Goal: Task Accomplishment & Management: Complete application form

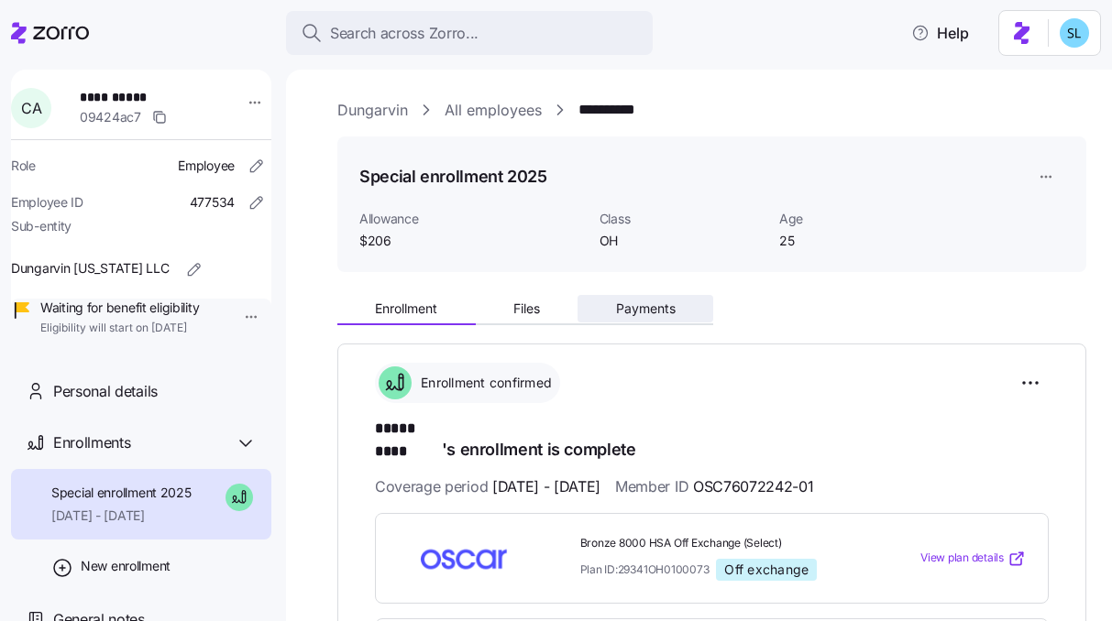
click at [667, 313] on span "Payments" at bounding box center [646, 308] width 60 height 13
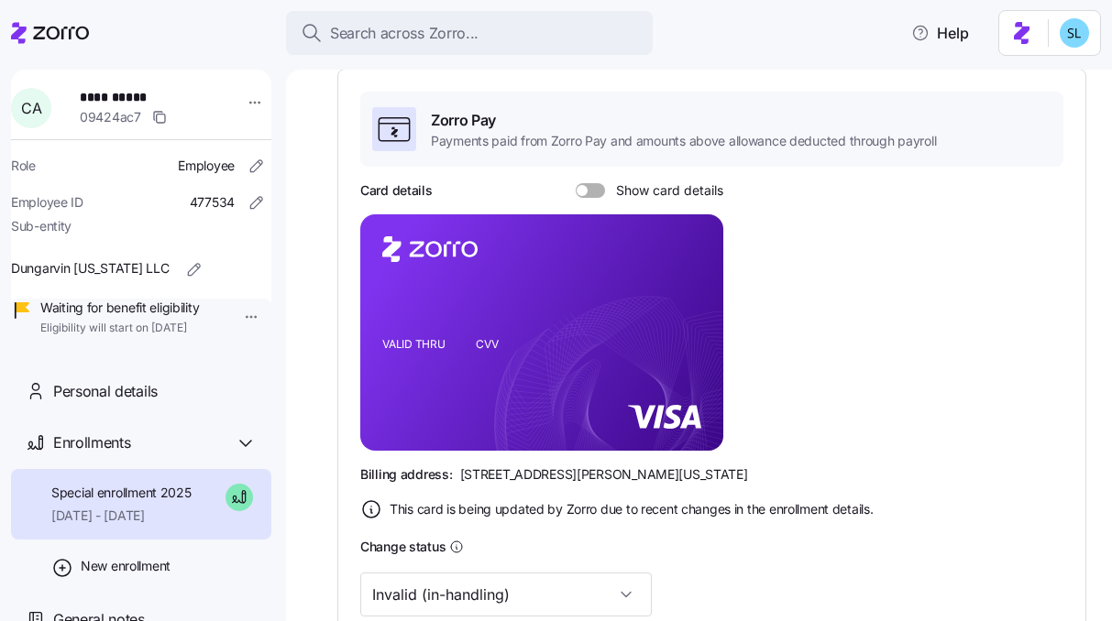
scroll to position [551, 0]
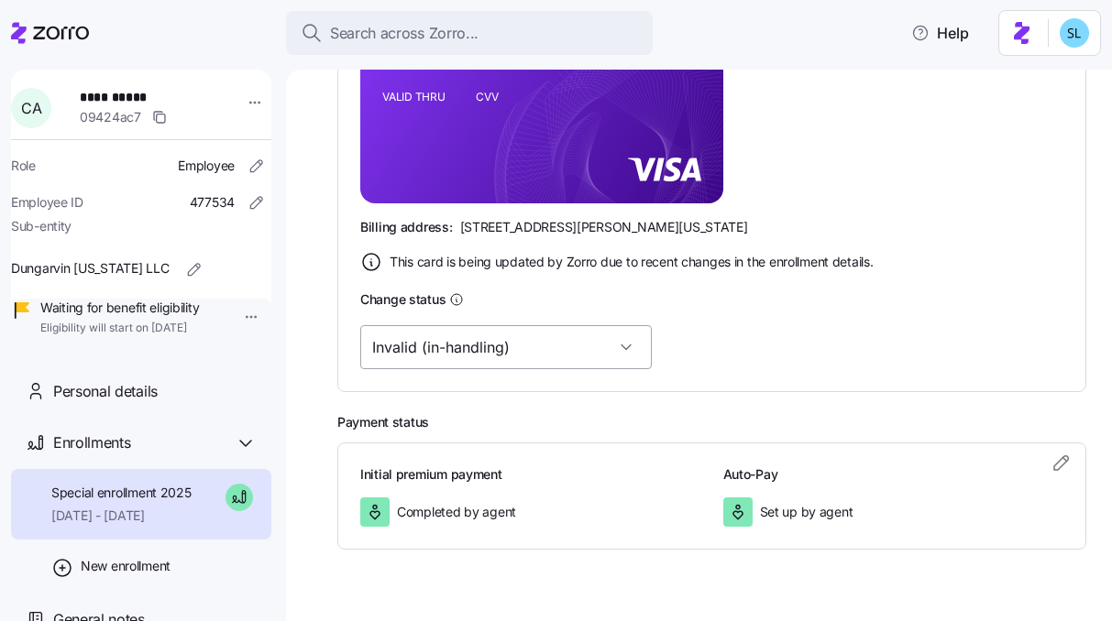
click at [466, 331] on input "Invalid (in-handling)" at bounding box center [505, 347] width 291 height 44
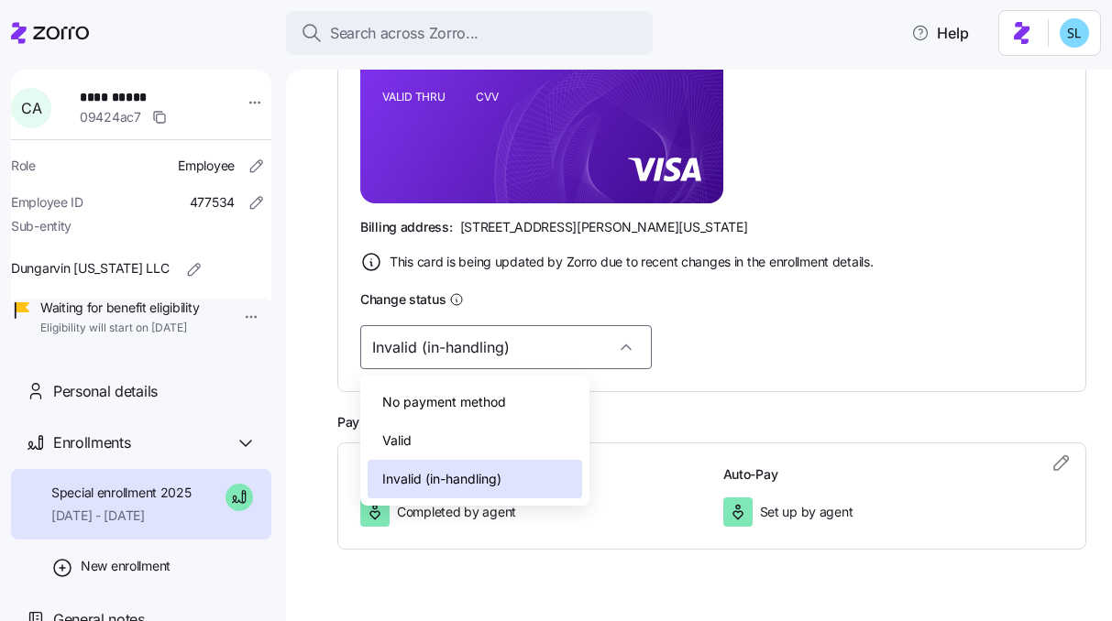
click at [474, 451] on div "Valid" at bounding box center [475, 441] width 214 height 38
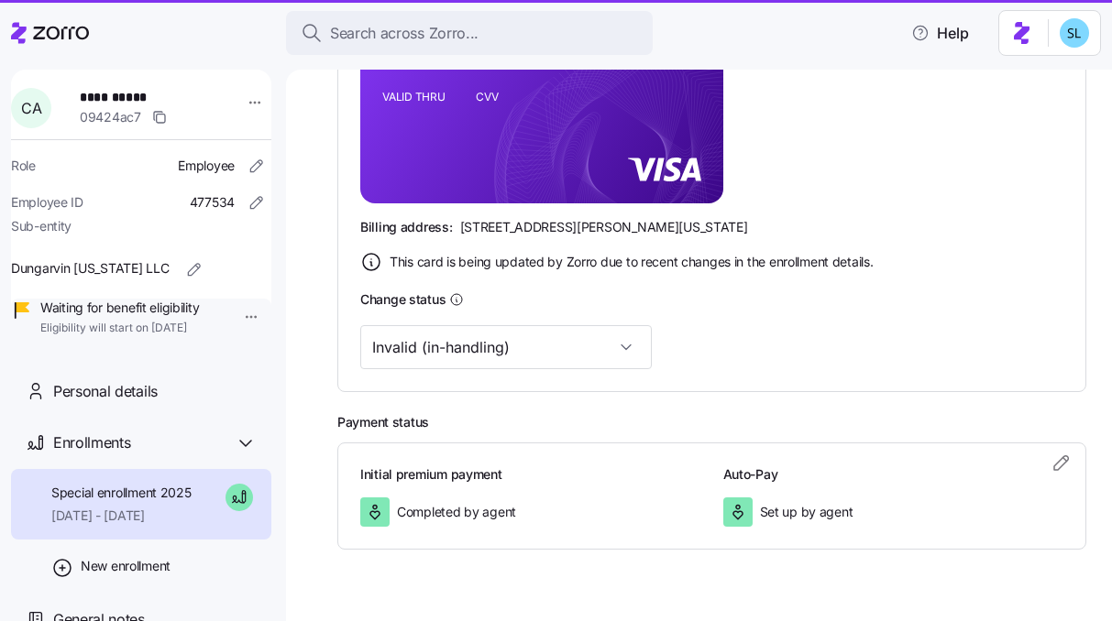
type input "Valid"
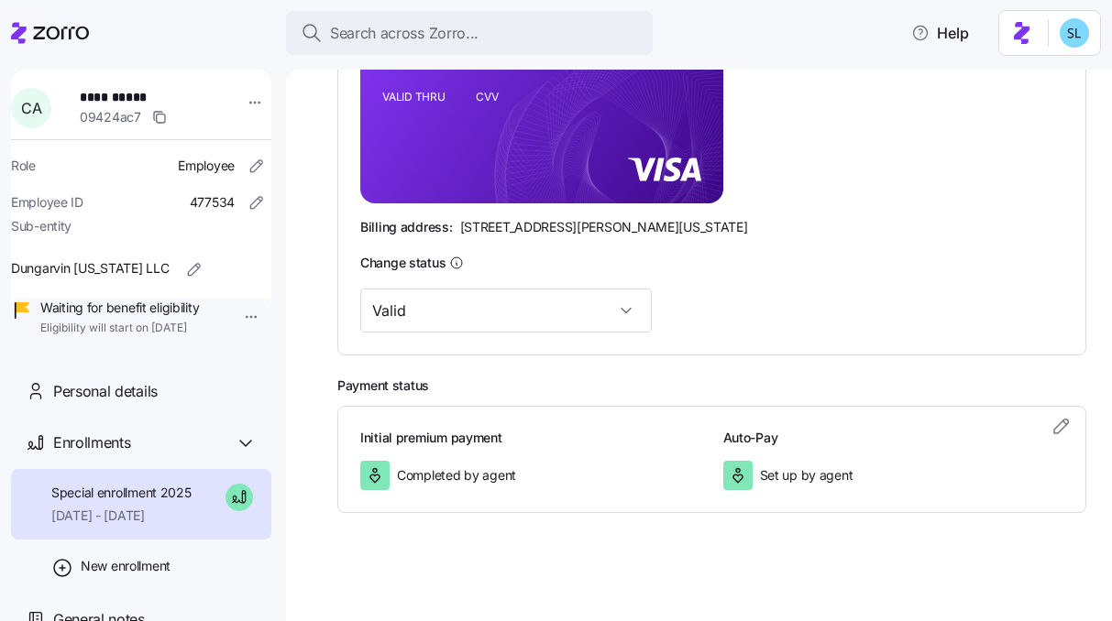
scroll to position [0, 0]
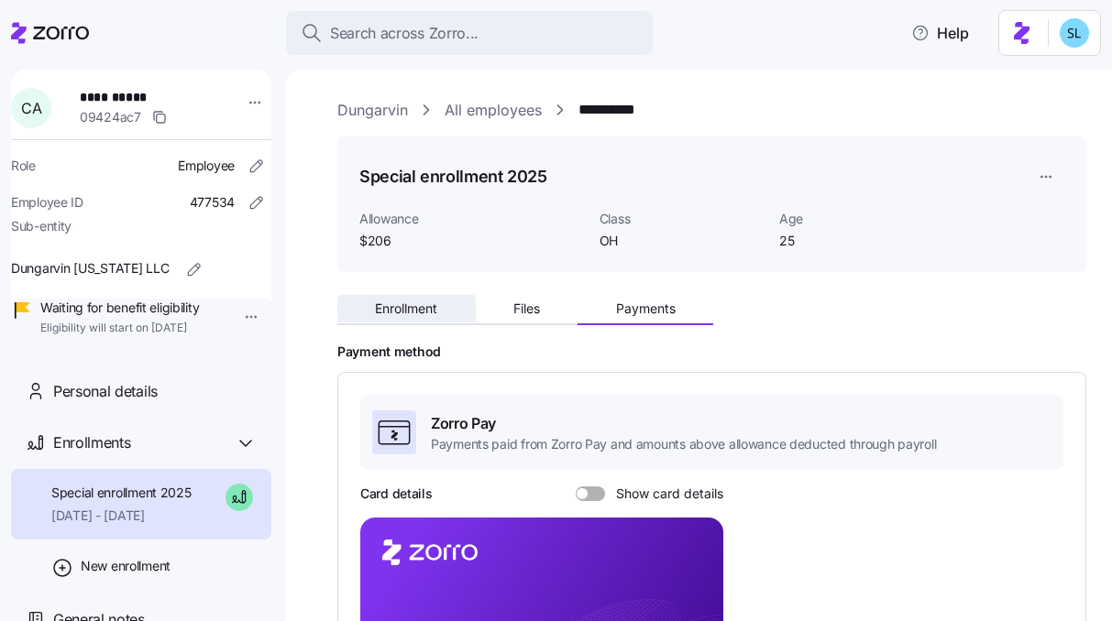
click at [407, 308] on span "Enrollment" at bounding box center [406, 308] width 62 height 13
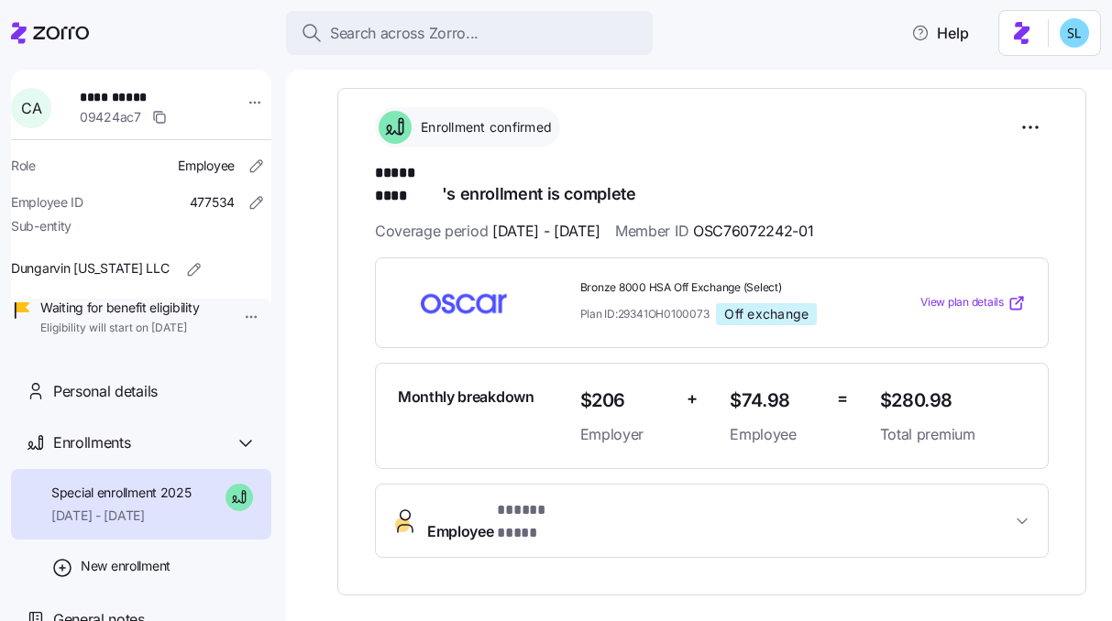
scroll to position [164, 0]
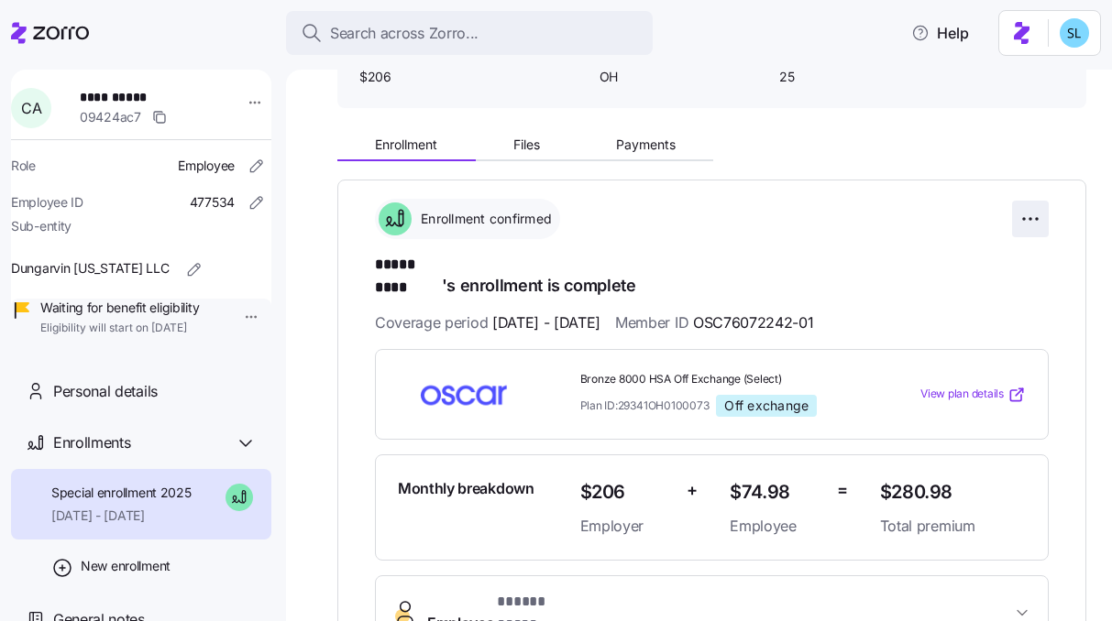
click at [1018, 232] on html "**********" at bounding box center [556, 305] width 1112 height 610
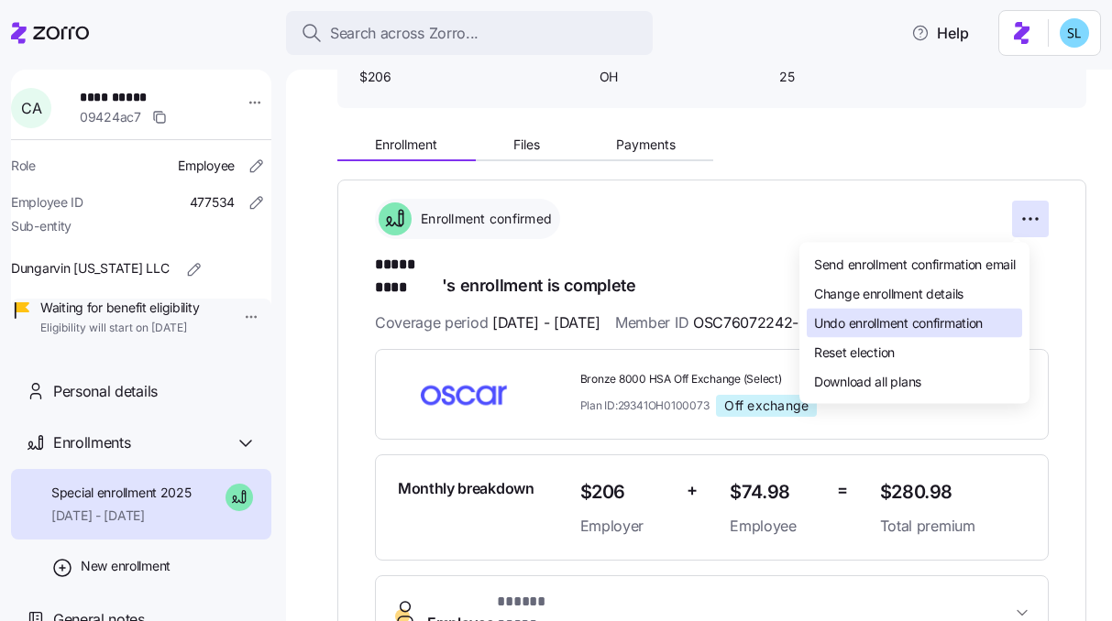
click at [991, 324] on div "Undo enrollment confirmation" at bounding box center [913, 323] width 215 height 29
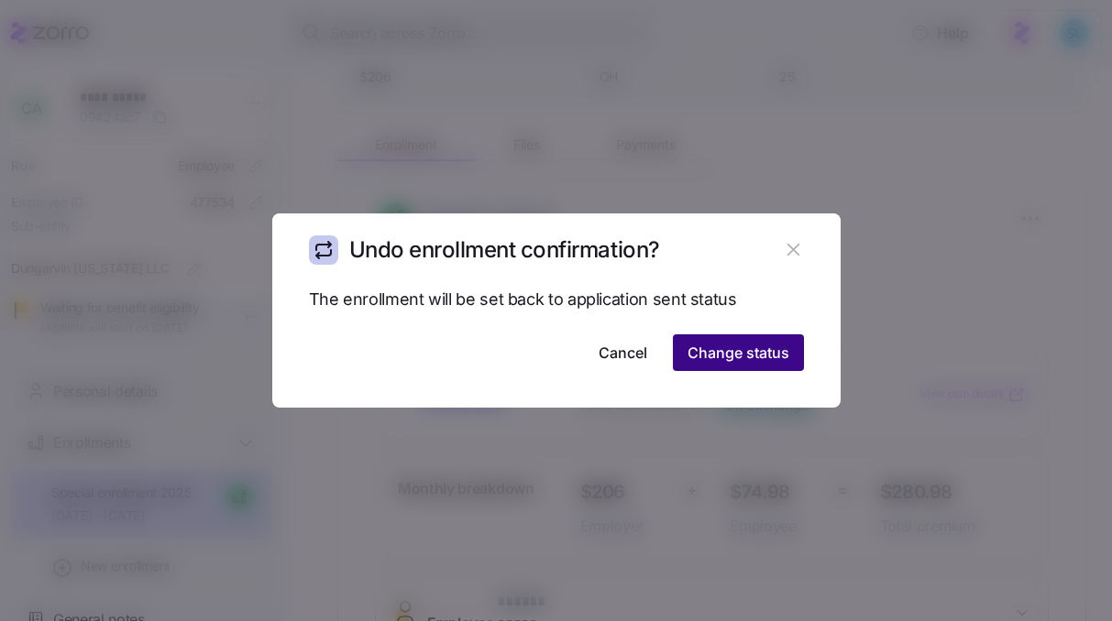
click at [771, 365] on button "Change status" at bounding box center [738, 353] width 131 height 37
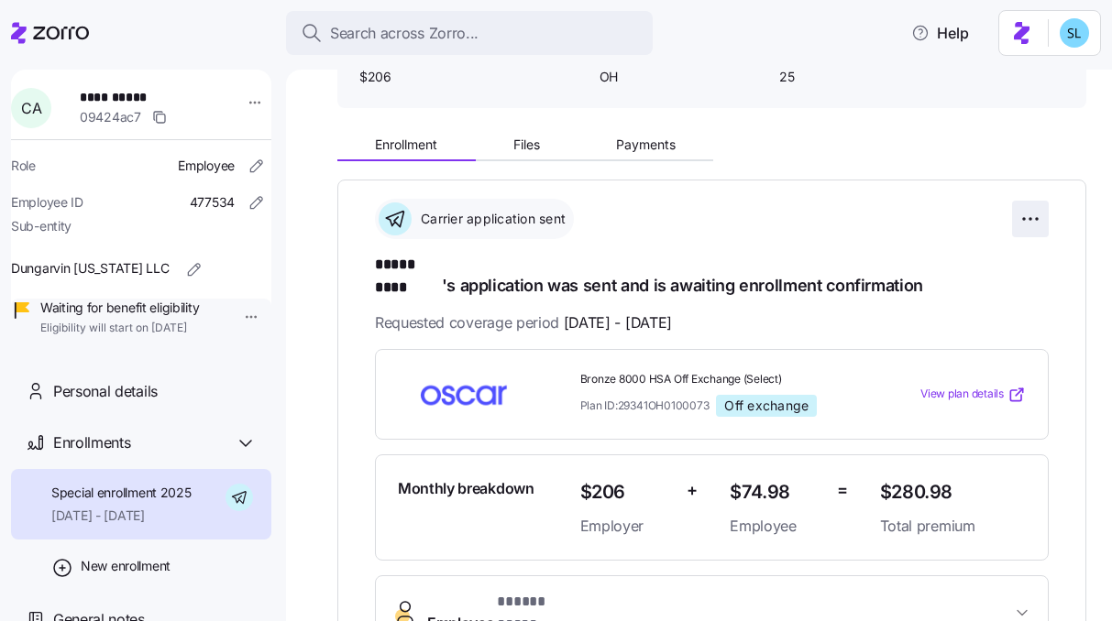
click at [1008, 222] on html "**********" at bounding box center [556, 305] width 1112 height 610
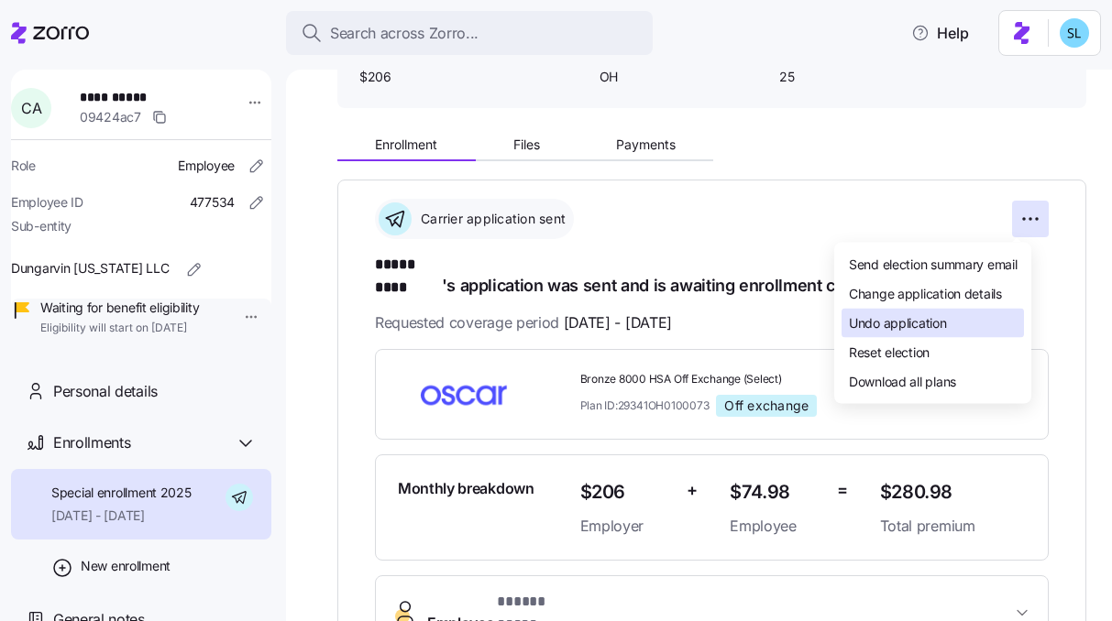
click at [981, 321] on div "Undo application" at bounding box center [932, 323] width 182 height 29
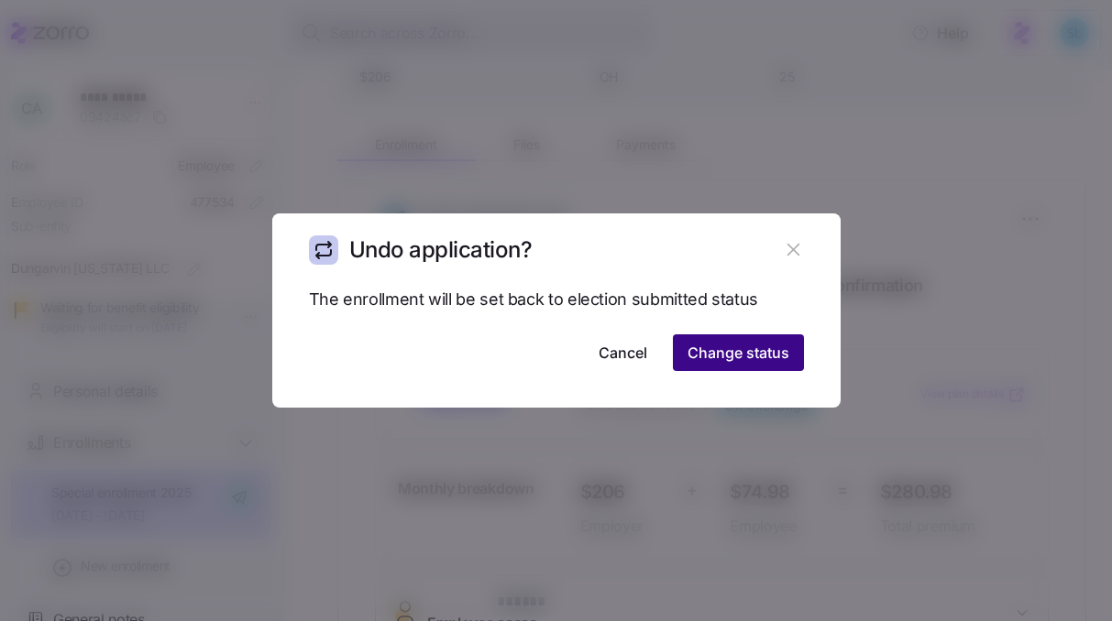
click at [777, 349] on span "Change status" at bounding box center [738, 353] width 102 height 22
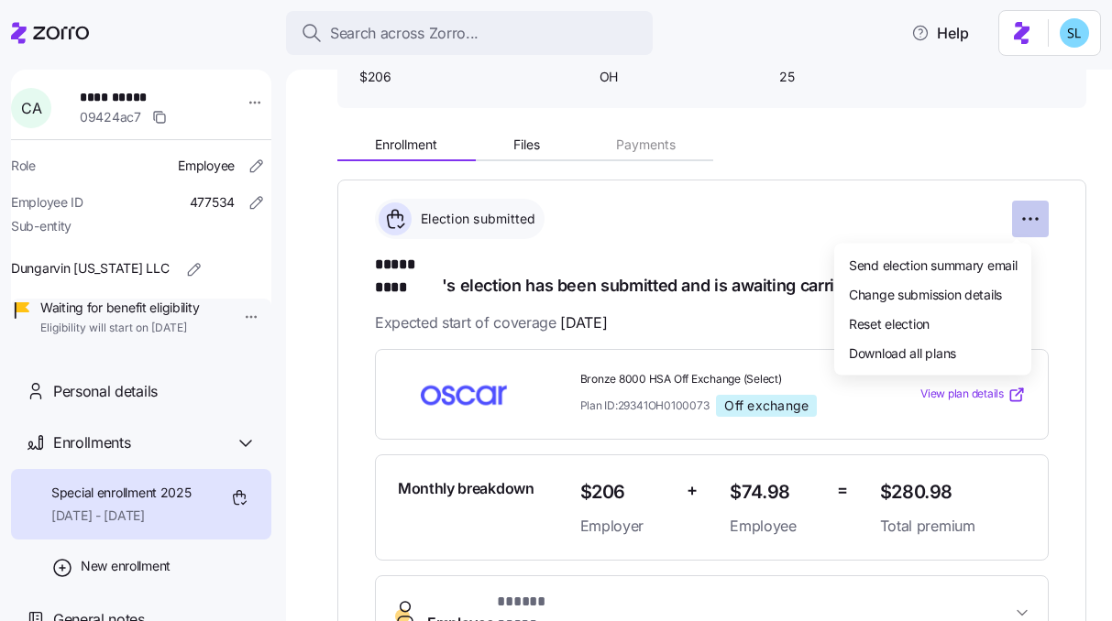
click at [1004, 208] on html "**********" at bounding box center [556, 305] width 1112 height 610
click at [994, 293] on span "Change submission details" at bounding box center [925, 293] width 153 height 18
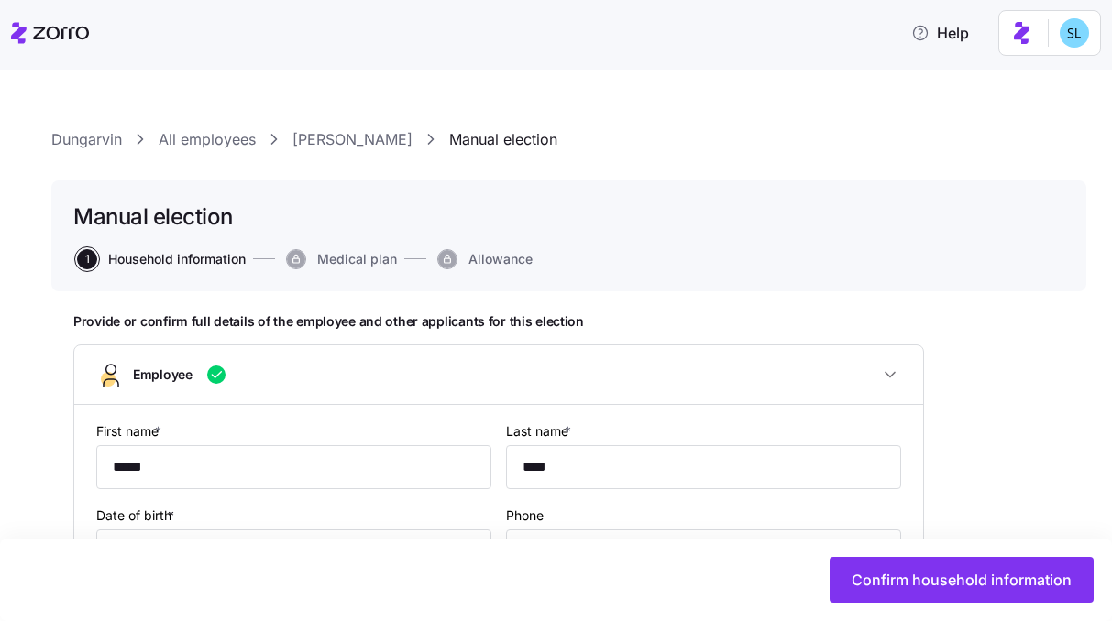
type input "OH"
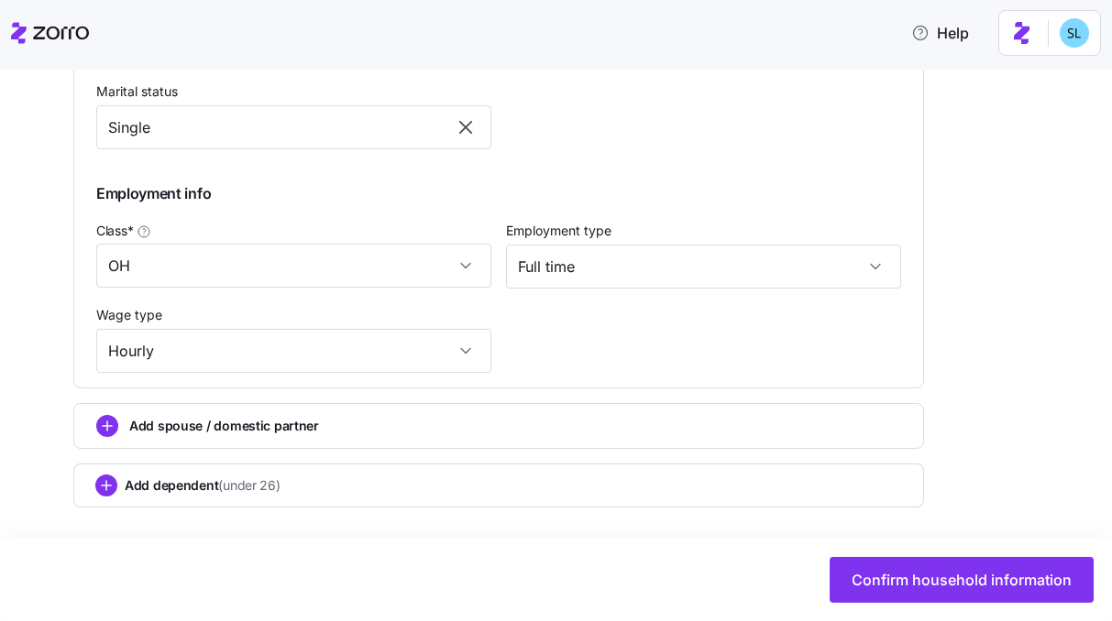
scroll to position [975, 0]
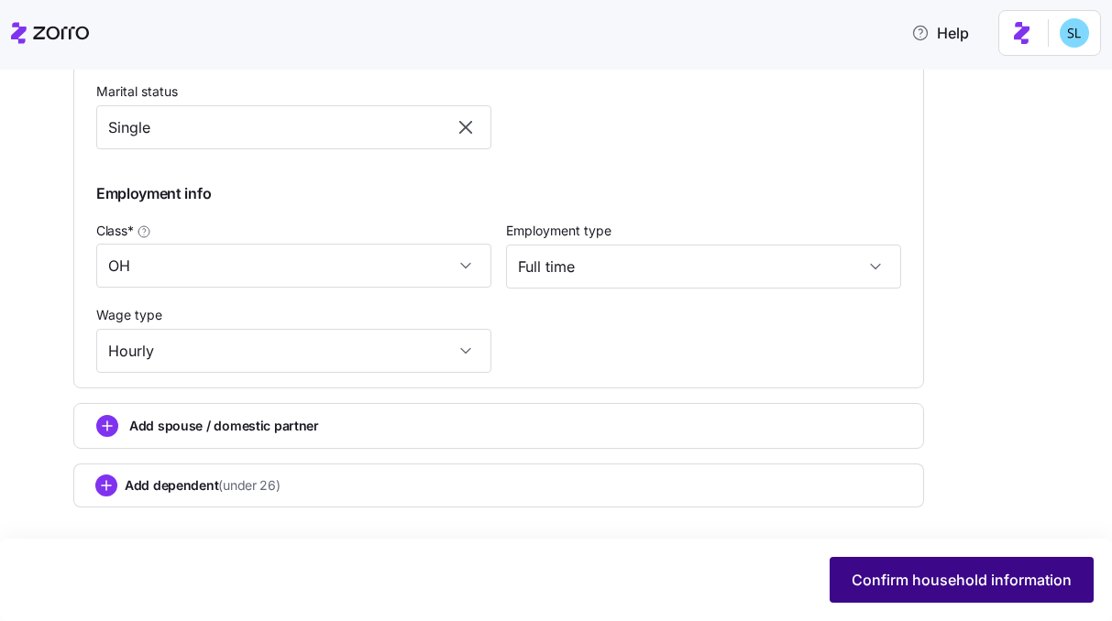
click at [920, 566] on button "Confirm household information" at bounding box center [961, 580] width 264 height 46
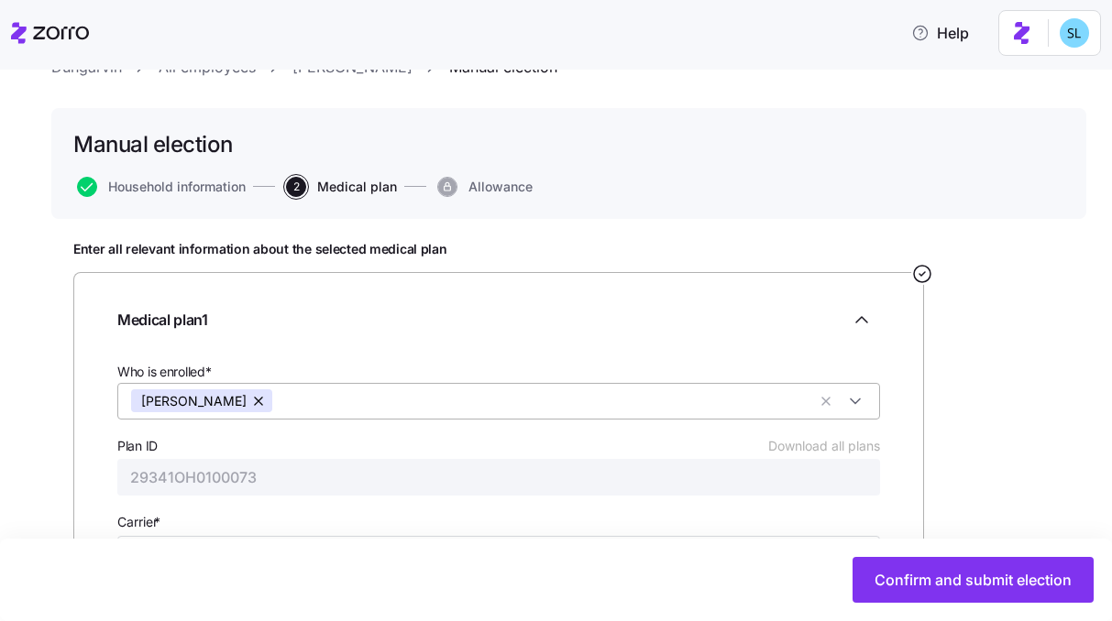
scroll to position [314, 0]
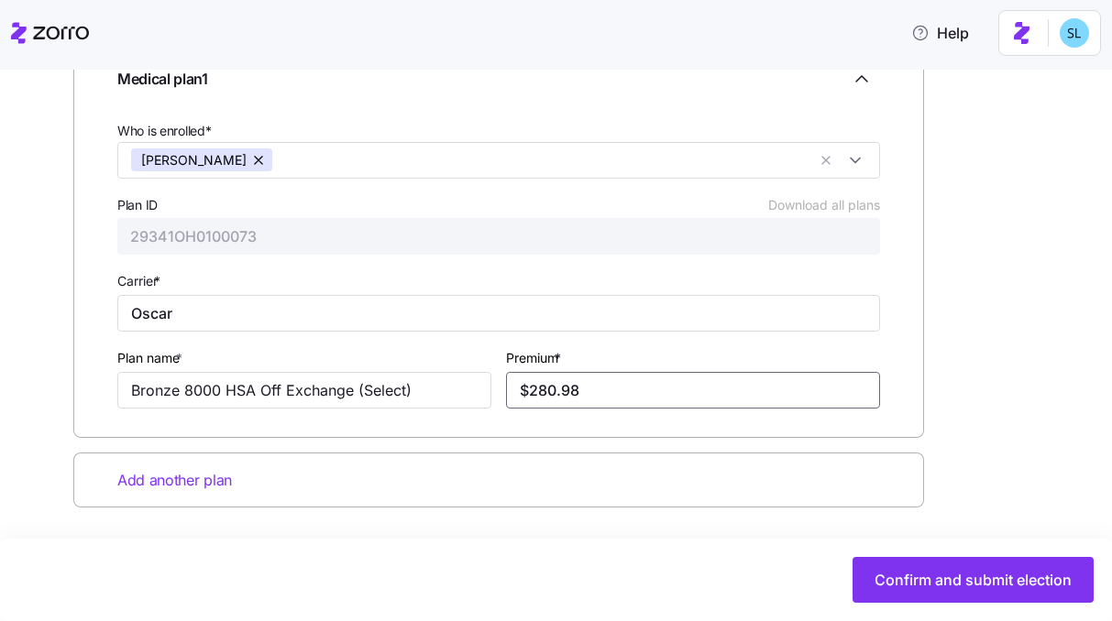
type input "$280.89"
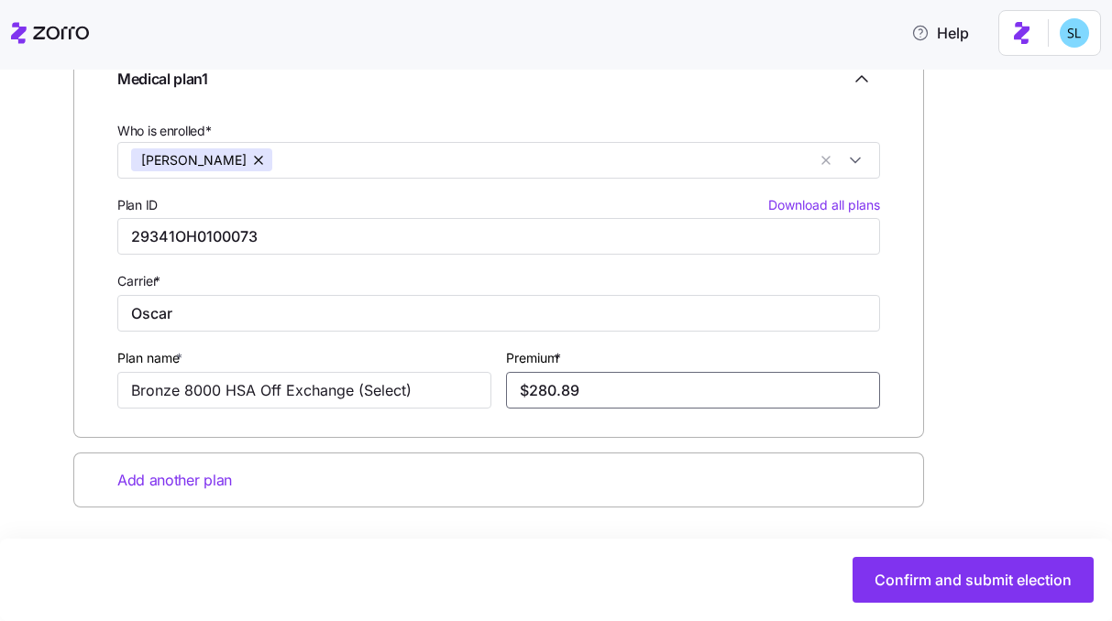
drag, startPoint x: 583, startPoint y: 384, endPoint x: 561, endPoint y: 384, distance: 22.0
click at [561, 384] on input "$280.89" at bounding box center [693, 390] width 374 height 37
click at [983, 382] on div "Enter all relevant information about the selected medical plan Medical plan 1 W…" at bounding box center [568, 299] width 991 height 599
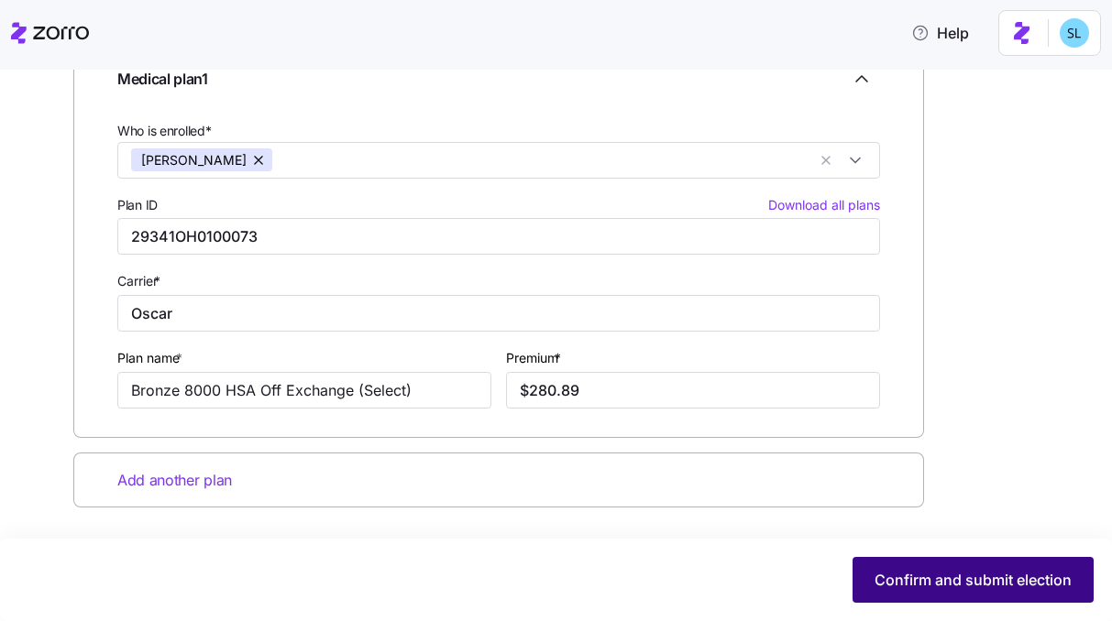
click at [918, 578] on span "Confirm and submit election" at bounding box center [972, 580] width 197 height 22
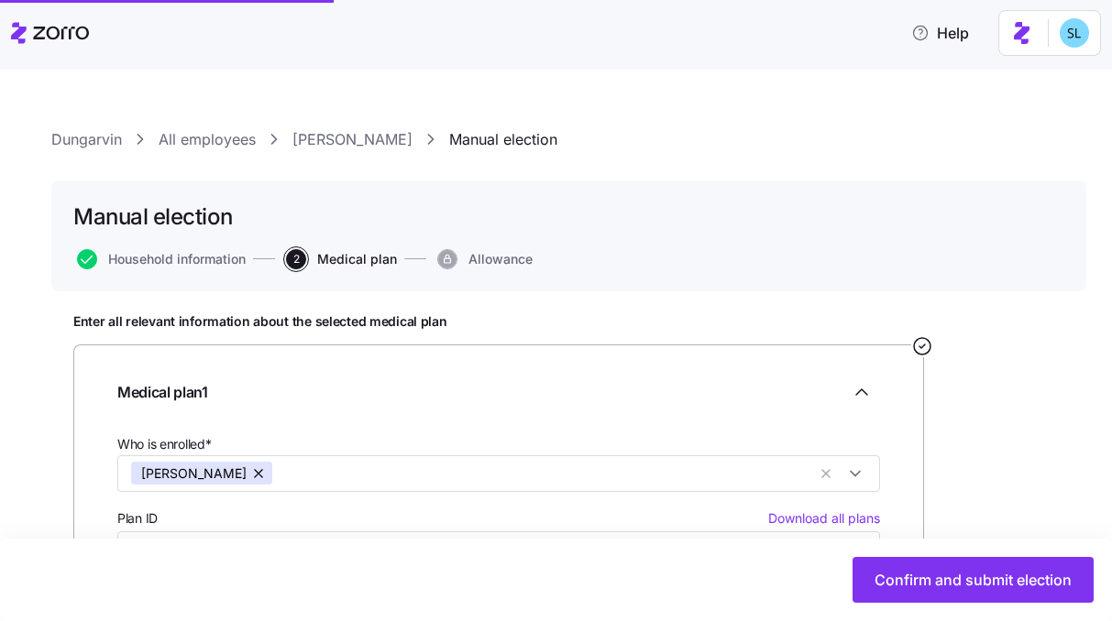
scroll to position [59, 0]
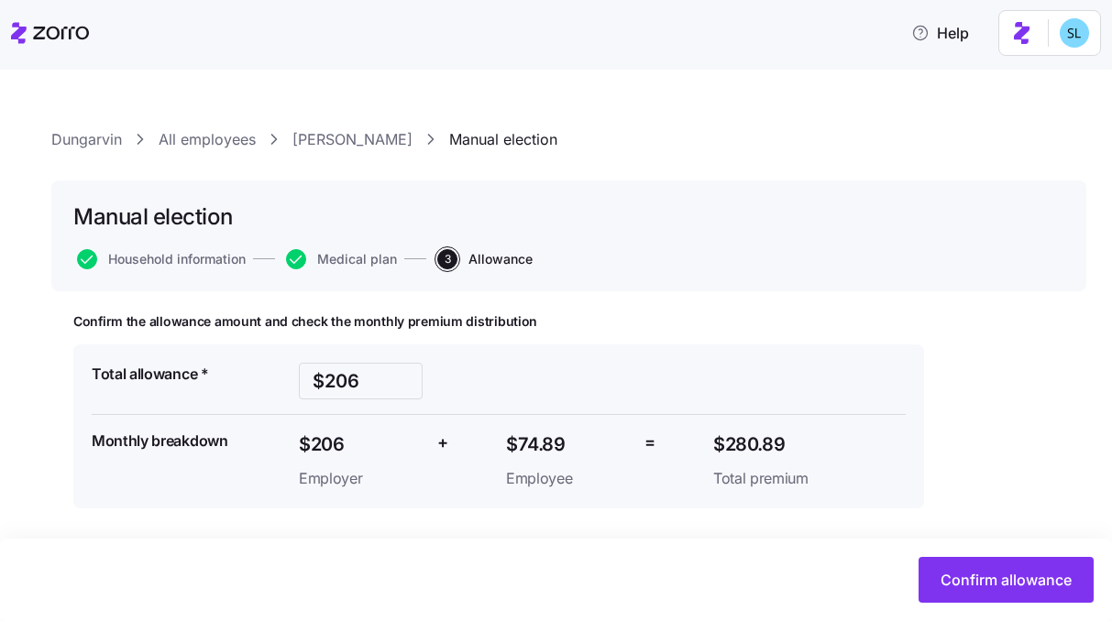
scroll to position [1, 0]
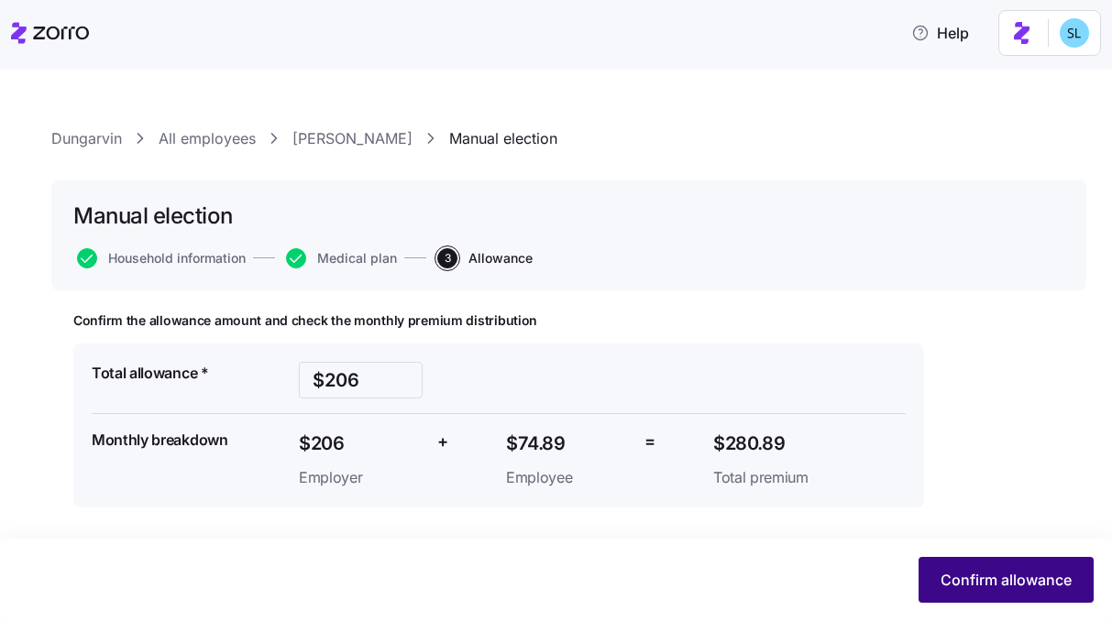
click at [957, 568] on button "Confirm allowance" at bounding box center [1005, 580] width 175 height 46
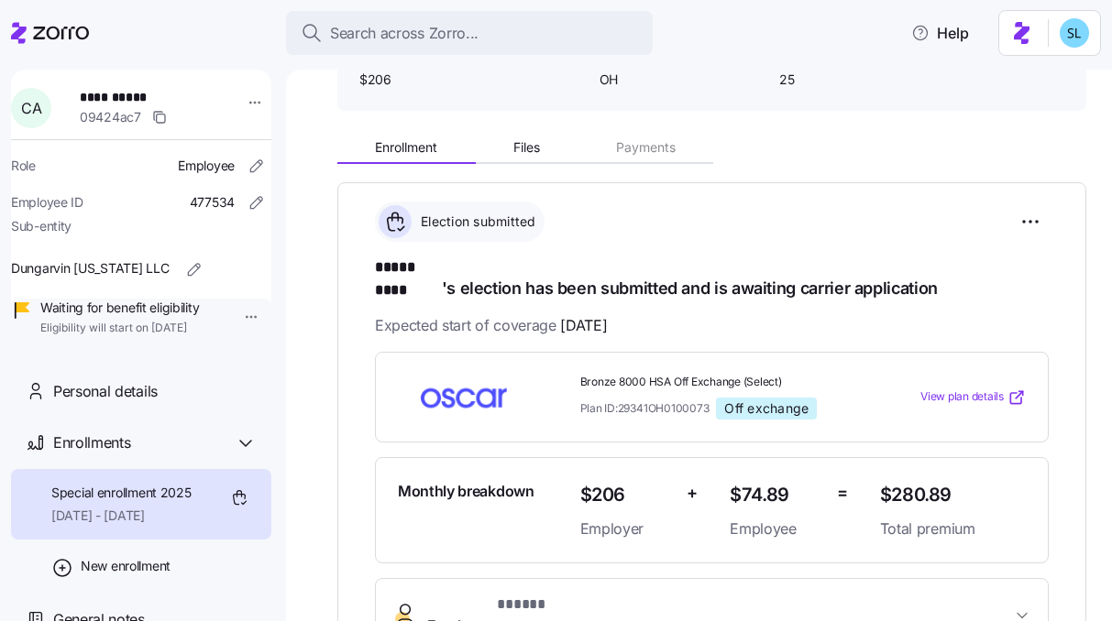
scroll to position [317, 0]
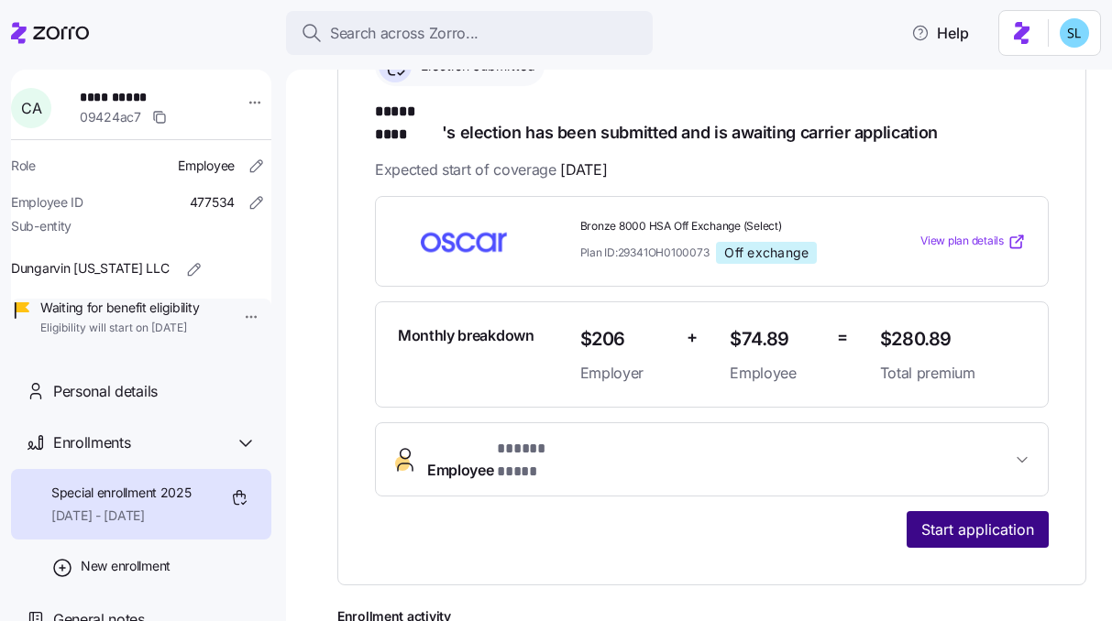
click at [940, 519] on span "Start application" at bounding box center [977, 530] width 113 height 22
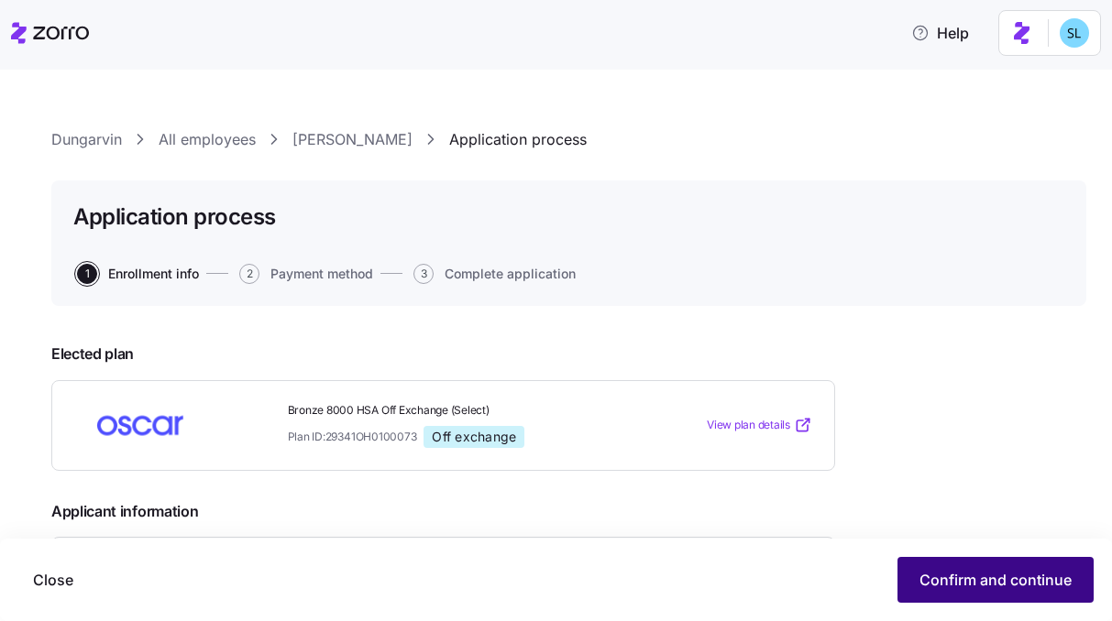
click at [957, 565] on button "Confirm and continue" at bounding box center [995, 580] width 196 height 46
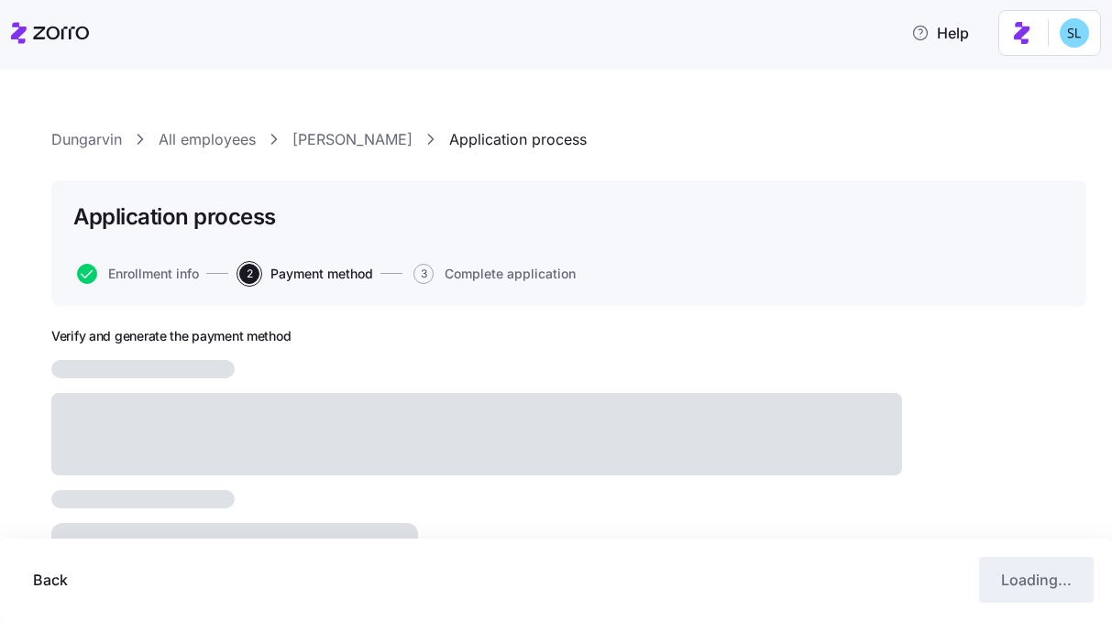
scroll to position [234, 0]
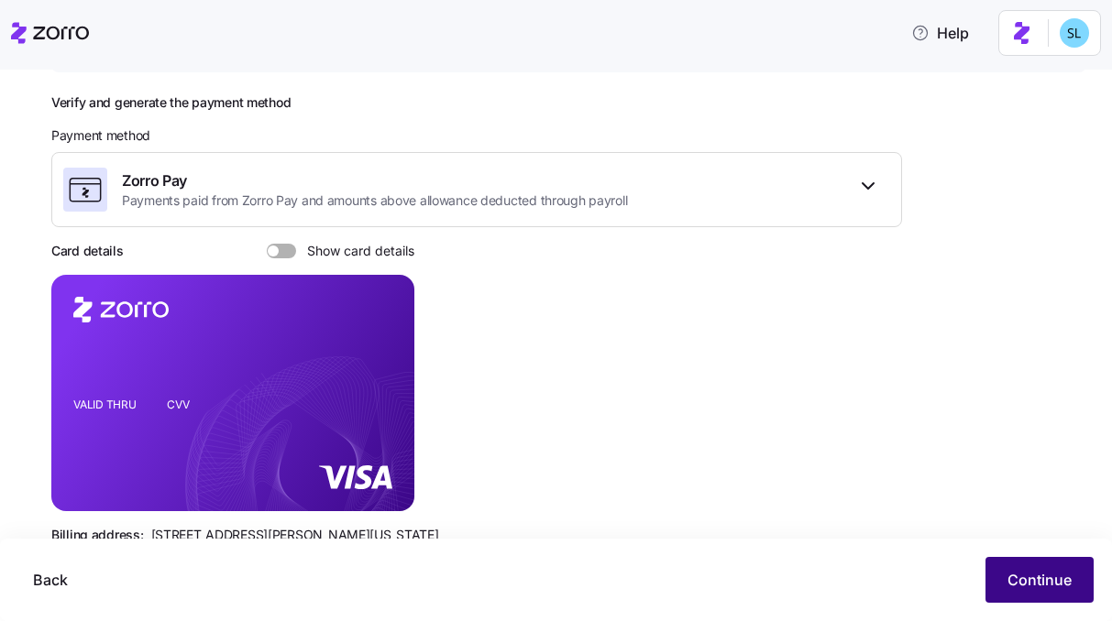
click at [1008, 578] on span "Continue" at bounding box center [1039, 580] width 64 height 22
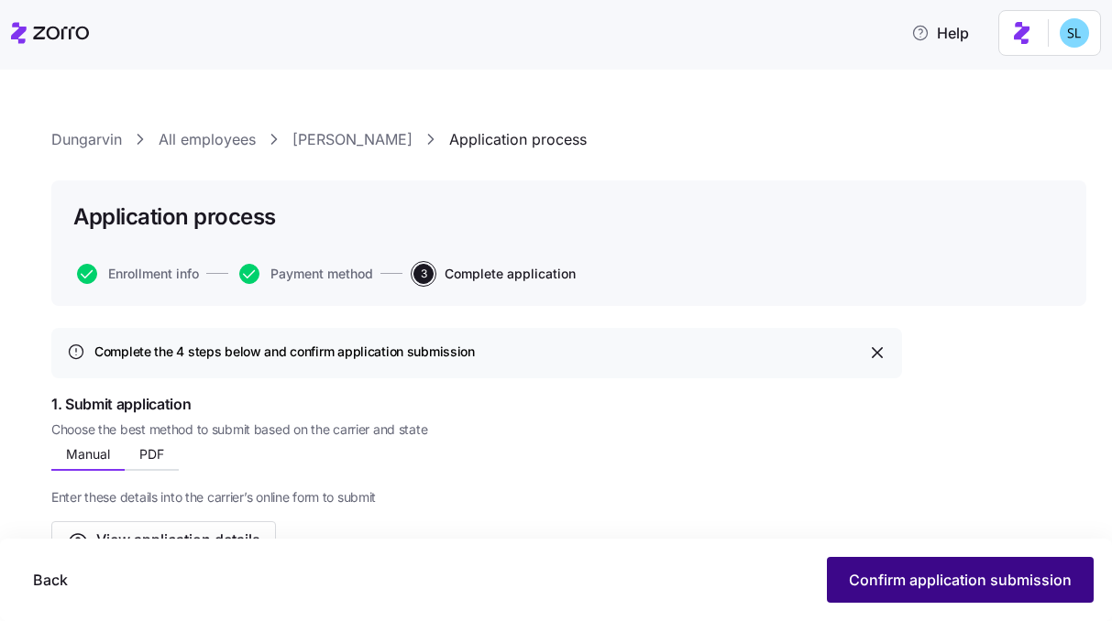
click at [919, 593] on button "Confirm application submission" at bounding box center [960, 580] width 267 height 46
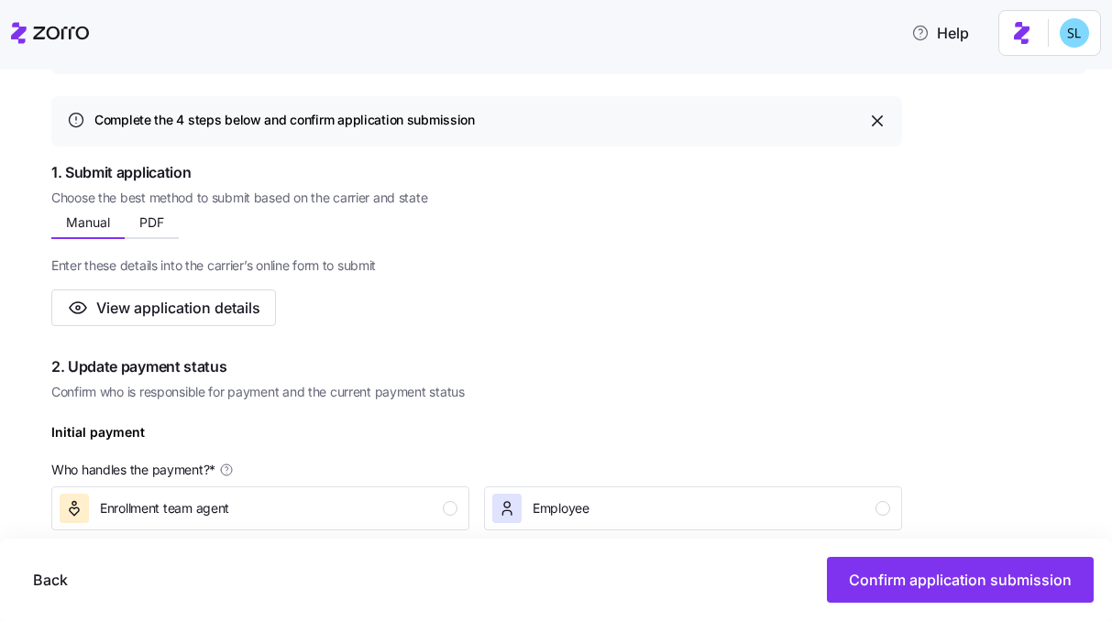
scroll to position [359, 0]
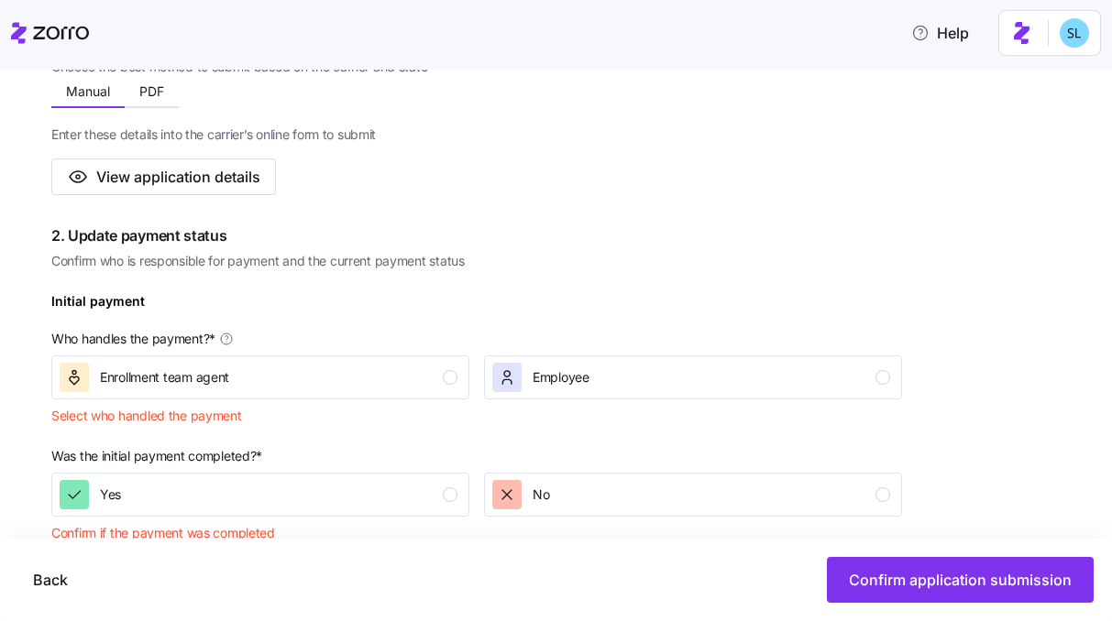
click at [290, 348] on div "Who handles the payment? *" at bounding box center [476, 339] width 850 height 18
click at [298, 364] on div "Enrollment team agent" at bounding box center [259, 377] width 398 height 29
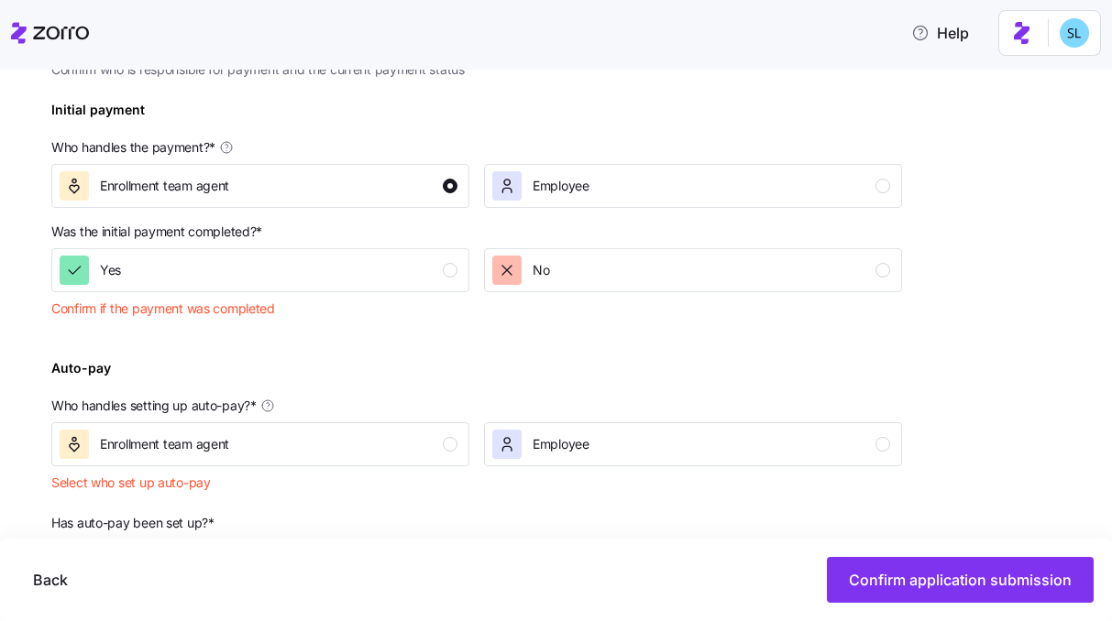
scroll to position [631, 0]
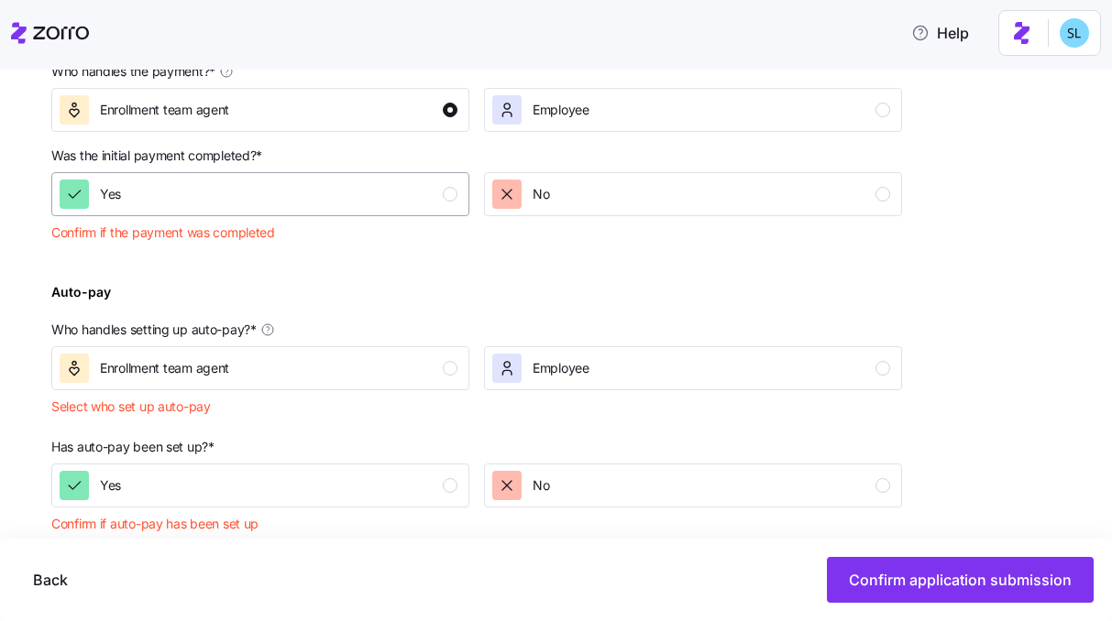
click at [303, 203] on div "Yes" at bounding box center [259, 194] width 398 height 29
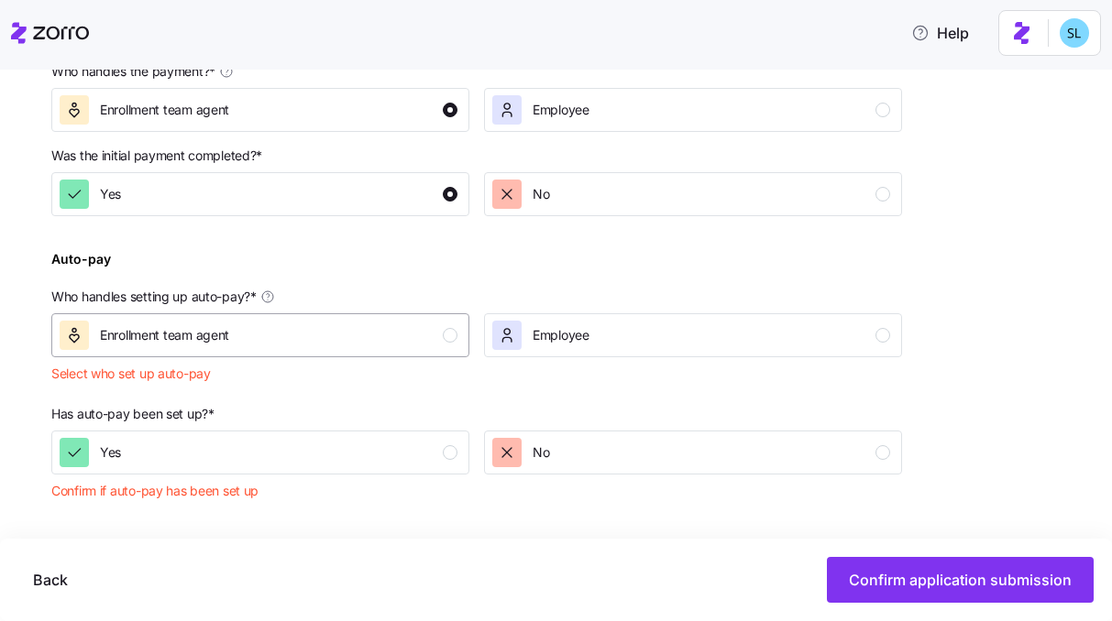
click at [313, 337] on div "Enrollment team agent" at bounding box center [259, 335] width 398 height 29
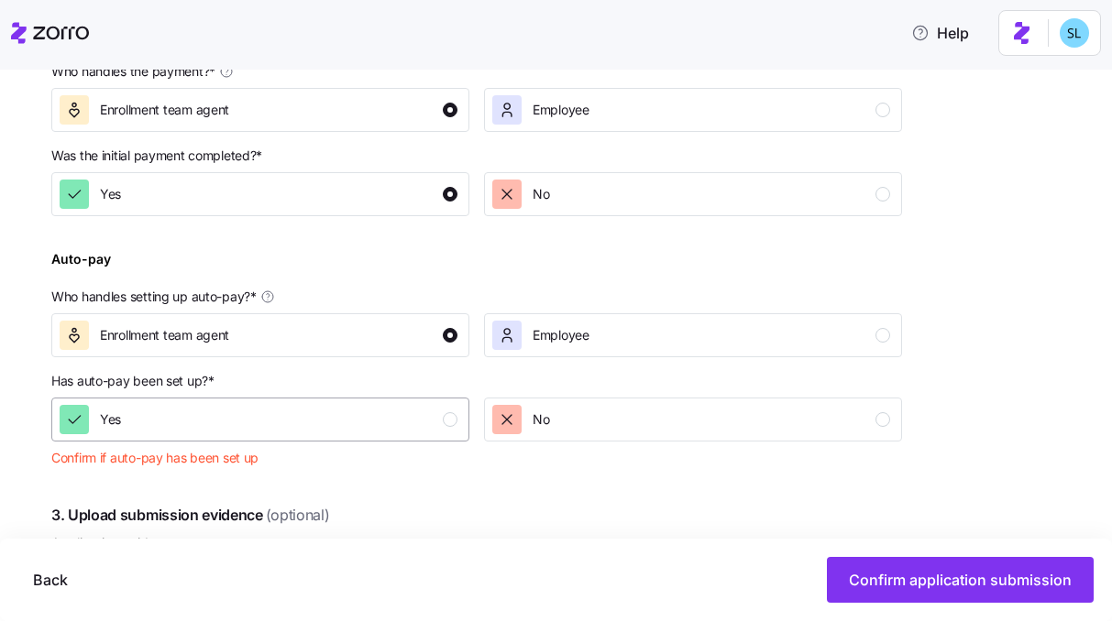
click at [322, 435] on button "Yes" at bounding box center [260, 420] width 418 height 44
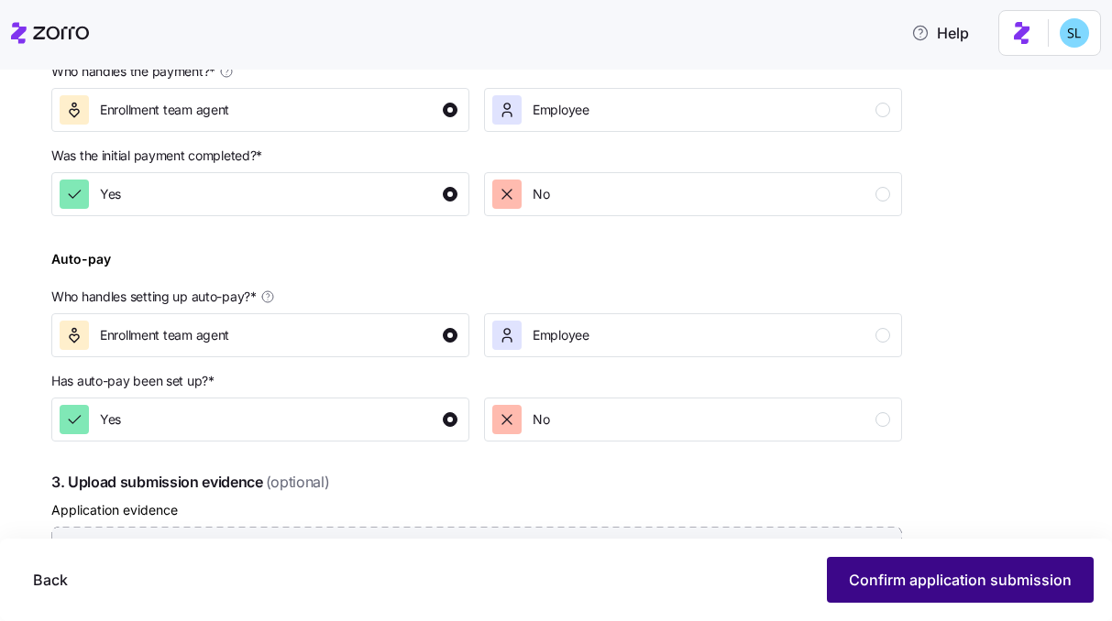
click at [896, 581] on span "Confirm application submission" at bounding box center [960, 580] width 223 height 22
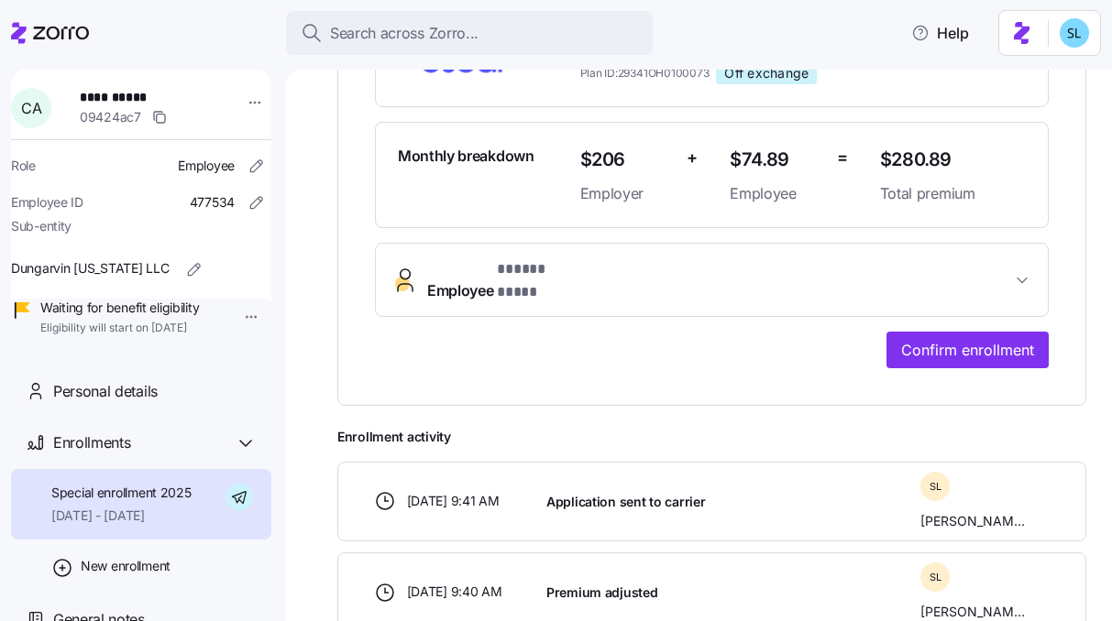
scroll to position [510, 0]
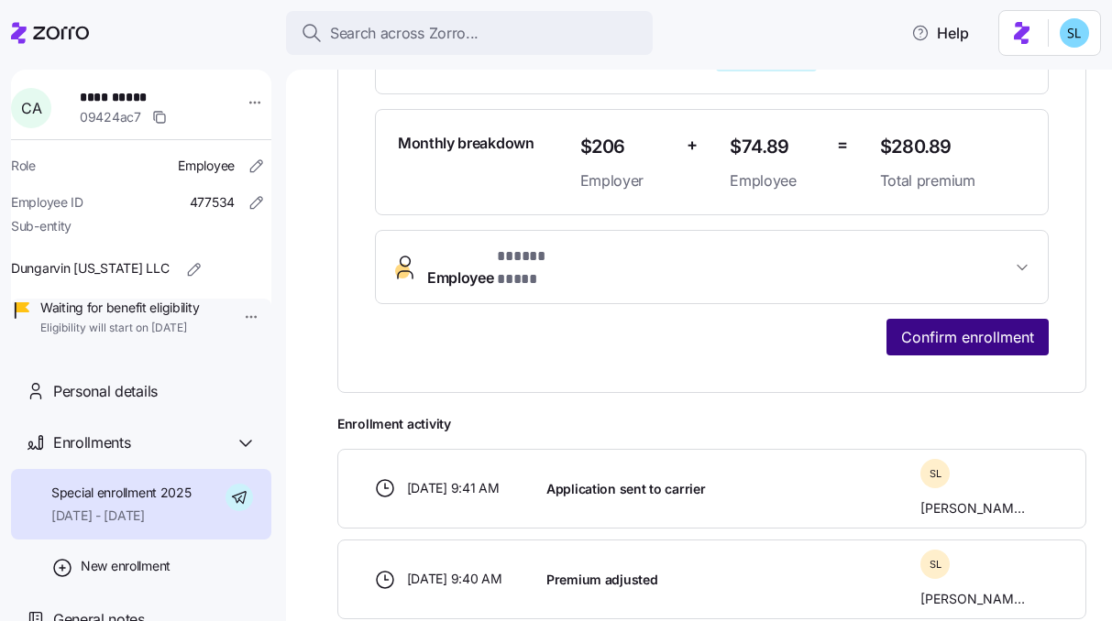
click at [986, 326] on span "Confirm enrollment" at bounding box center [967, 337] width 133 height 22
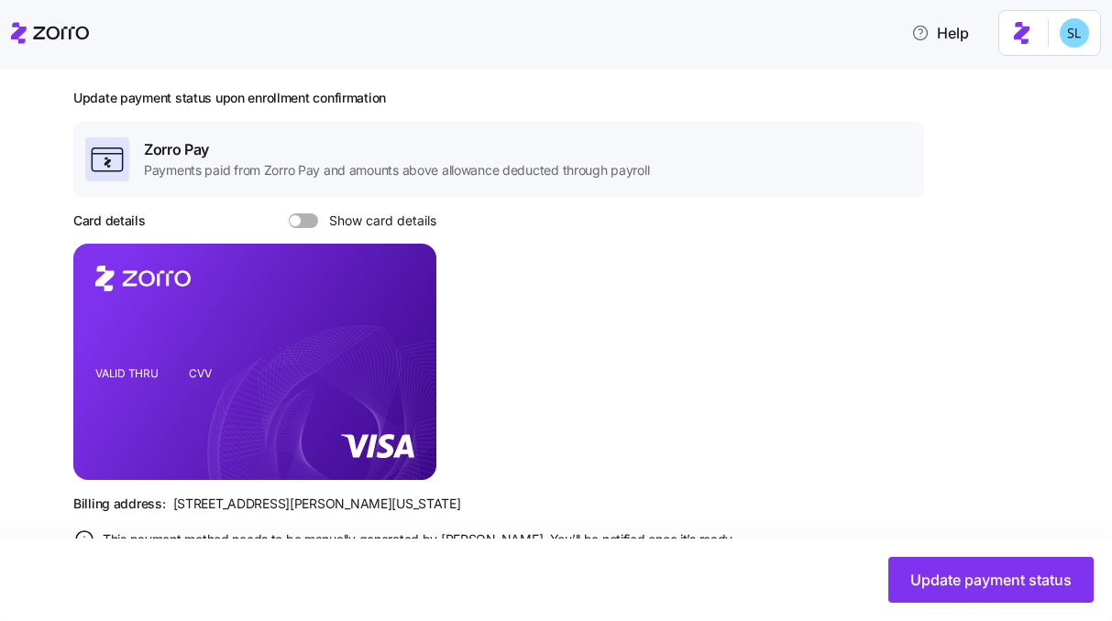
scroll to position [620, 0]
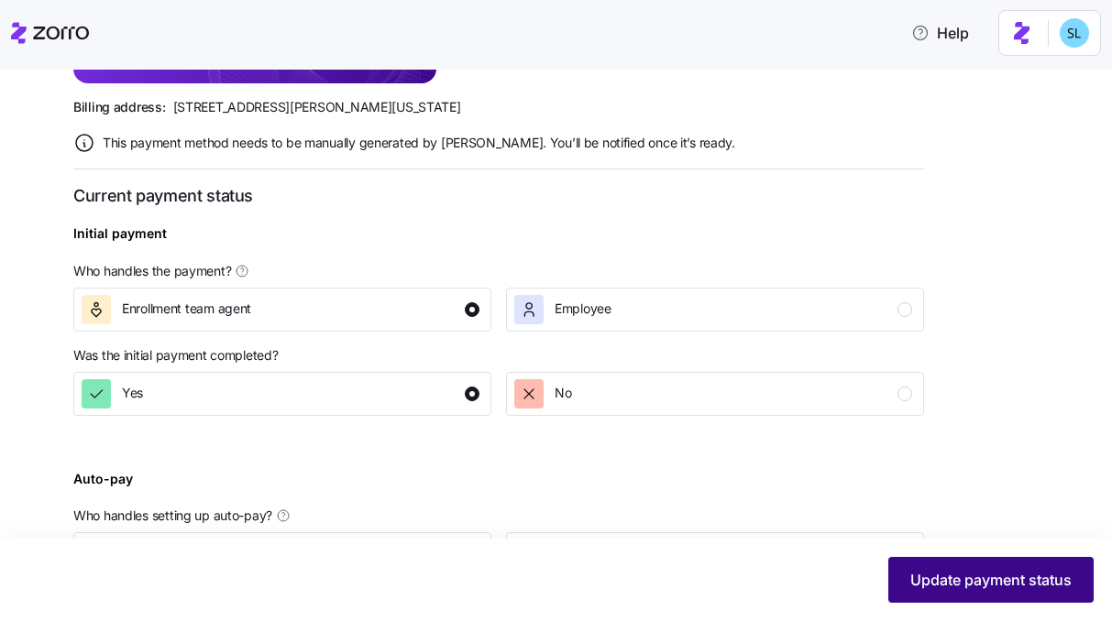
click at [1038, 572] on span "Update payment status" at bounding box center [990, 580] width 161 height 22
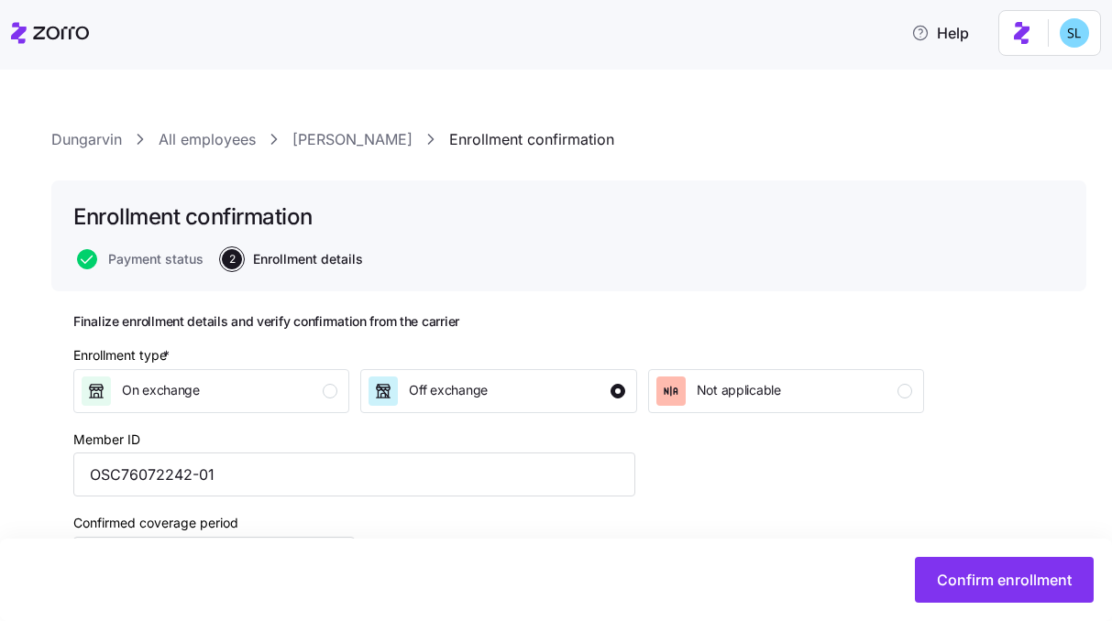
scroll to position [249, 0]
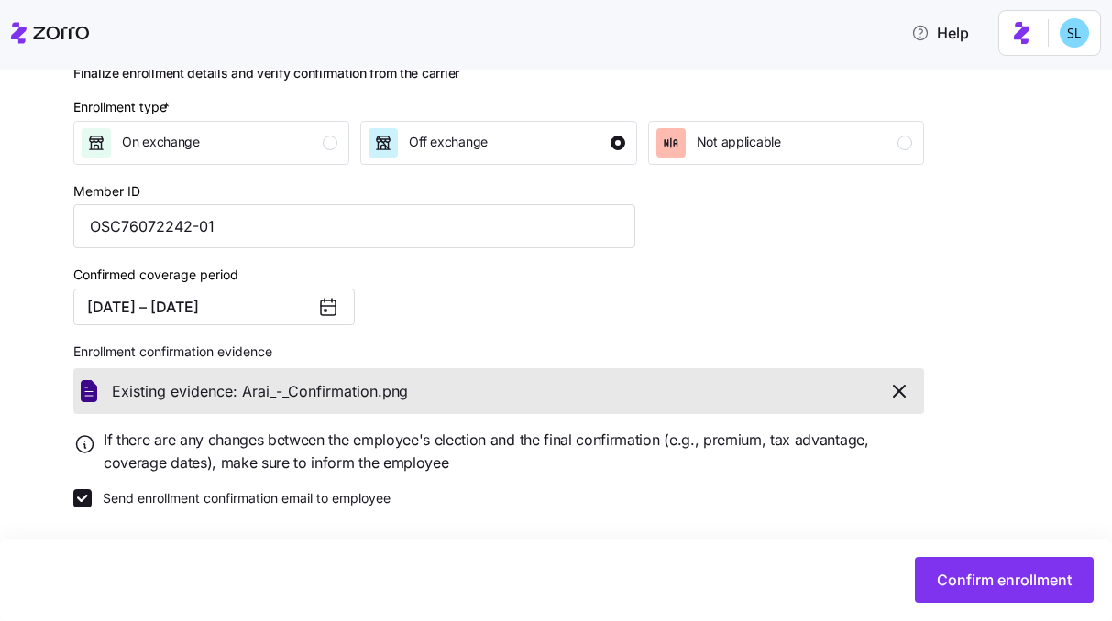
click at [333, 510] on div "Finalize enrollment details and verify confirmation from the carrier Enrollment…" at bounding box center [568, 332] width 991 height 534
click at [329, 501] on label "Send enrollment confirmation email to employee" at bounding box center [241, 498] width 299 height 18
click at [92, 501] on input "Send enrollment confirmation email to employee" at bounding box center [82, 498] width 18 height 18
checkbox input "false"
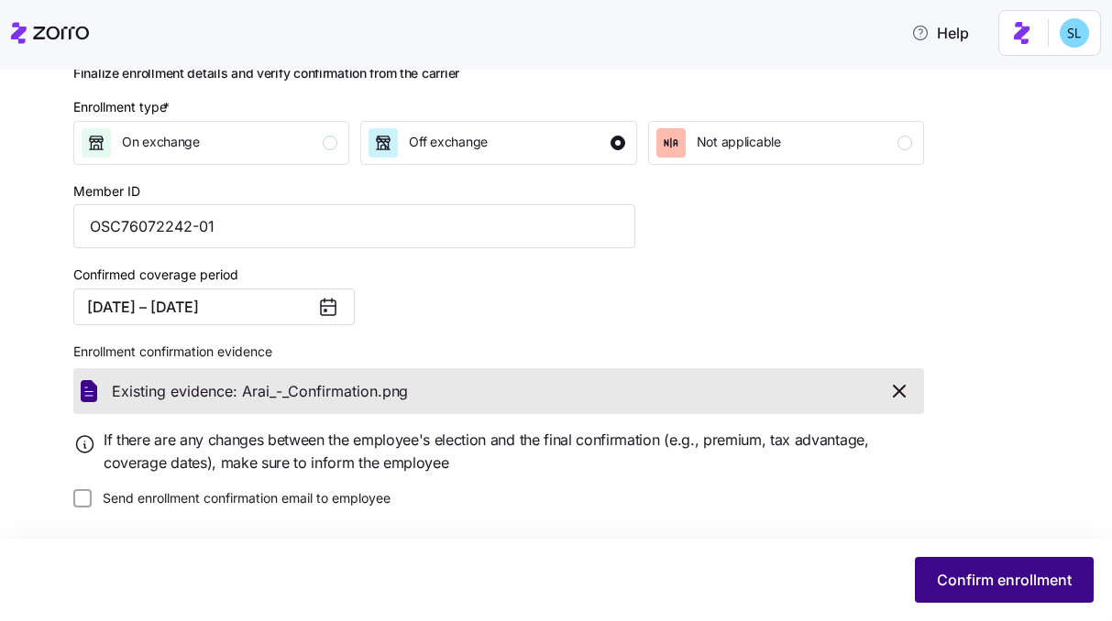
click at [938, 564] on button "Confirm enrollment" at bounding box center [1004, 580] width 179 height 46
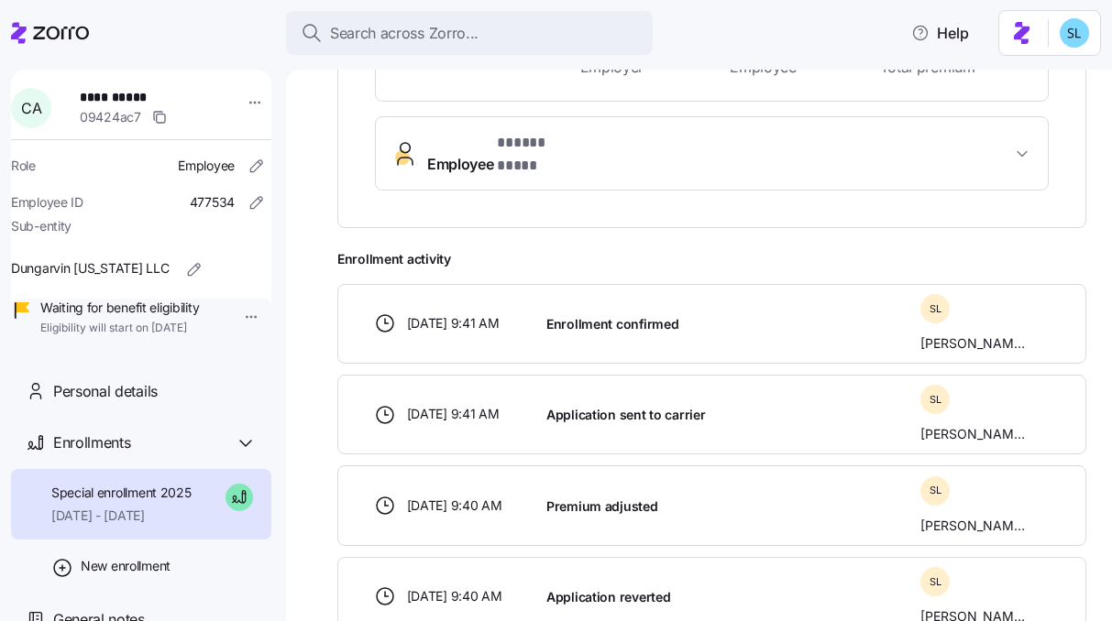
scroll to position [526, 0]
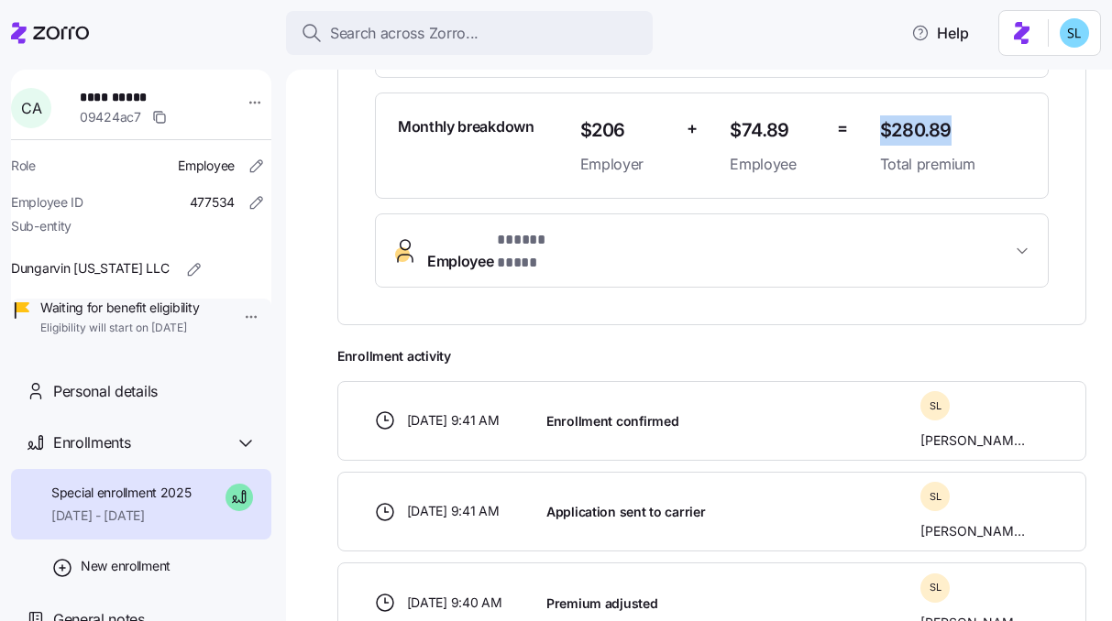
drag, startPoint x: 943, startPoint y: 114, endPoint x: 872, endPoint y: 113, distance: 70.6
click at [880, 115] on span "$280.89" at bounding box center [953, 130] width 146 height 30
copy span "$280.89"
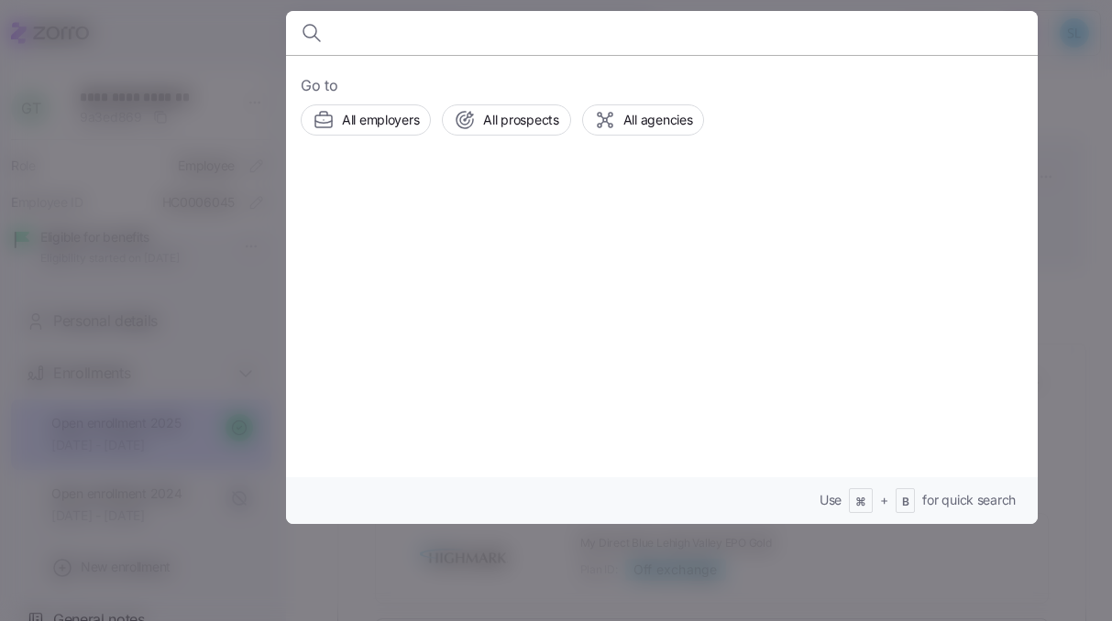
scroll to position [304, 0]
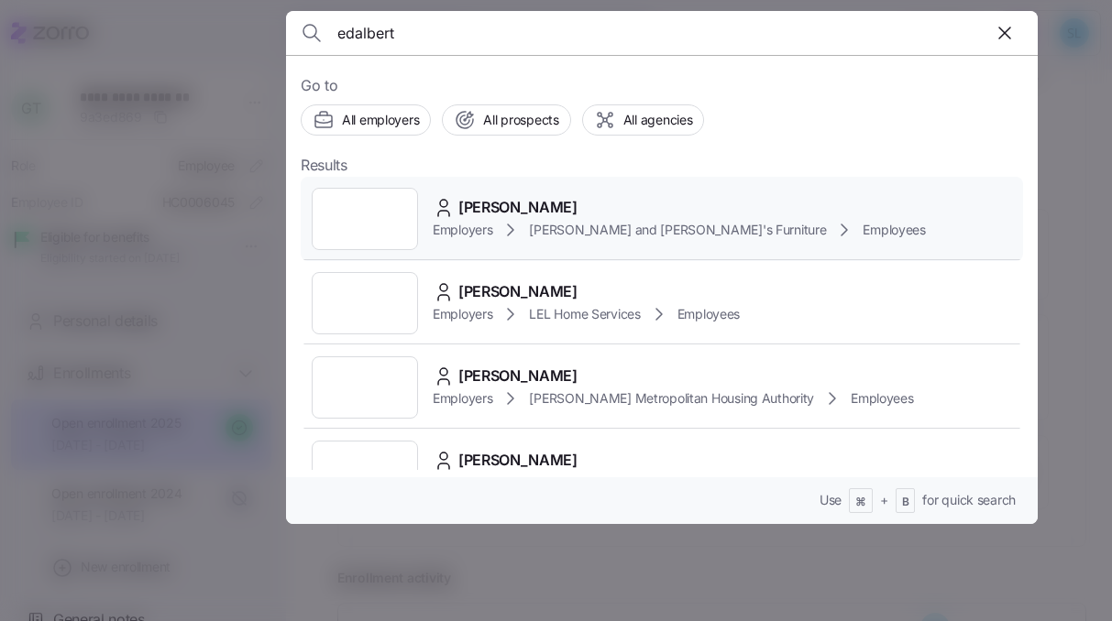
type input "edalbert"
click at [589, 193] on div "[PERSON_NAME] Employers [PERSON_NAME] and [PERSON_NAME]'s Furniture Employees" at bounding box center [662, 219] width 722 height 84
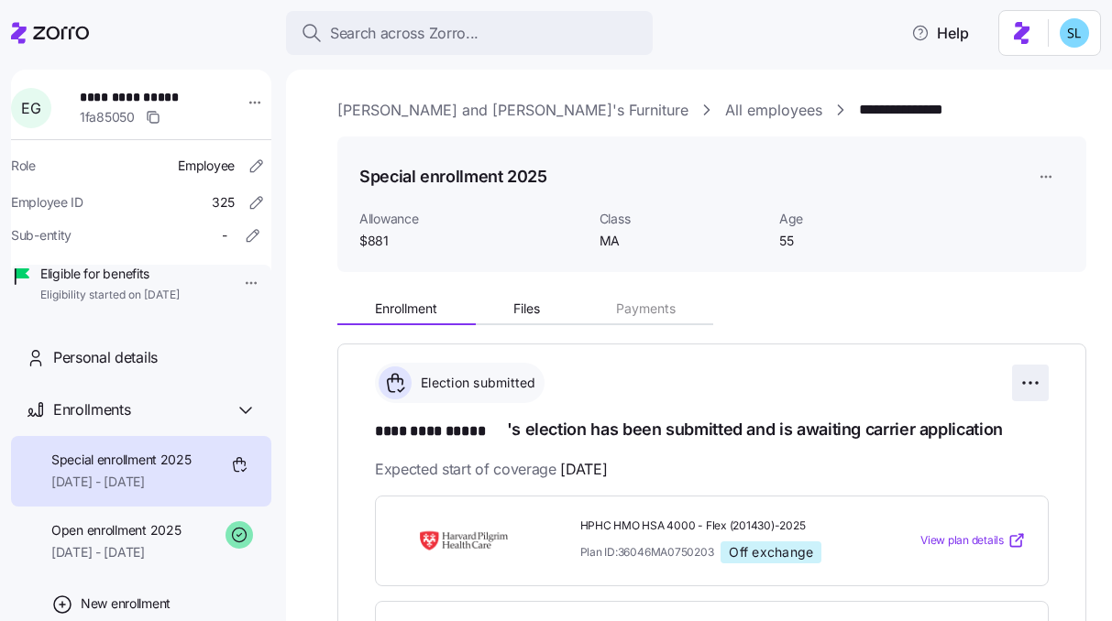
click at [1030, 371] on html "**********" at bounding box center [556, 305] width 1112 height 610
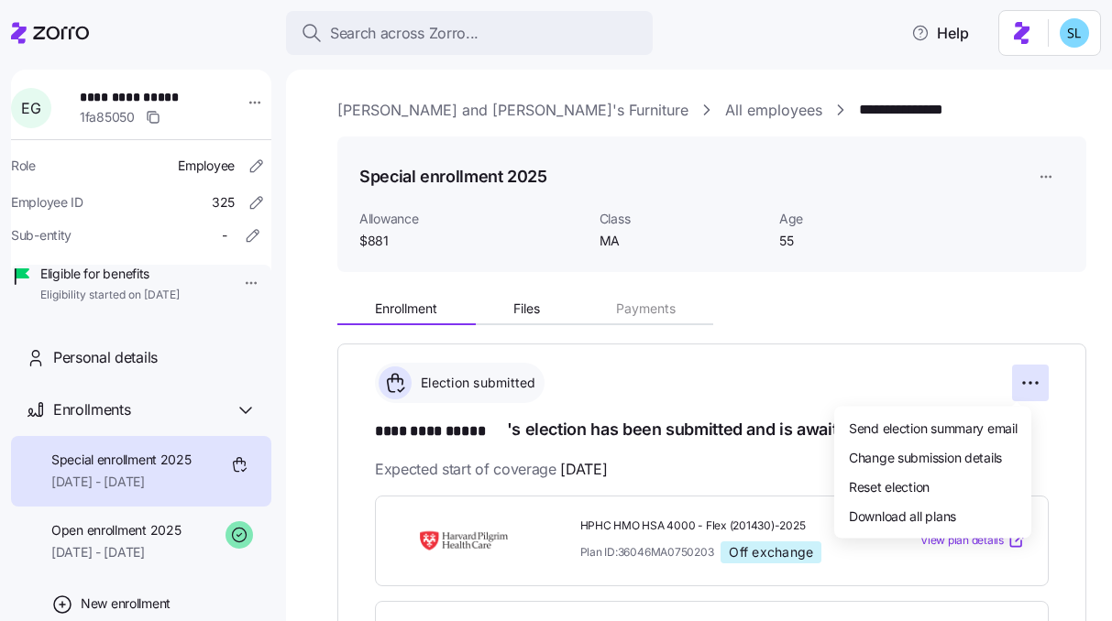
click at [850, 325] on html "**********" at bounding box center [556, 305] width 1112 height 610
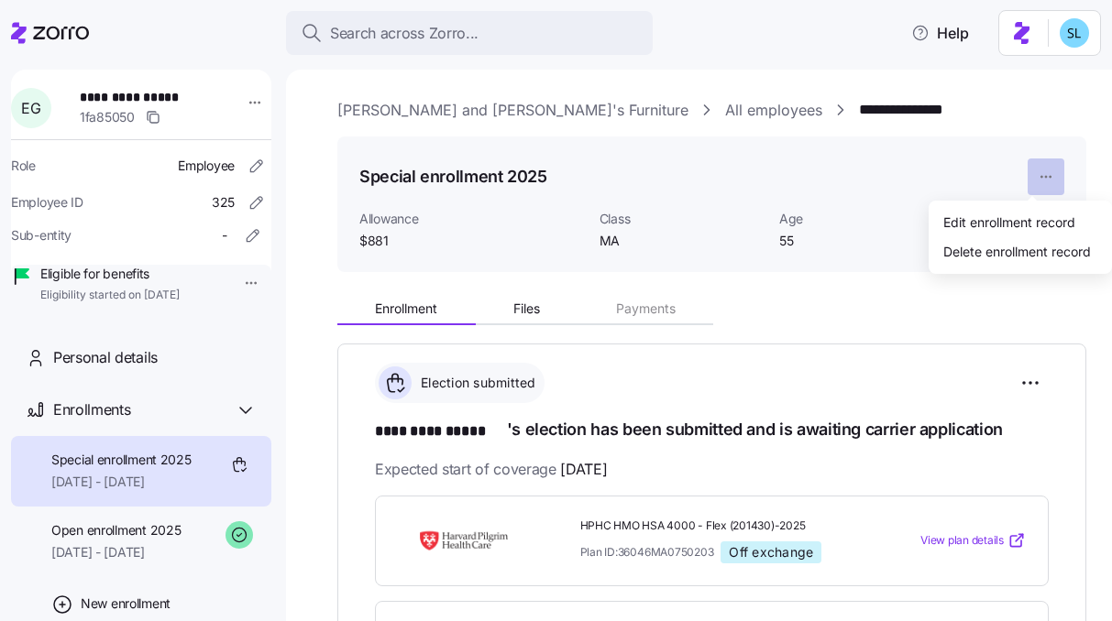
click at [1037, 168] on html "**********" at bounding box center [556, 305] width 1112 height 610
click at [1041, 212] on div "Edit enrollment record" at bounding box center [1009, 222] width 132 height 20
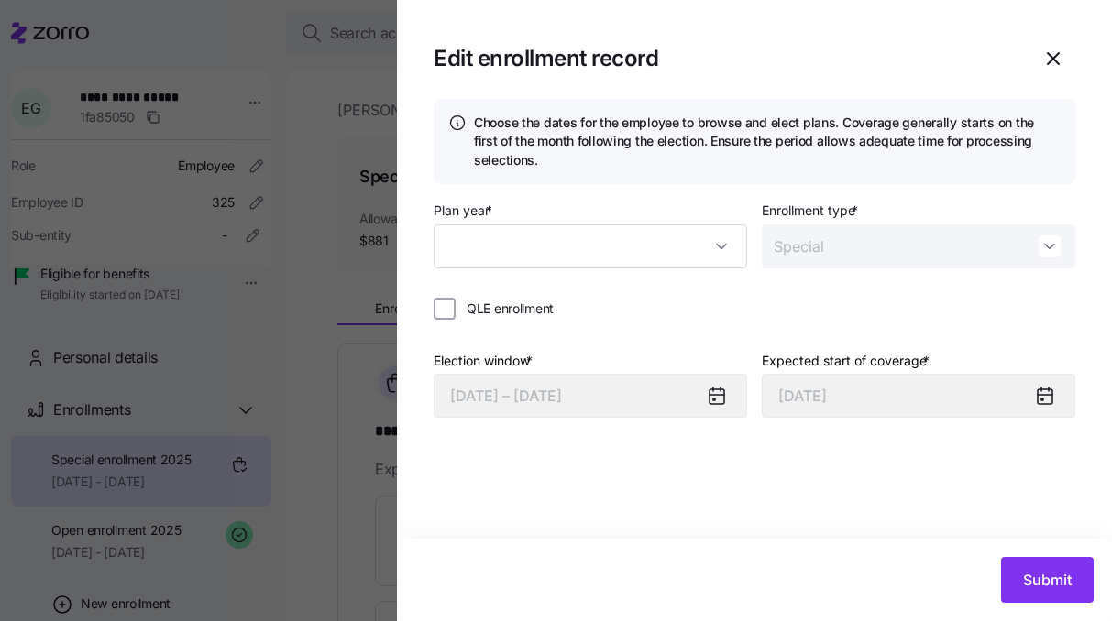
type input "2025"
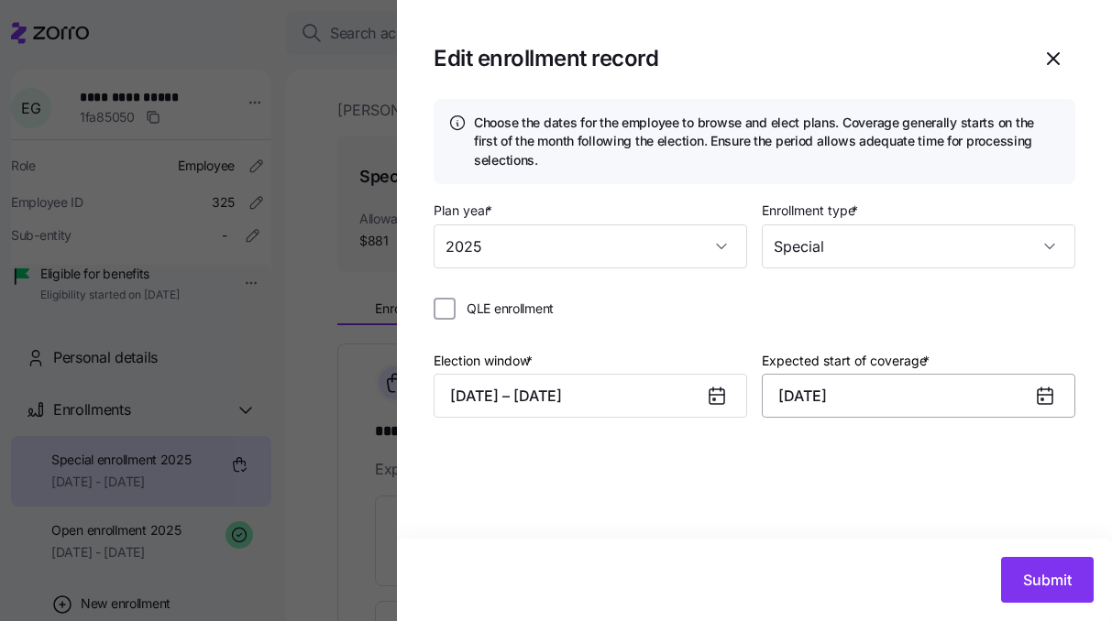
click at [853, 409] on input "[DATE]" at bounding box center [918, 396] width 313 height 44
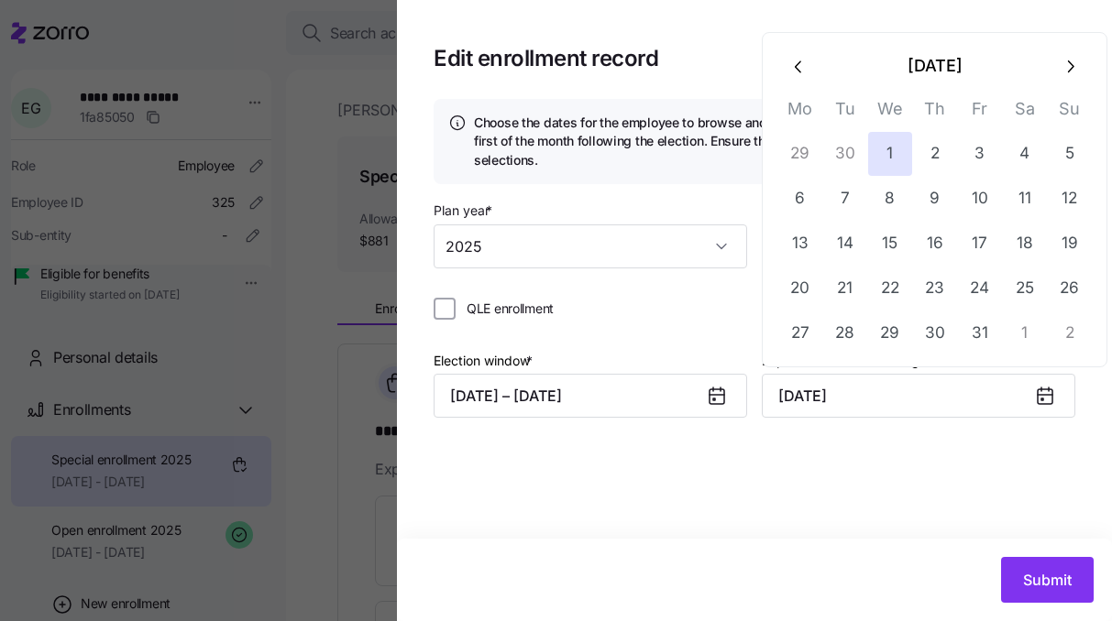
click at [810, 69] on button "button" at bounding box center [799, 66] width 44 height 44
click at [818, 155] on button "1" at bounding box center [800, 154] width 44 height 44
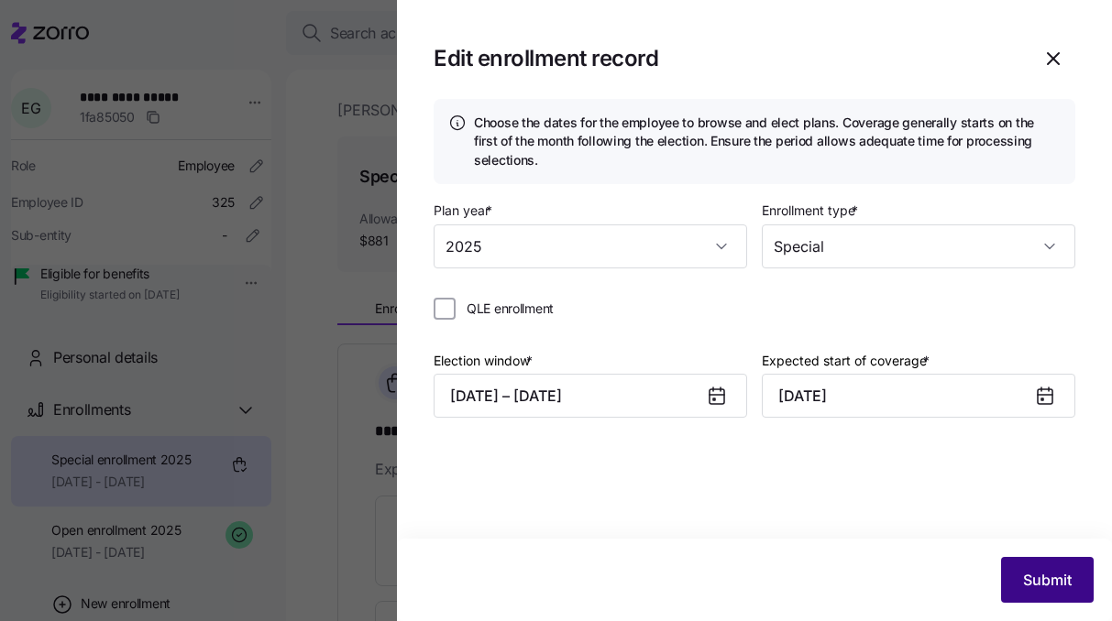
click at [1058, 599] on button "Submit" at bounding box center [1047, 580] width 93 height 46
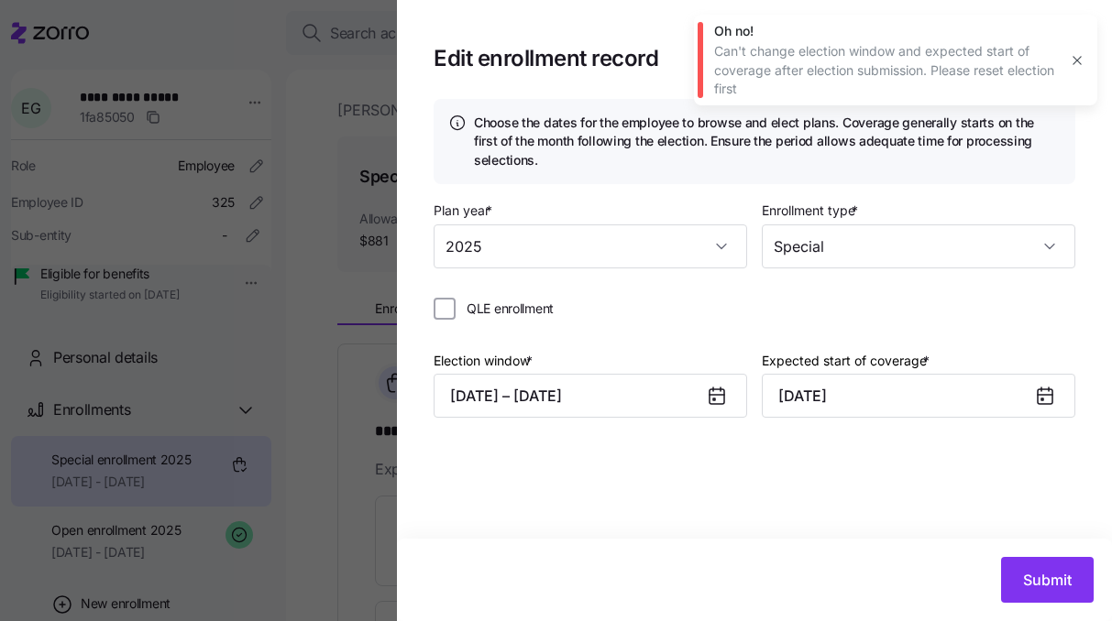
click at [730, 399] on div at bounding box center [724, 396] width 44 height 42
click at [726, 397] on icon at bounding box center [717, 396] width 22 height 22
click at [717, 395] on icon at bounding box center [716, 395] width 15 height 0
click at [633, 393] on button "[DATE] – [DATE]" at bounding box center [589, 396] width 313 height 44
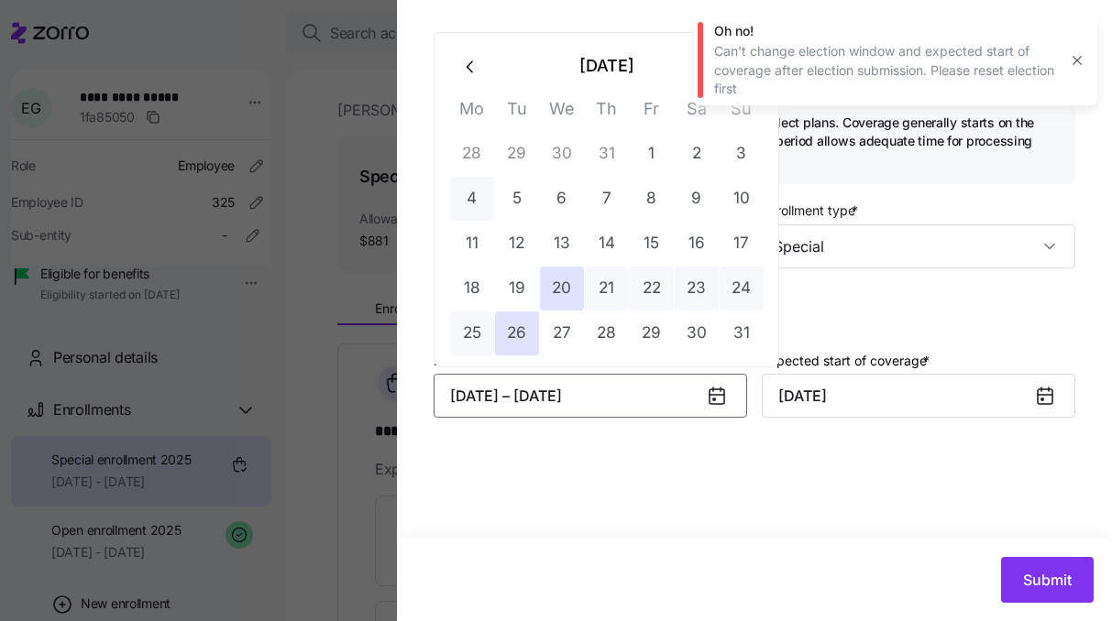
click at [492, 199] on button "4" at bounding box center [472, 199] width 44 height 44
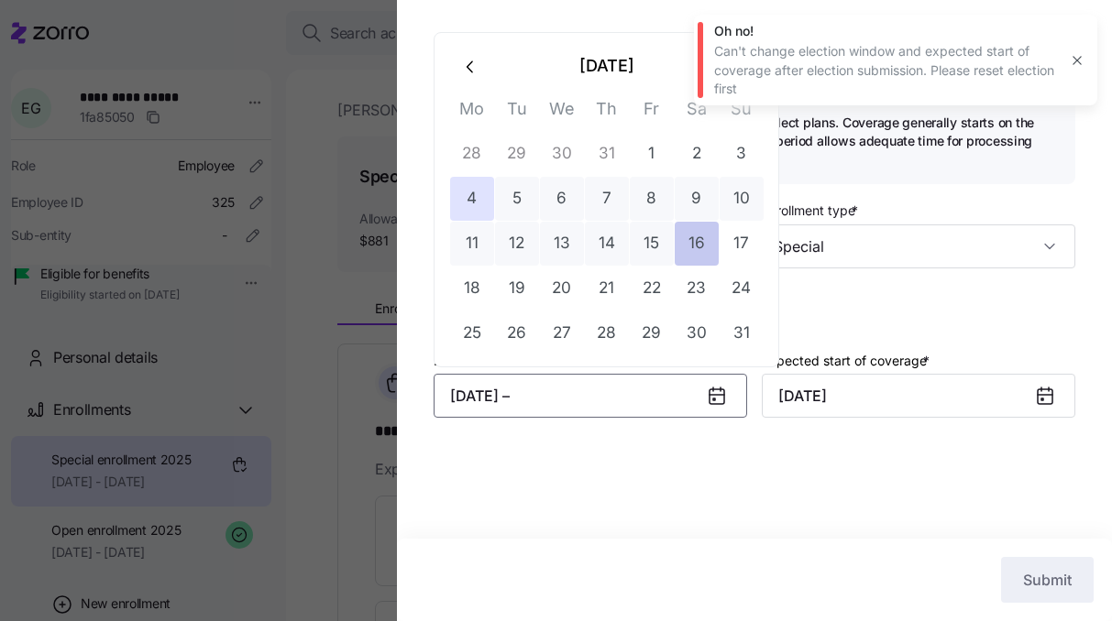
click at [715, 236] on button "16" at bounding box center [697, 244] width 44 height 44
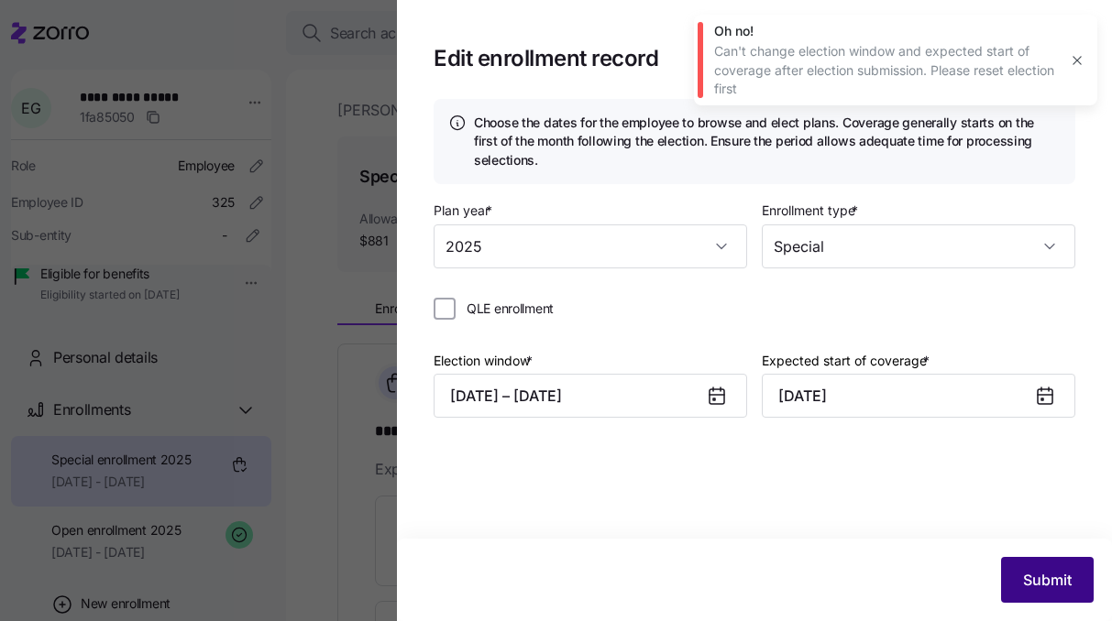
click at [1046, 584] on span "Submit" at bounding box center [1047, 580] width 49 height 22
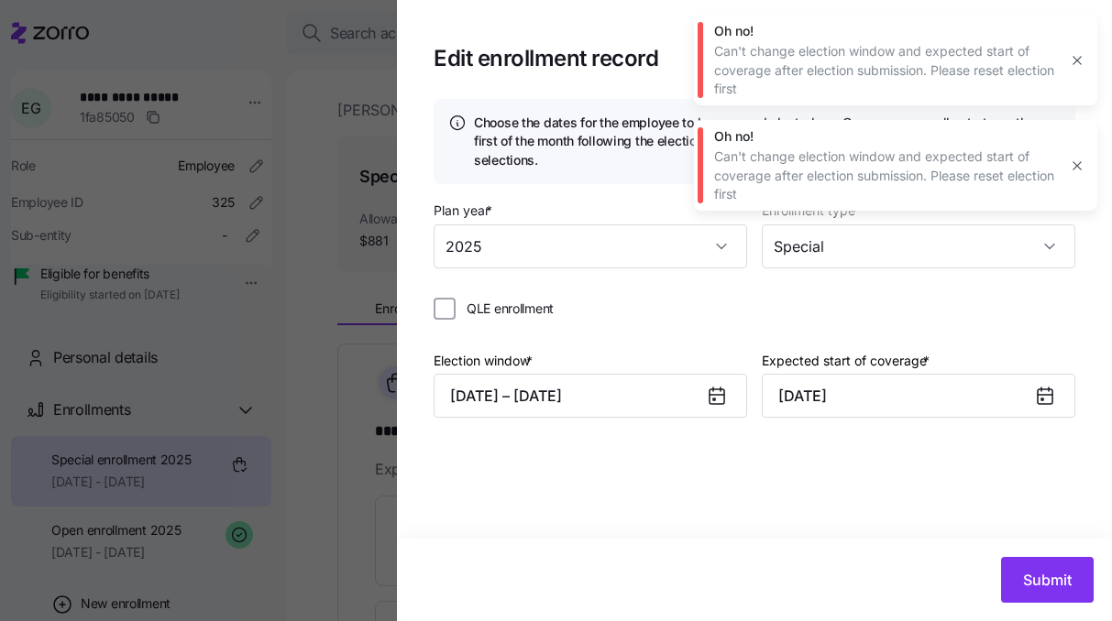
click at [714, 402] on icon at bounding box center [716, 396] width 15 height 15
click at [719, 397] on icon at bounding box center [716, 396] width 15 height 15
click at [755, 475] on div "Choose the dates for the employee to browse and elect plans. Coverage generally…" at bounding box center [754, 319] width 715 height 440
click at [1074, 55] on icon "button" at bounding box center [1077, 60] width 15 height 15
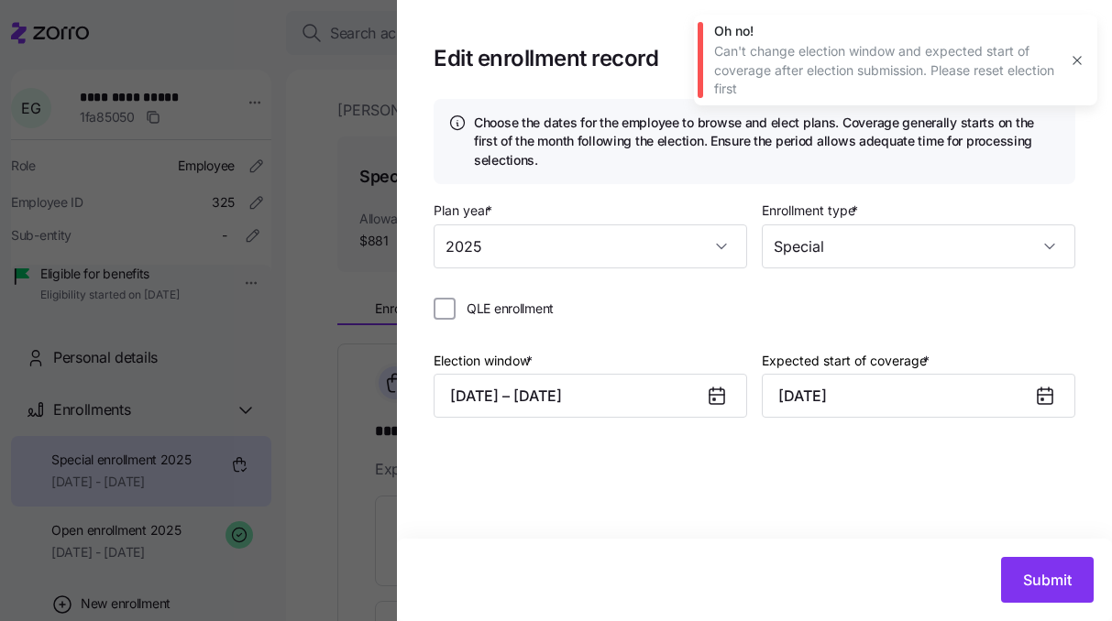
click at [1076, 51] on button "button" at bounding box center [1077, 61] width 26 height 26
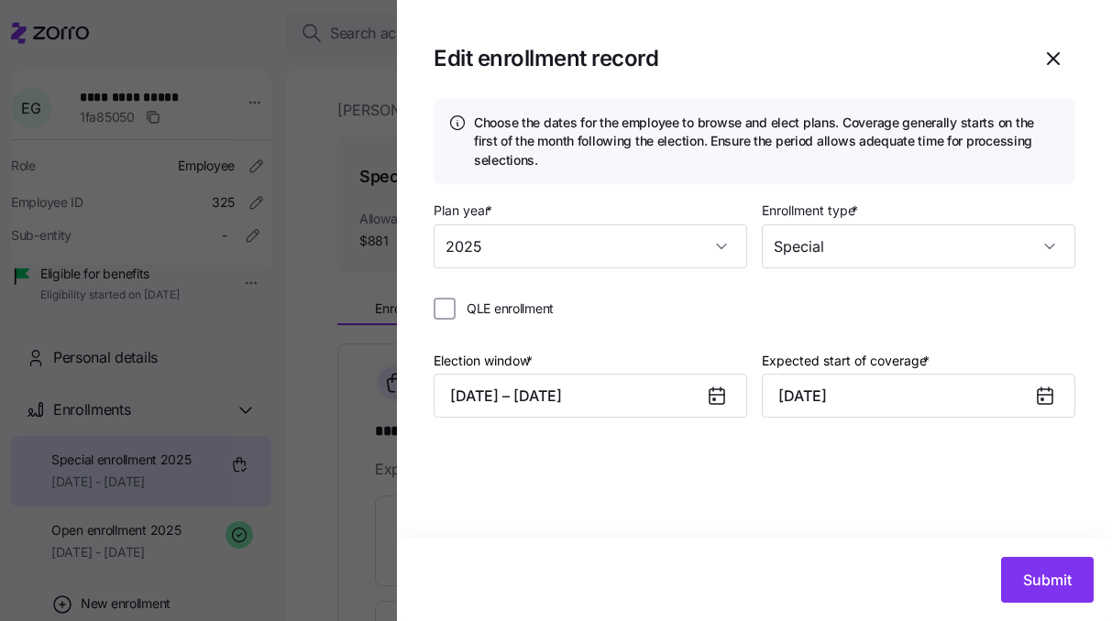
click at [707, 393] on icon at bounding box center [717, 396] width 22 height 22
click at [730, 389] on div at bounding box center [724, 396] width 44 height 42
click at [719, 398] on icon at bounding box center [716, 396] width 15 height 15
click at [606, 387] on button "[DATE] – [DATE]" at bounding box center [589, 396] width 313 height 44
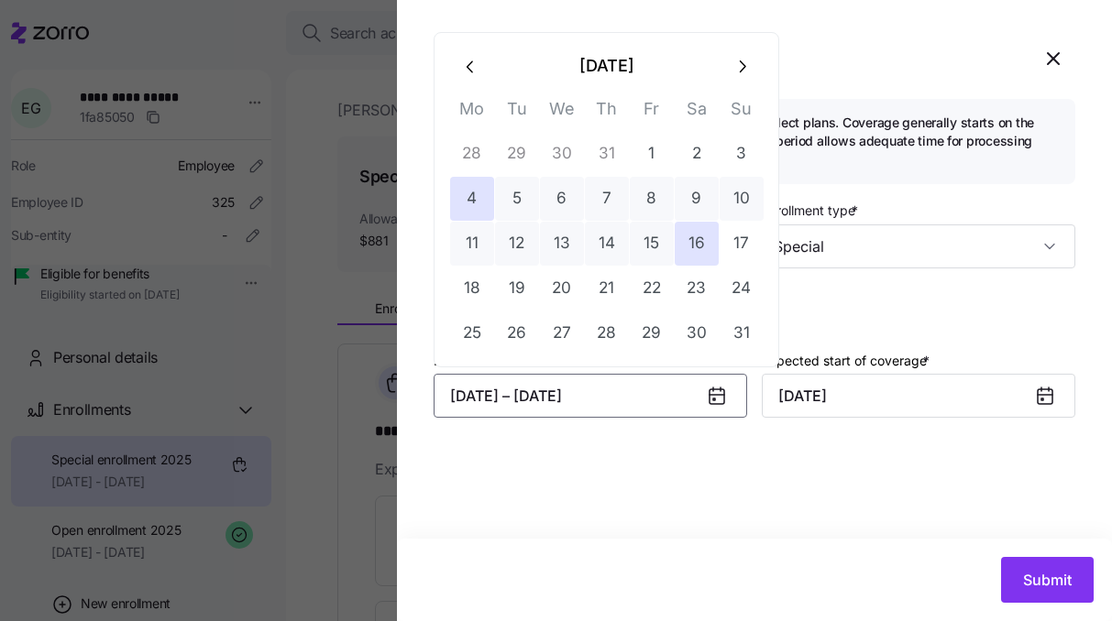
click at [753, 69] on button "button" at bounding box center [741, 66] width 44 height 44
click at [472, 75] on icon "button" at bounding box center [471, 67] width 20 height 20
click at [461, 286] on button "18" at bounding box center [472, 289] width 44 height 44
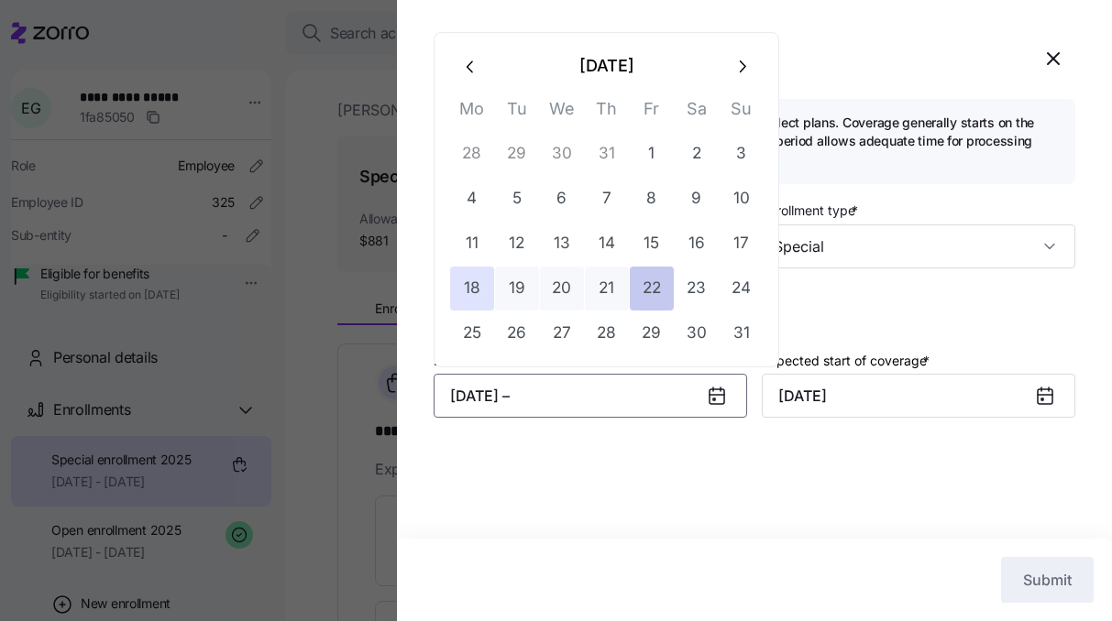
click at [665, 285] on button "22" at bounding box center [652, 289] width 44 height 44
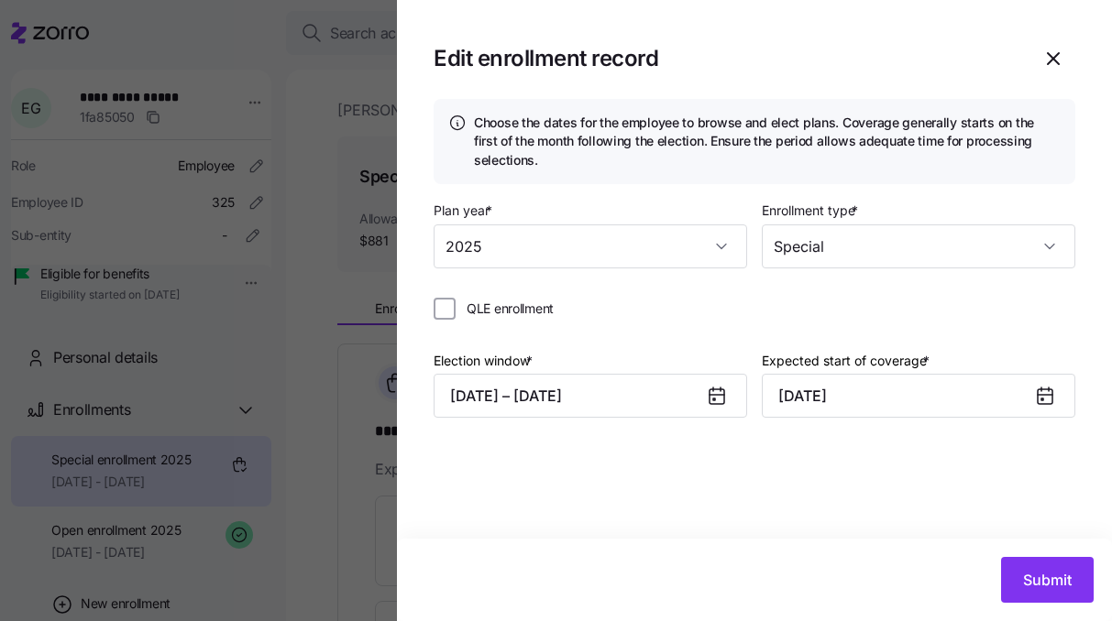
click at [1049, 400] on icon at bounding box center [1044, 396] width 15 height 15
click at [993, 396] on input "[DATE]" at bounding box center [918, 396] width 313 height 44
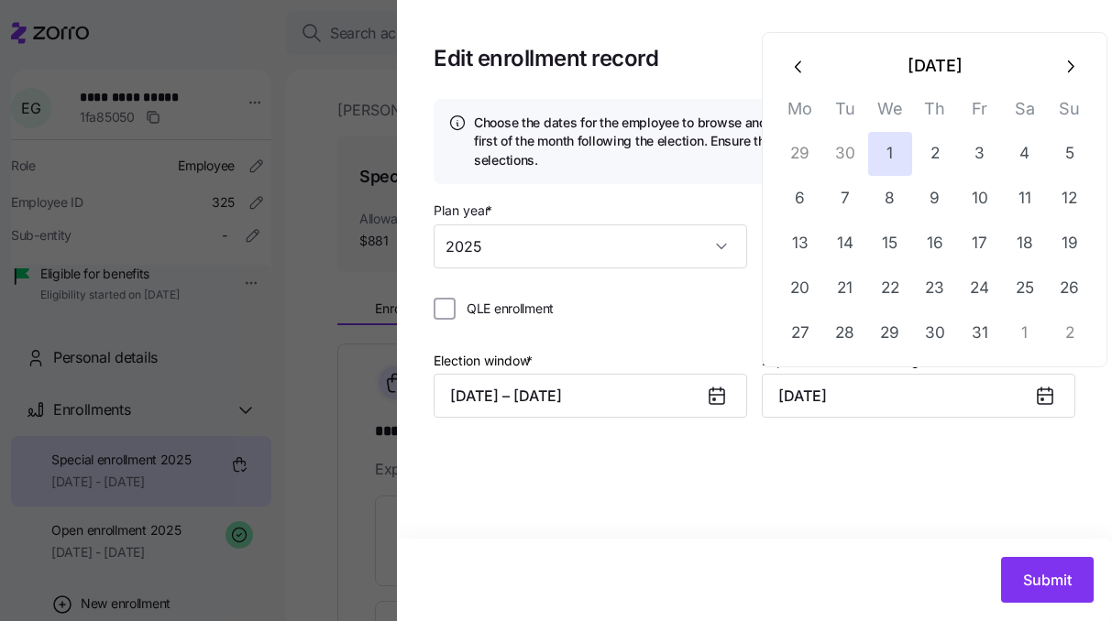
click at [800, 71] on icon "button" at bounding box center [798, 66] width 6 height 12
click at [803, 147] on button "1" at bounding box center [800, 154] width 44 height 44
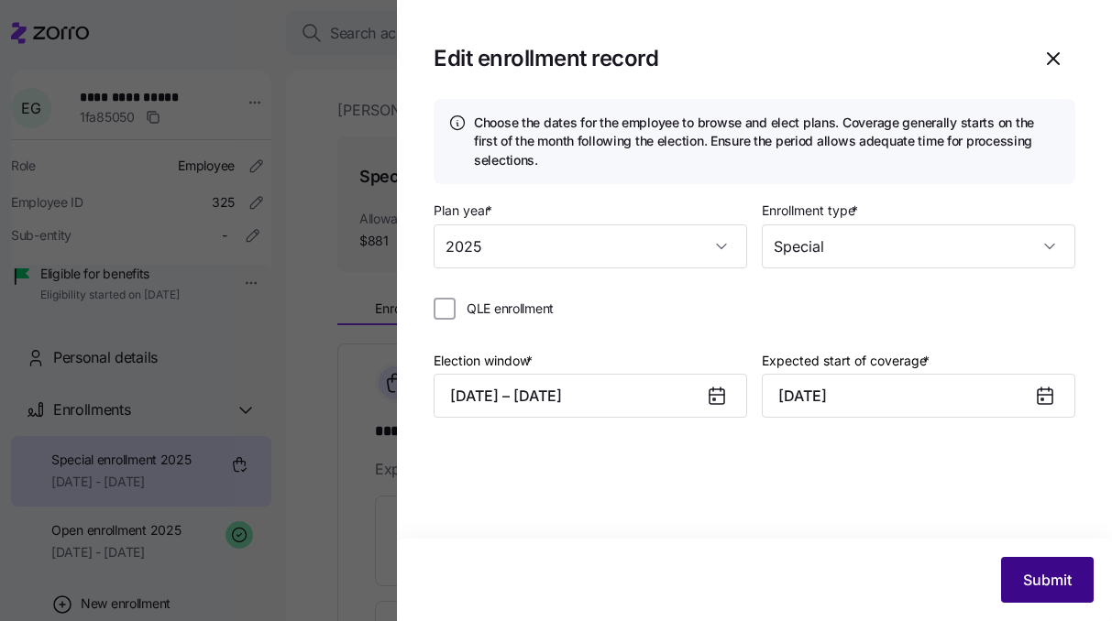
click at [1011, 583] on button "Submit" at bounding box center [1047, 580] width 93 height 46
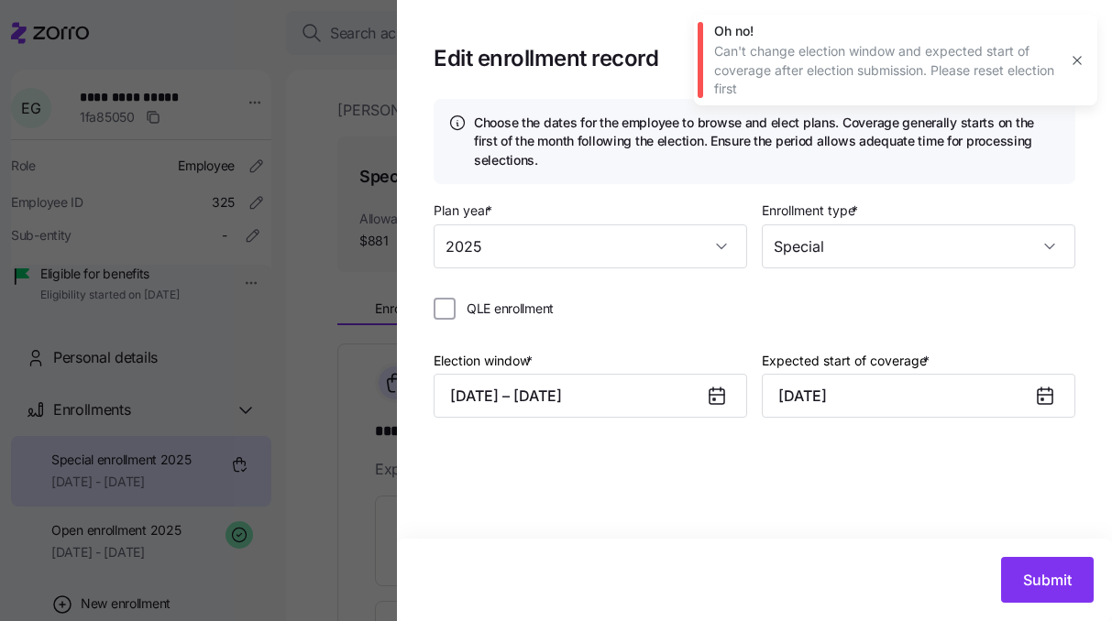
click at [713, 400] on icon at bounding box center [714, 400] width 2 height 2
click at [713, 391] on icon at bounding box center [713, 390] width 0 height 4
click at [652, 393] on button "[DATE] – [DATE]" at bounding box center [589, 396] width 313 height 44
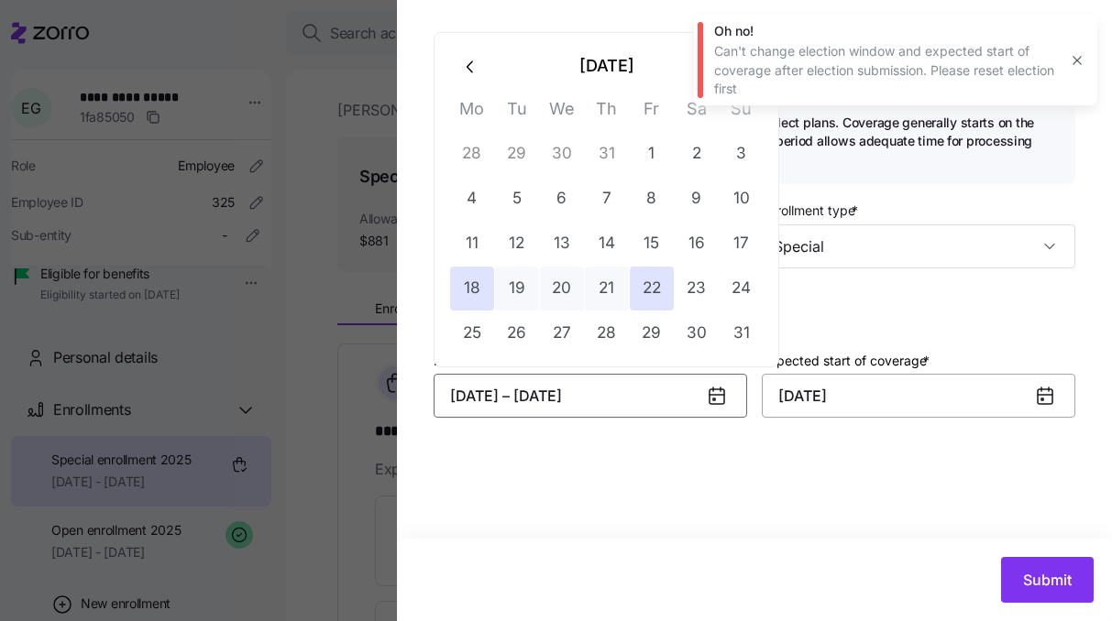
click at [900, 392] on input "[DATE]" at bounding box center [918, 396] width 313 height 44
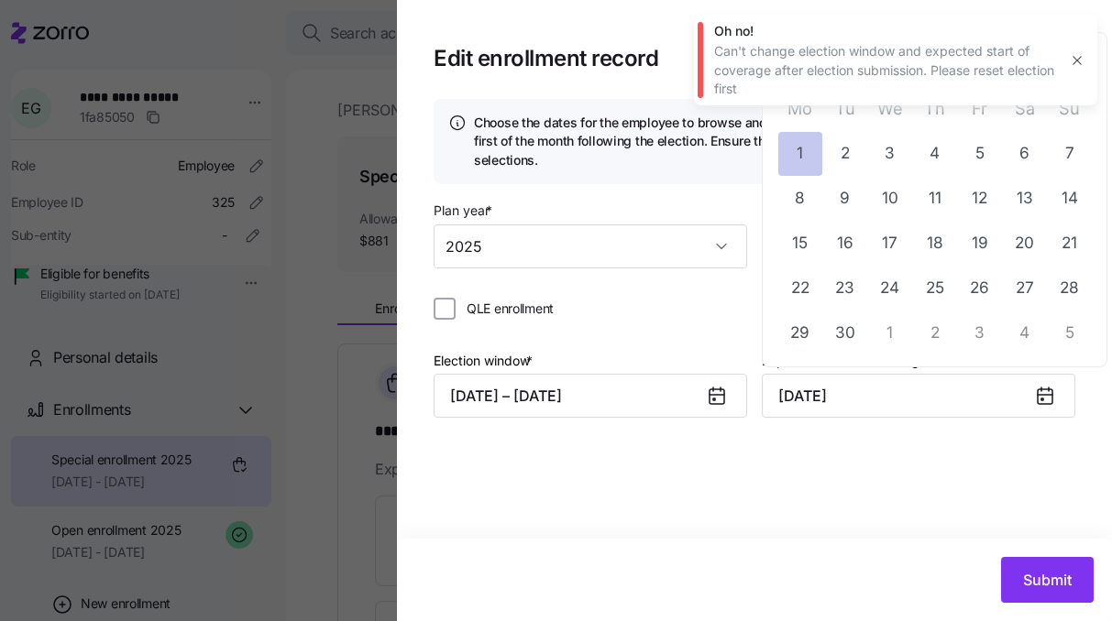
click at [797, 164] on button "1" at bounding box center [800, 154] width 44 height 44
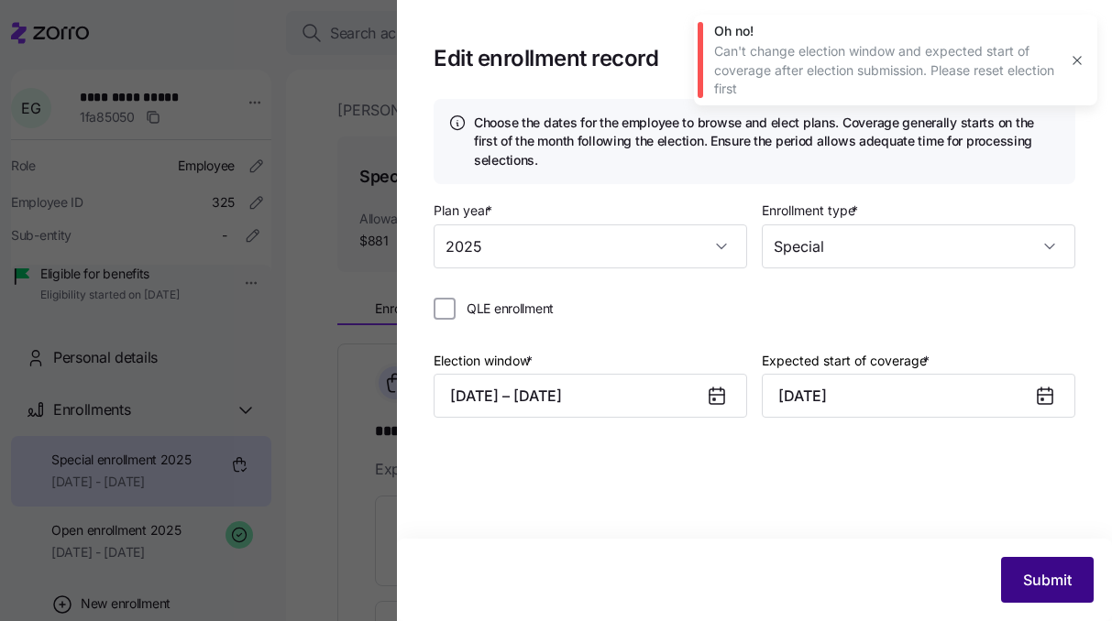
click at [1067, 580] on span "Submit" at bounding box center [1047, 580] width 49 height 22
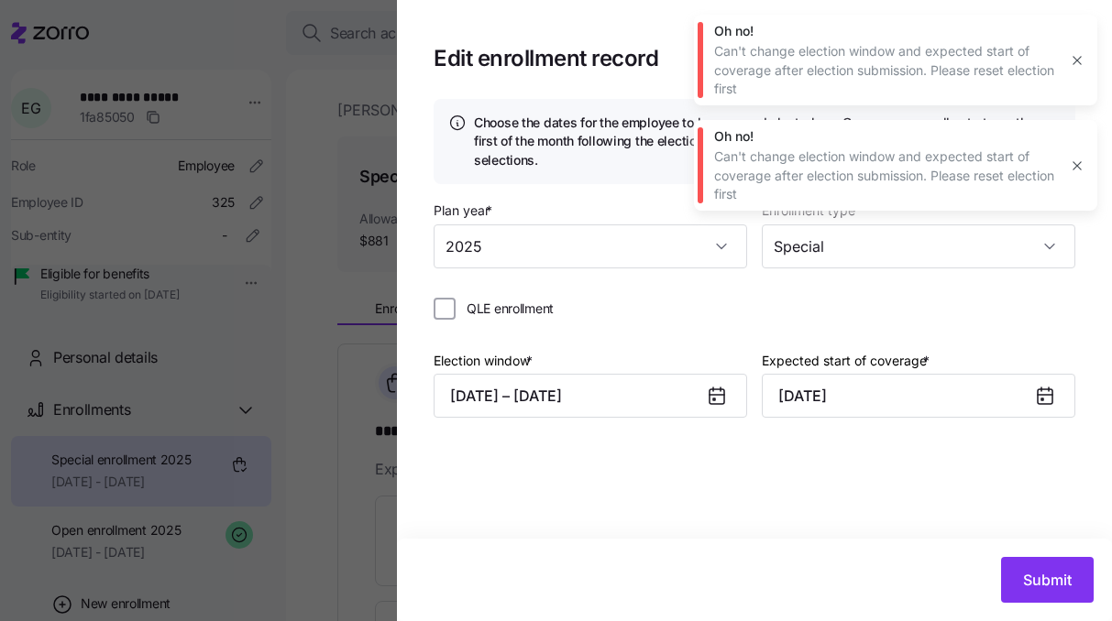
click at [1067, 165] on button "button" at bounding box center [1077, 166] width 26 height 26
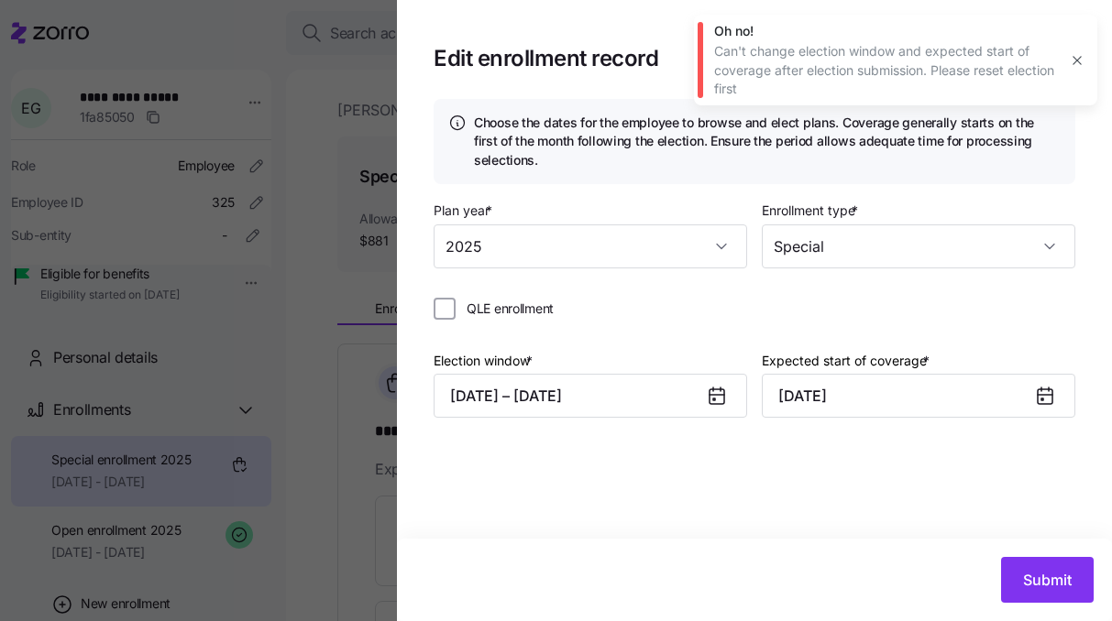
click at [1070, 57] on icon "button" at bounding box center [1077, 60] width 15 height 15
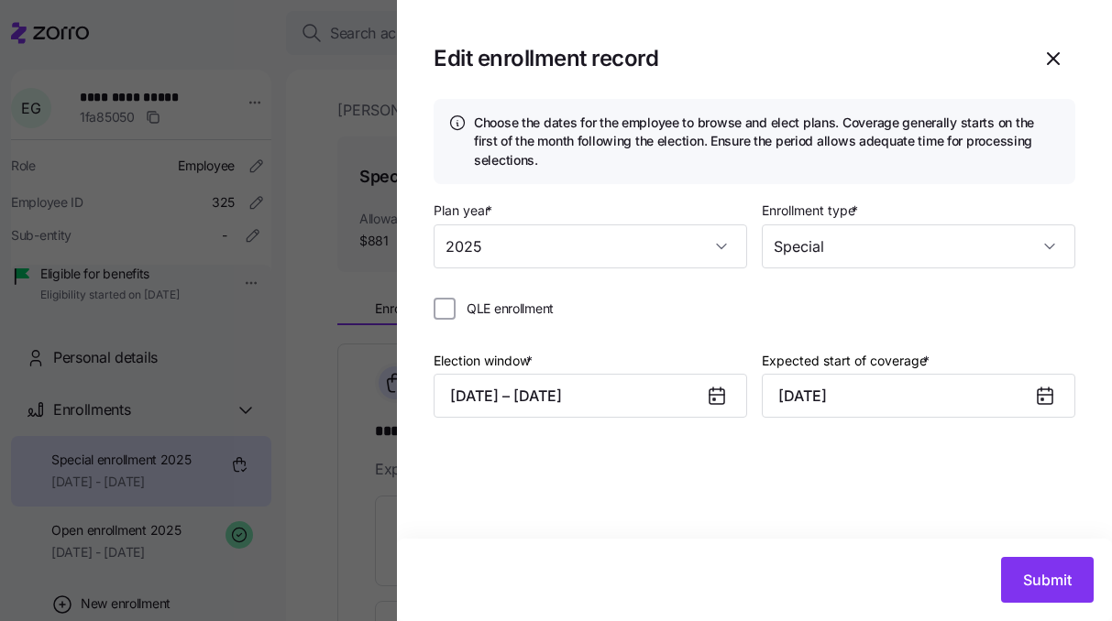
click at [708, 413] on div at bounding box center [724, 396] width 44 height 42
click at [707, 400] on icon at bounding box center [717, 396] width 22 height 22
click at [716, 401] on icon at bounding box center [716, 396] width 15 height 15
click at [648, 470] on div "Choose the dates for the employee to browse and elect plans. Coverage generally…" at bounding box center [754, 319] width 715 height 440
click at [551, 399] on button "[DATE] – [DATE]" at bounding box center [589, 396] width 313 height 44
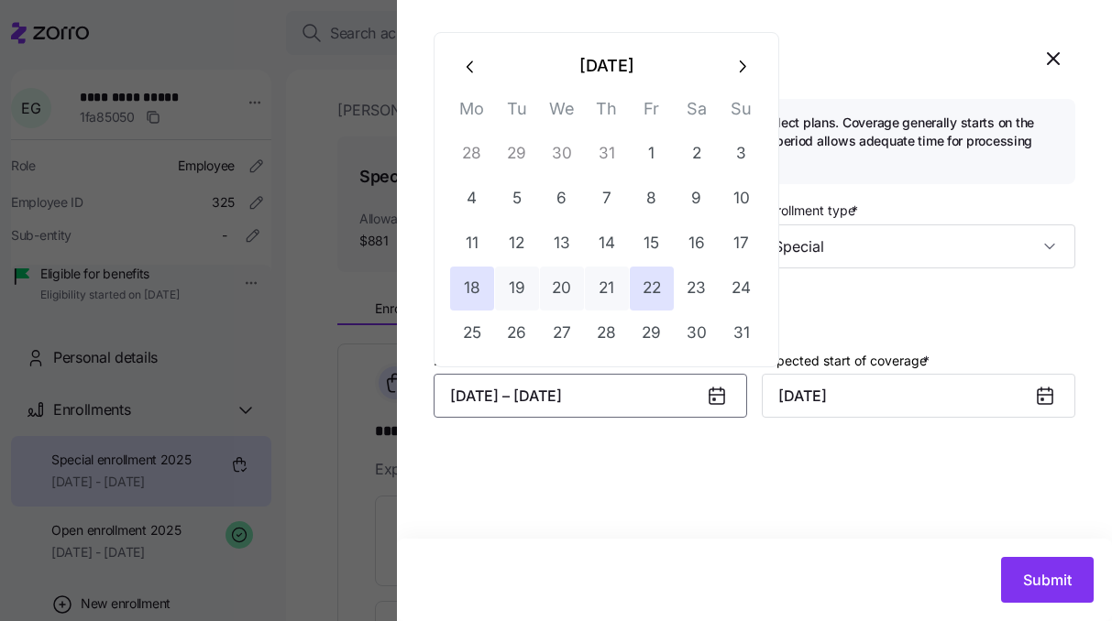
click at [470, 54] on button "button" at bounding box center [471, 66] width 44 height 44
click at [593, 327] on button "31" at bounding box center [607, 334] width 44 height 44
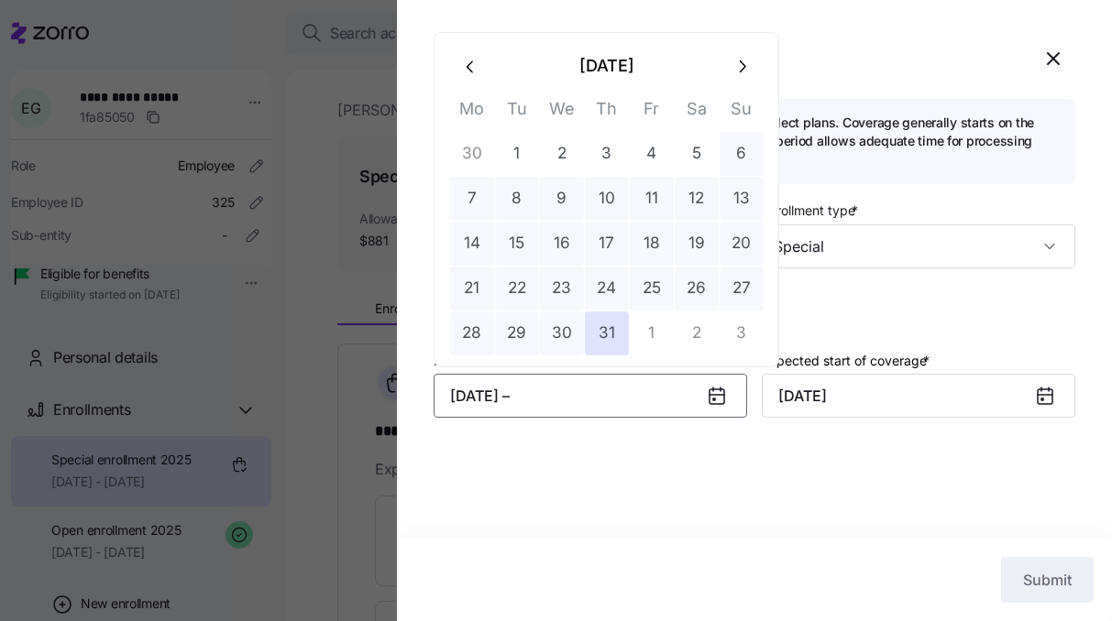
click at [737, 61] on icon "button" at bounding box center [741, 67] width 20 height 20
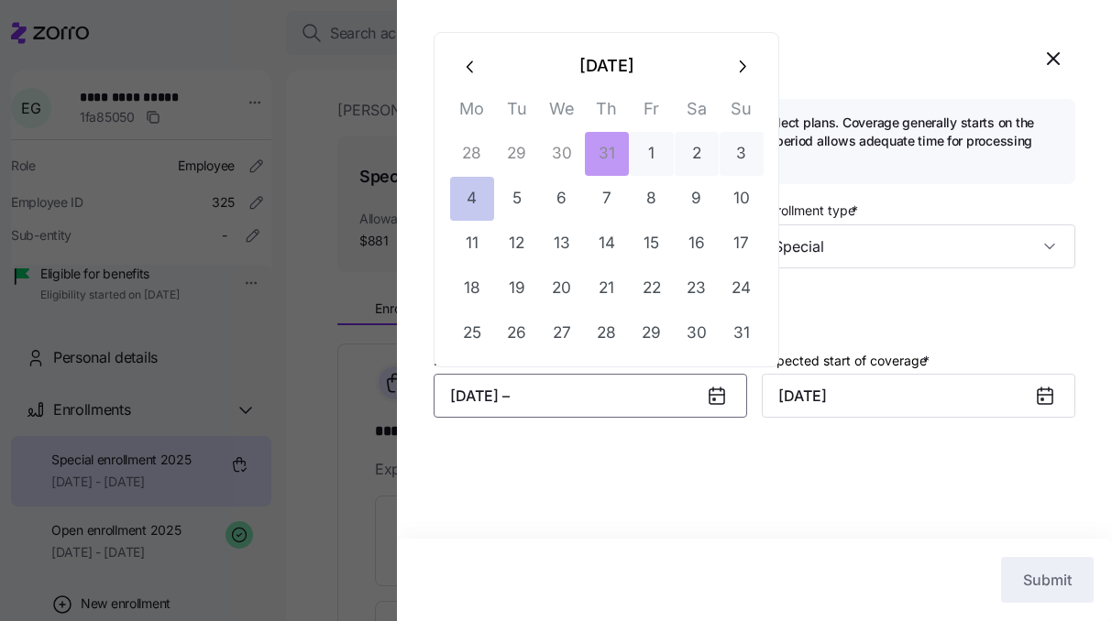
click at [491, 200] on button "4" at bounding box center [472, 199] width 44 height 44
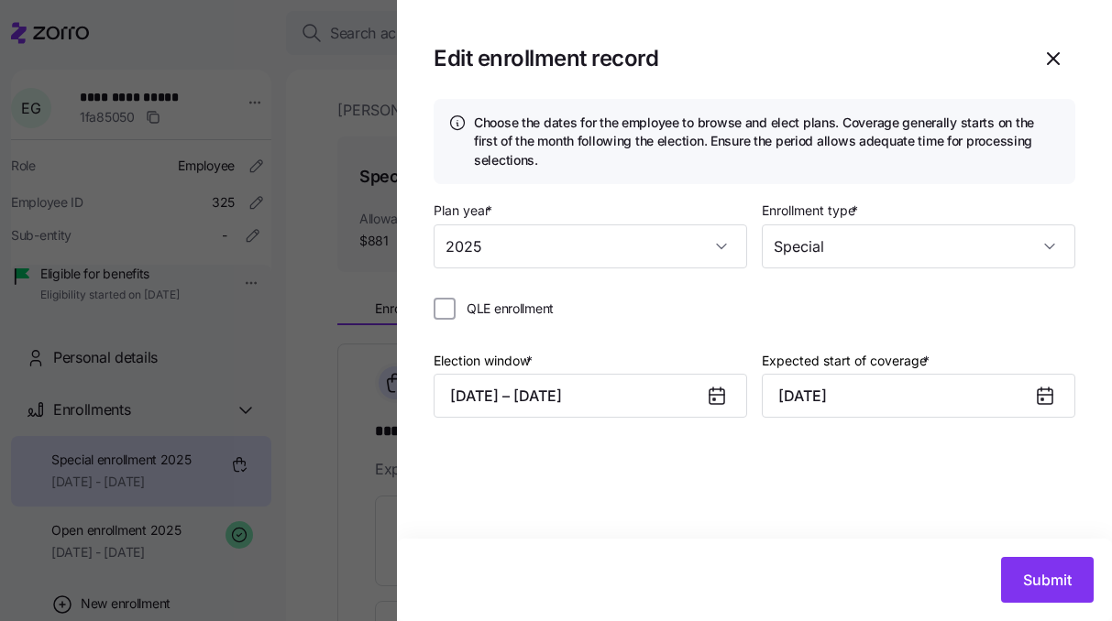
click at [1058, 402] on div at bounding box center [1052, 396] width 44 height 42
click at [1040, 401] on icon at bounding box center [1044, 396] width 15 height 15
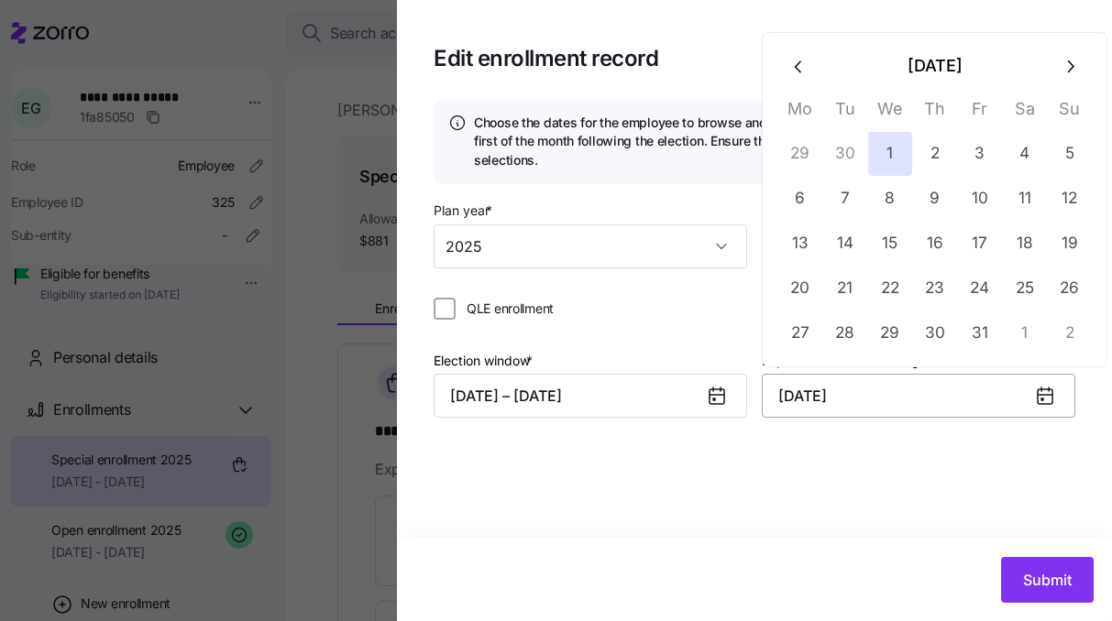
click at [966, 400] on input "[DATE]" at bounding box center [918, 396] width 313 height 44
click at [812, 79] on button "button" at bounding box center [799, 66] width 44 height 44
click at [795, 148] on button "1" at bounding box center [800, 154] width 44 height 44
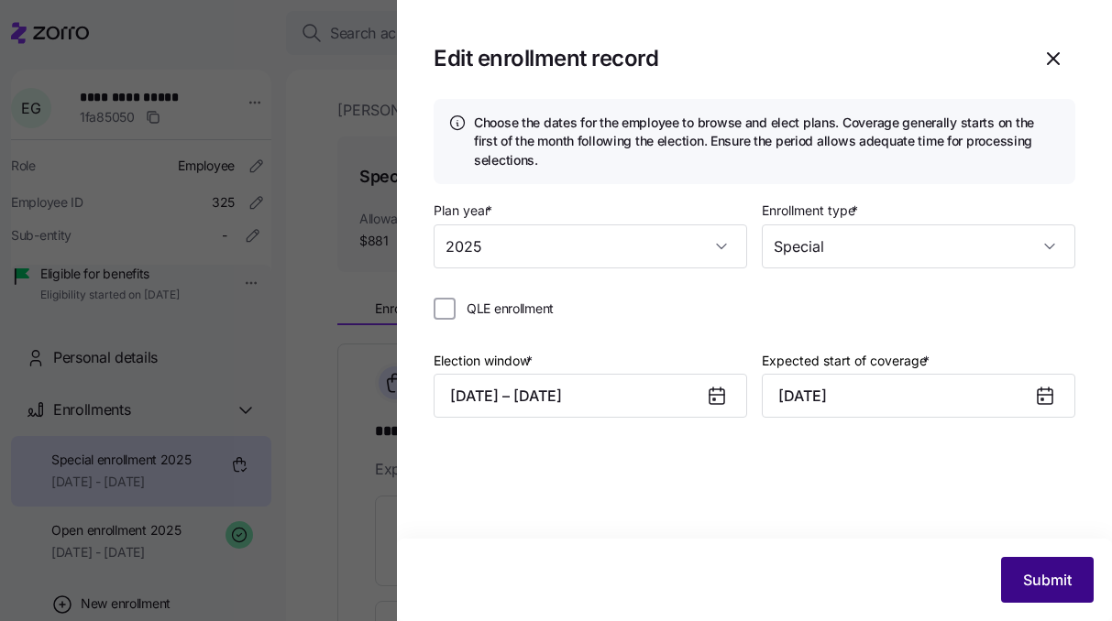
click at [1029, 585] on span "Submit" at bounding box center [1047, 580] width 49 height 22
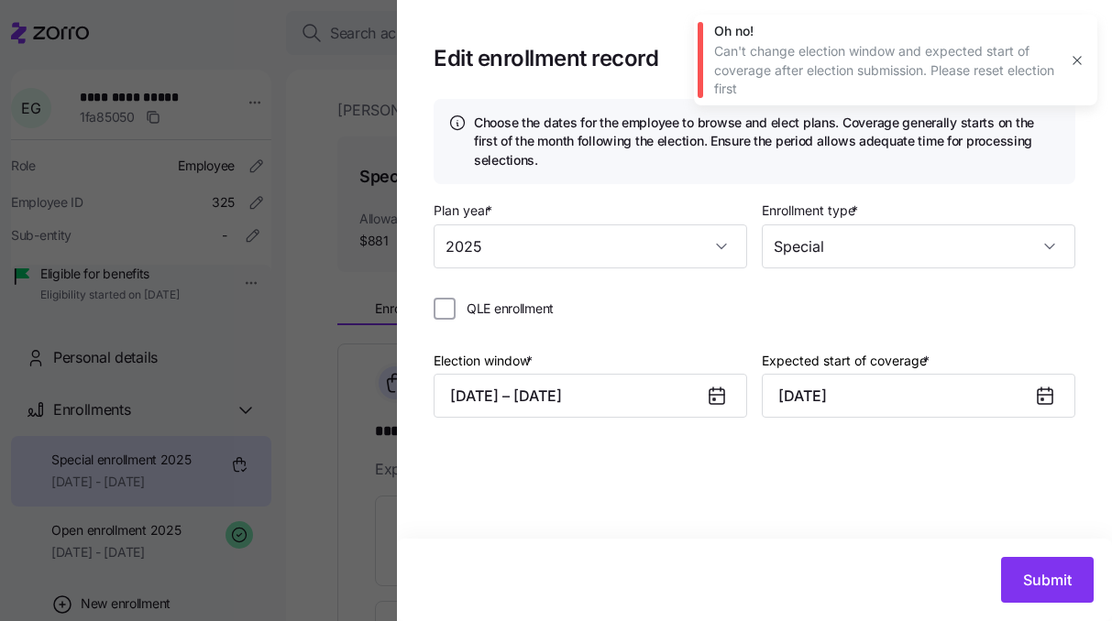
click at [1081, 56] on icon "button" at bounding box center [1076, 60] width 8 height 8
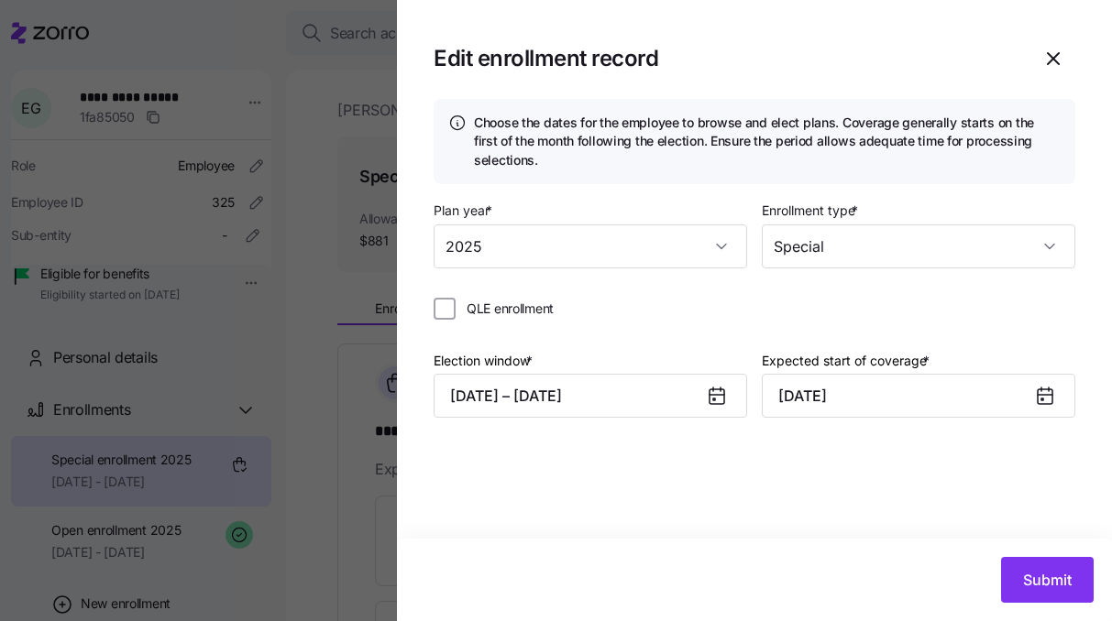
click at [711, 406] on icon at bounding box center [717, 396] width 22 height 22
click at [713, 397] on icon at bounding box center [716, 396] width 15 height 15
click at [590, 409] on button "[DATE] – [DATE]" at bounding box center [589, 396] width 313 height 44
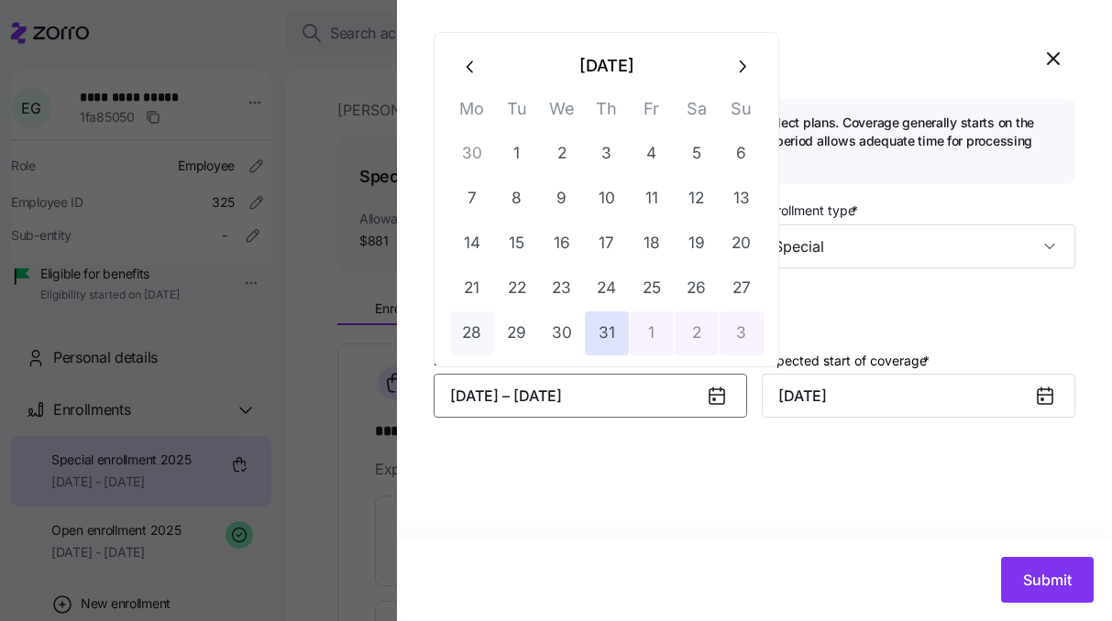
click at [467, 338] on button "28" at bounding box center [472, 334] width 44 height 44
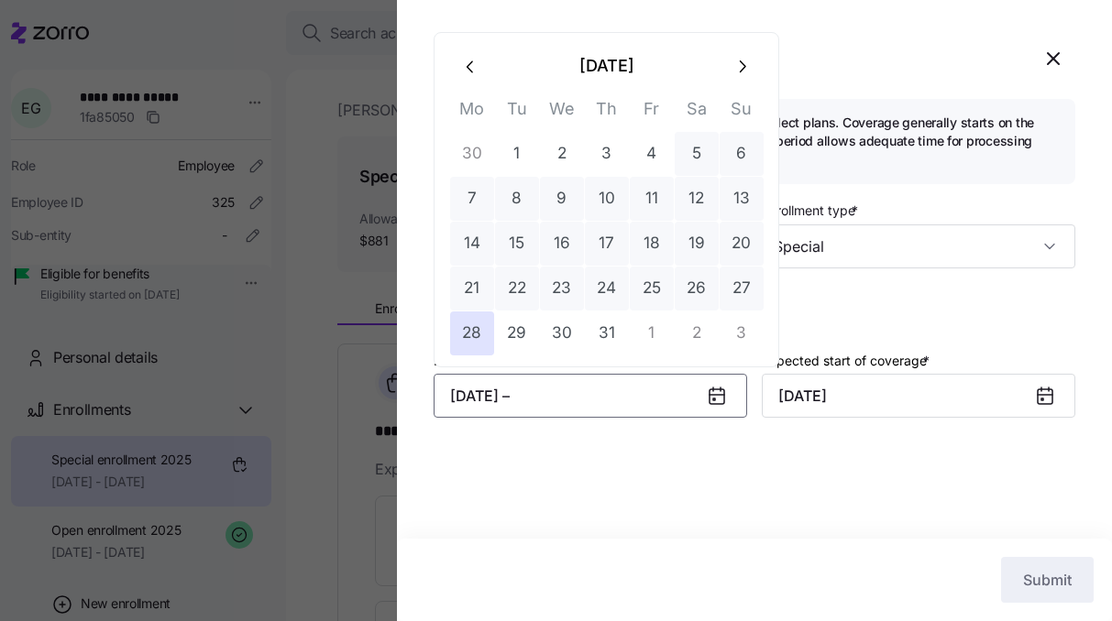
click at [735, 68] on icon "button" at bounding box center [741, 67] width 20 height 20
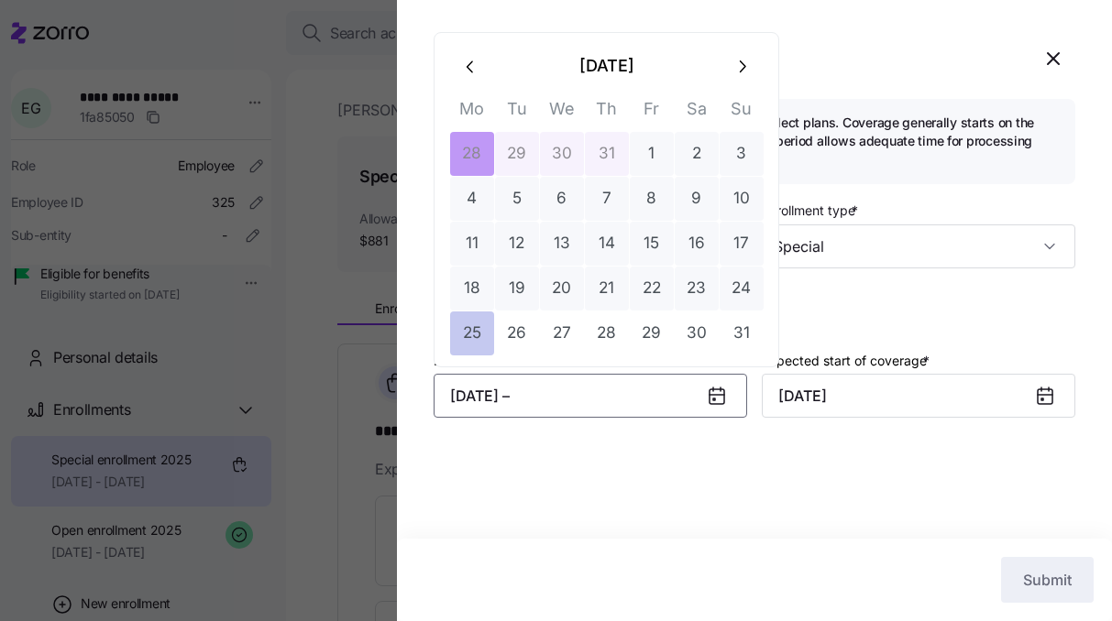
click at [485, 328] on button "25" at bounding box center [472, 334] width 44 height 44
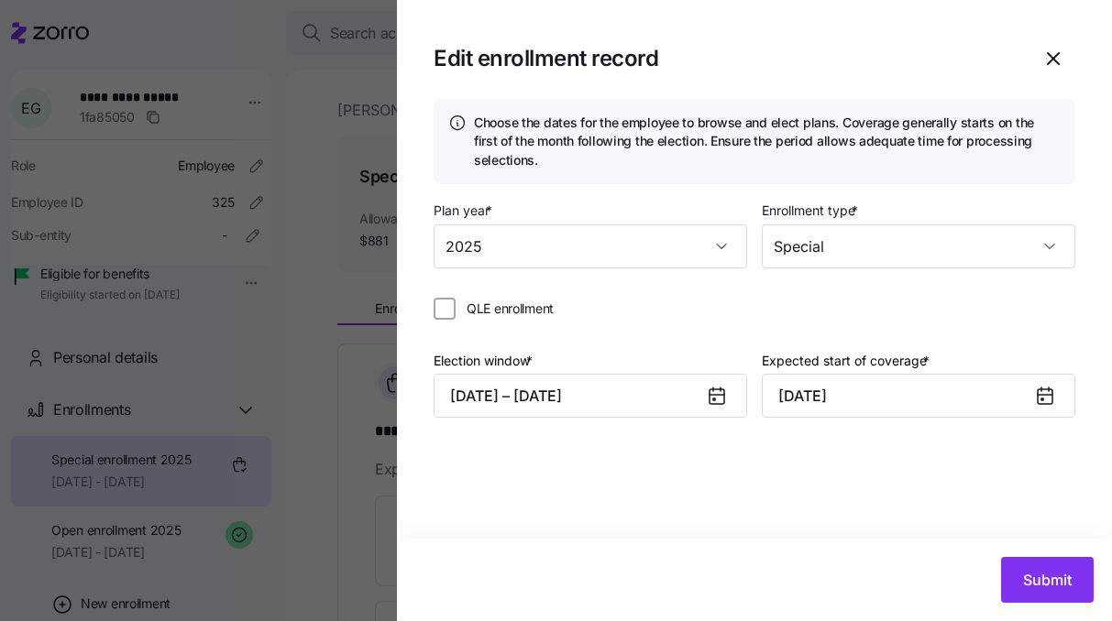
click at [709, 401] on icon at bounding box center [716, 396] width 15 height 15
click at [1052, 411] on div at bounding box center [1052, 396] width 44 height 42
click at [1045, 401] on icon at bounding box center [1044, 396] width 15 height 15
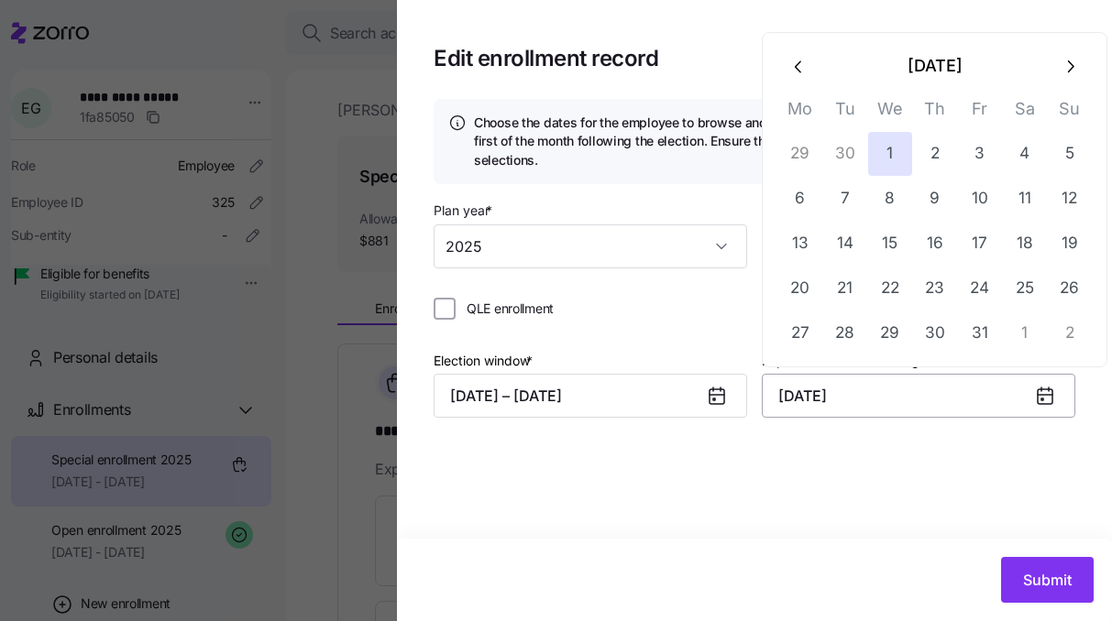
click at [926, 391] on input "[DATE]" at bounding box center [918, 396] width 313 height 44
click at [811, 53] on button "button" at bounding box center [799, 66] width 44 height 44
click at [778, 162] on button "1" at bounding box center [800, 154] width 44 height 44
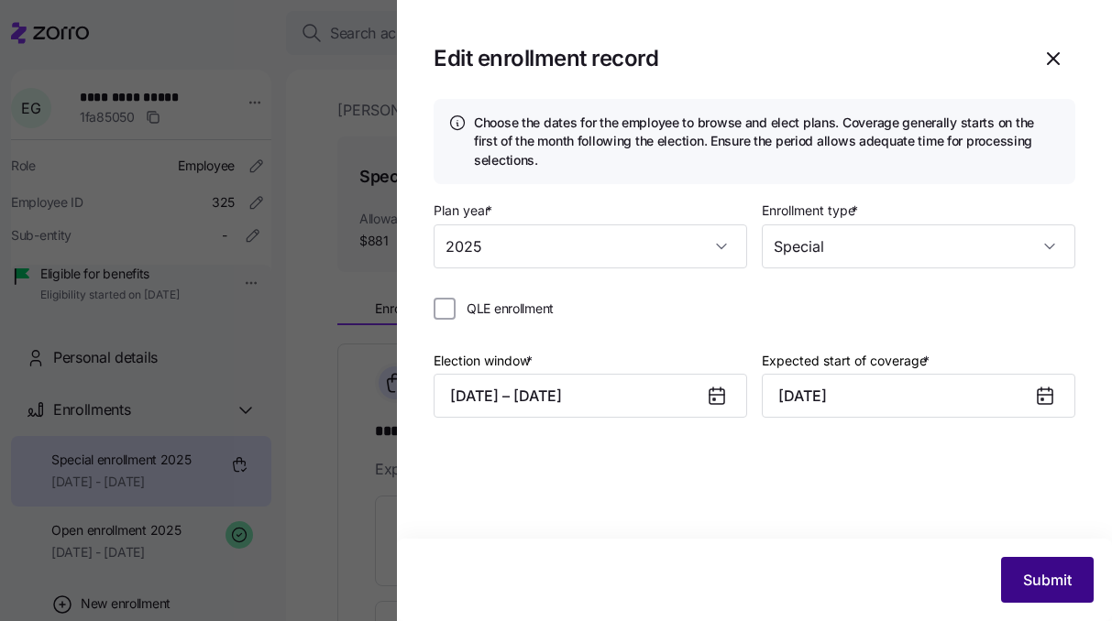
click at [1070, 592] on button "Submit" at bounding box center [1047, 580] width 93 height 46
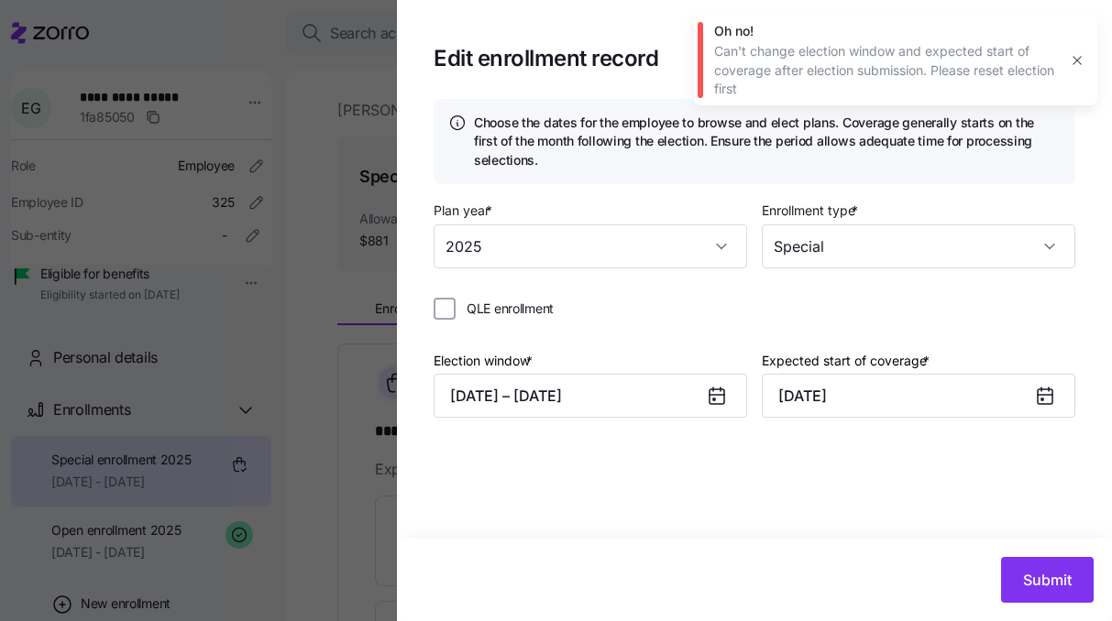
click at [1082, 66] on icon "button" at bounding box center [1077, 60] width 15 height 15
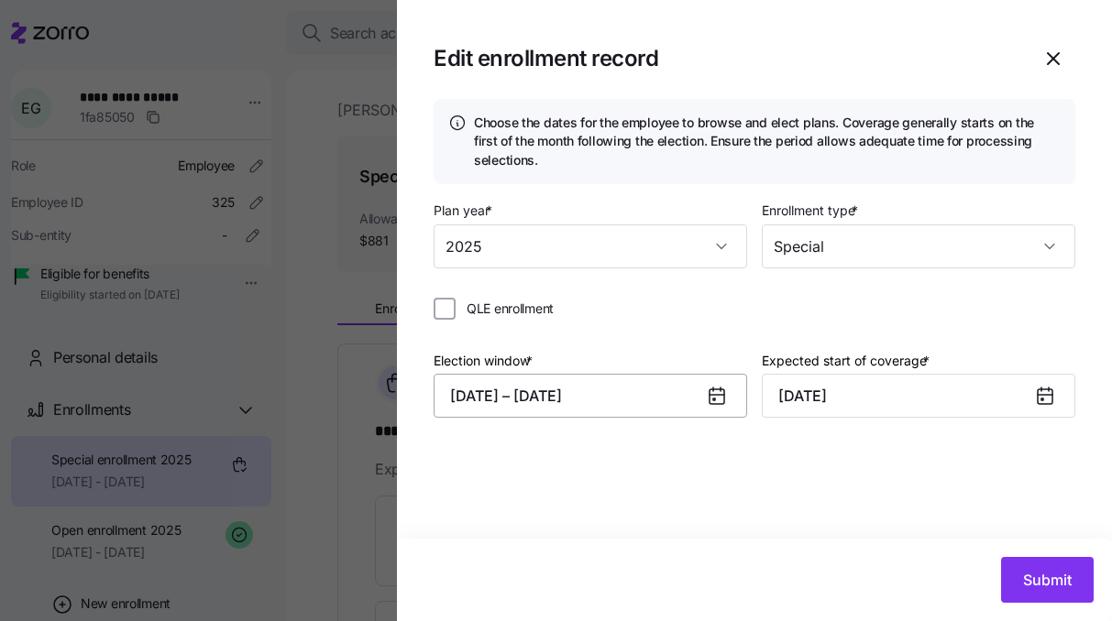
click at [741, 418] on button "[DATE] – [DATE]" at bounding box center [589, 396] width 313 height 44
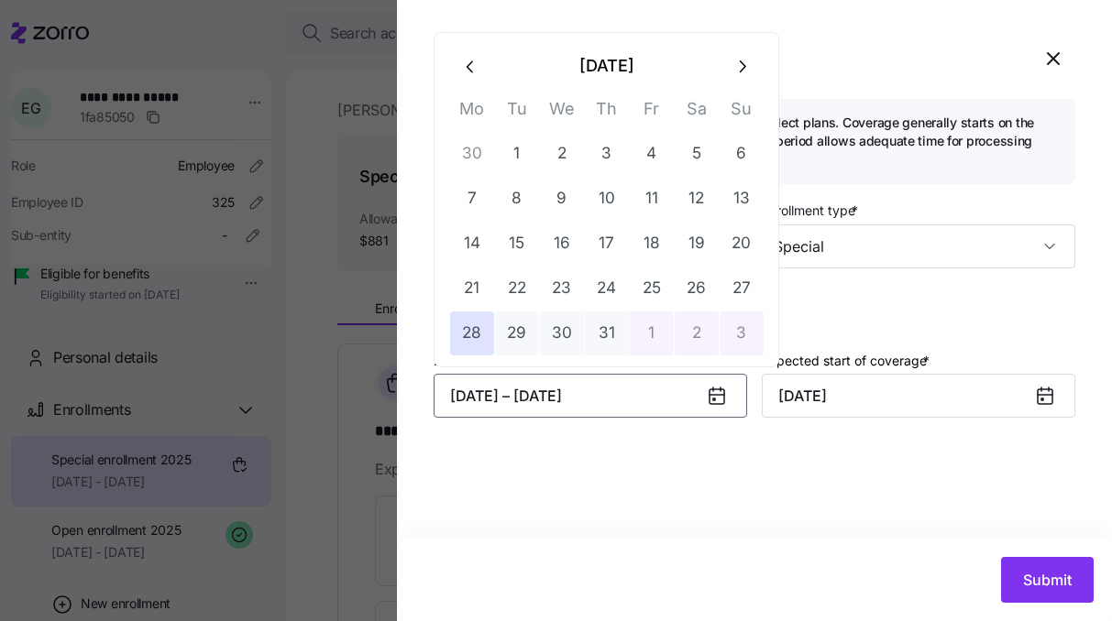
click at [713, 399] on icon at bounding box center [714, 400] width 2 height 2
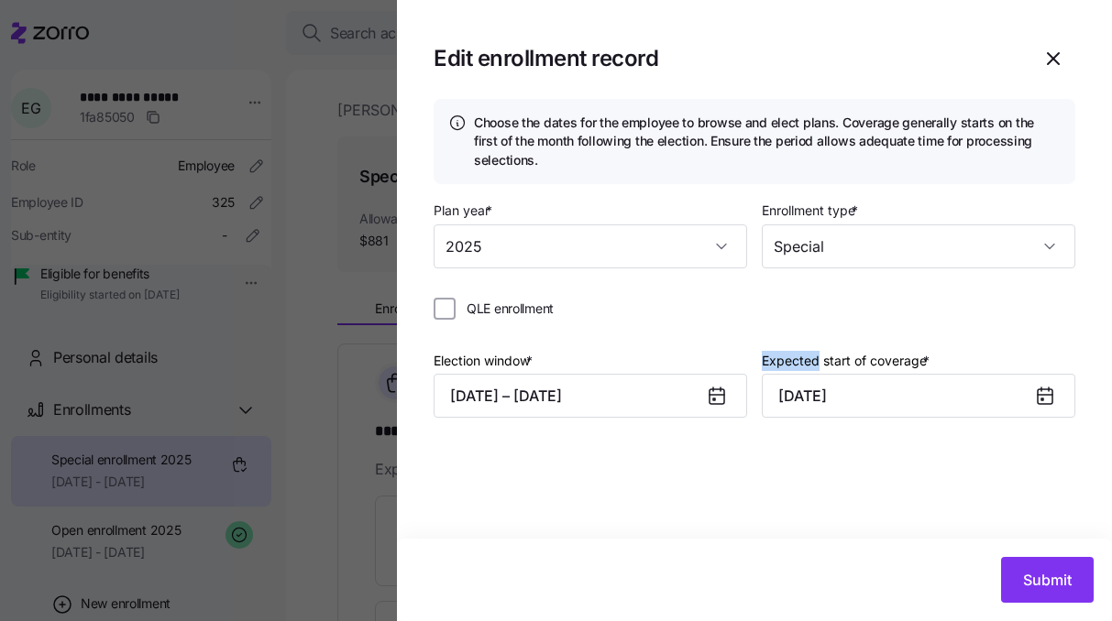
click at [713, 399] on icon at bounding box center [714, 400] width 2 height 2
click at [675, 398] on button "[DATE] – [DATE]" at bounding box center [589, 396] width 313 height 44
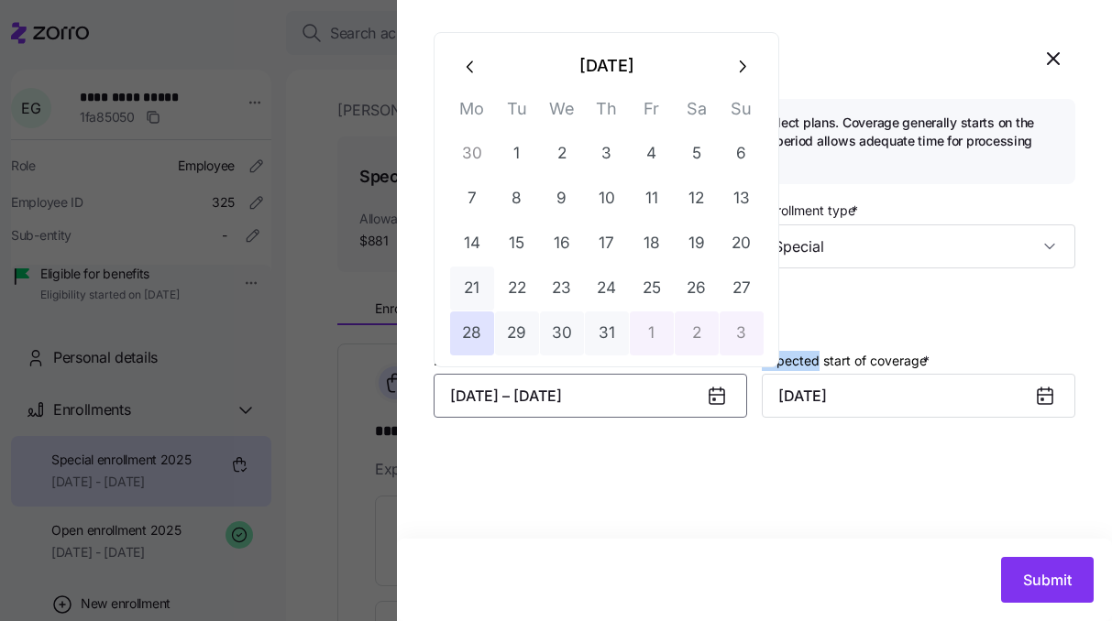
click at [482, 299] on button "21" at bounding box center [472, 289] width 44 height 44
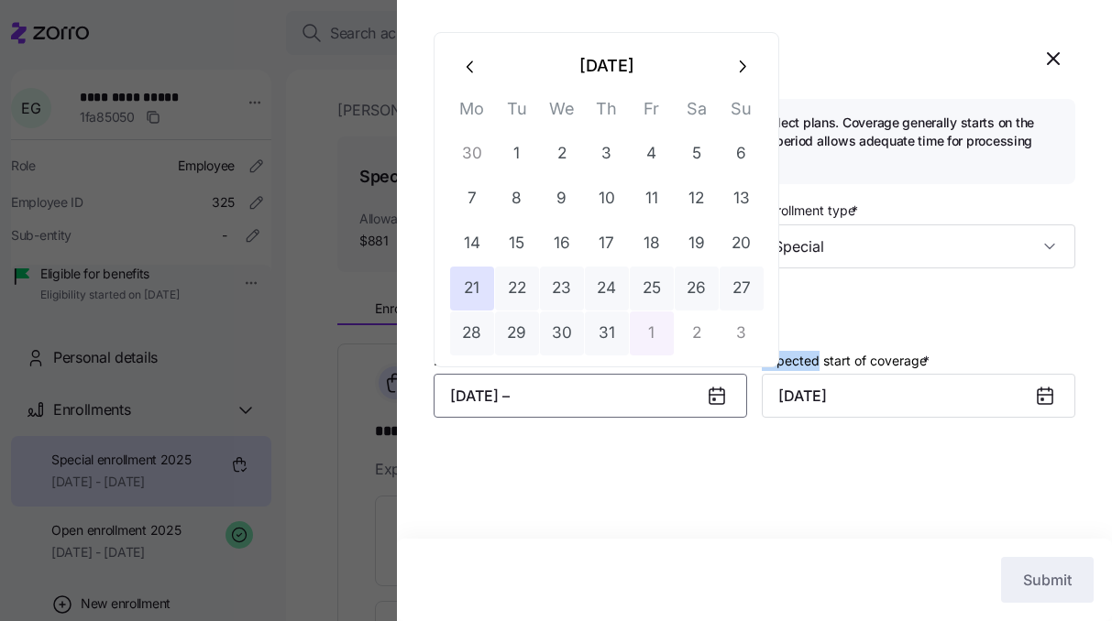
click at [651, 335] on button "1" at bounding box center [652, 334] width 44 height 44
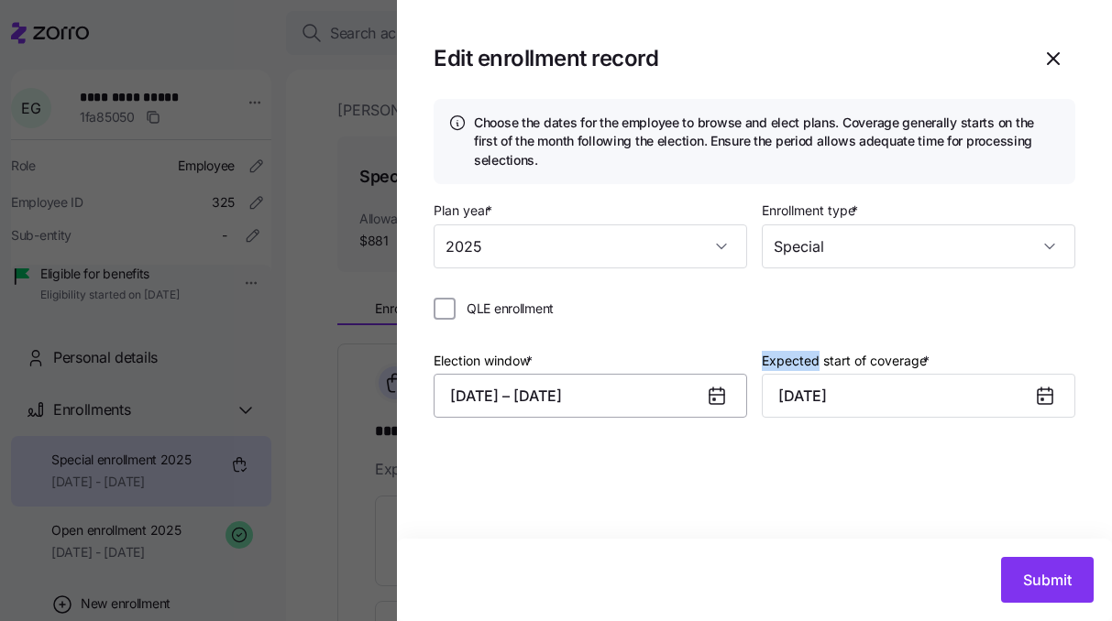
click at [638, 411] on button "[DATE] – [DATE]" at bounding box center [589, 396] width 313 height 44
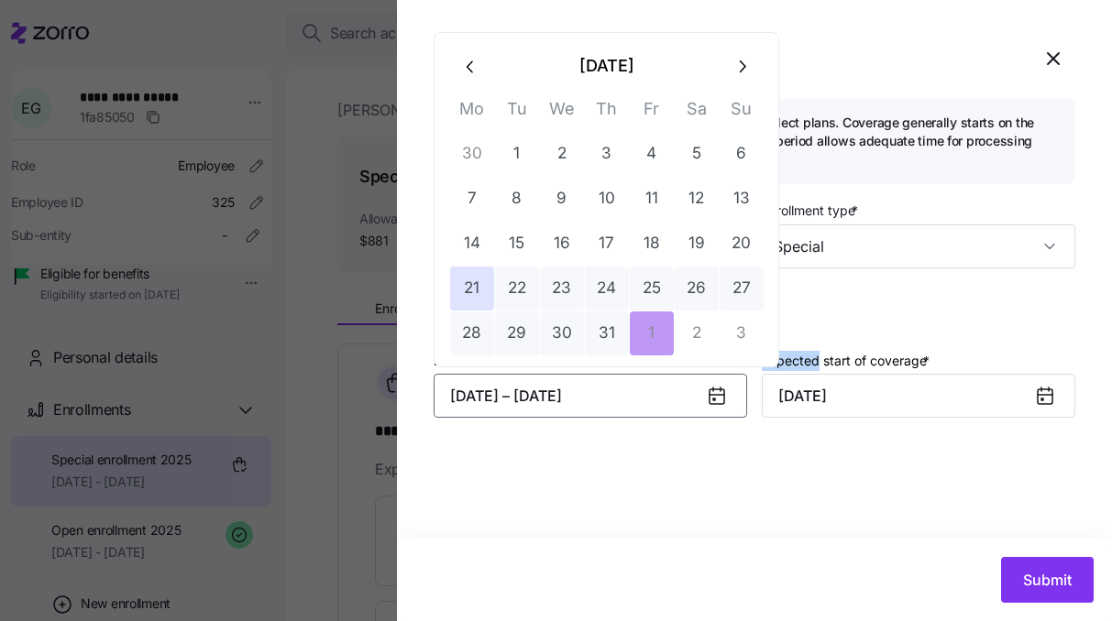
click at [748, 76] on button "button" at bounding box center [741, 66] width 44 height 44
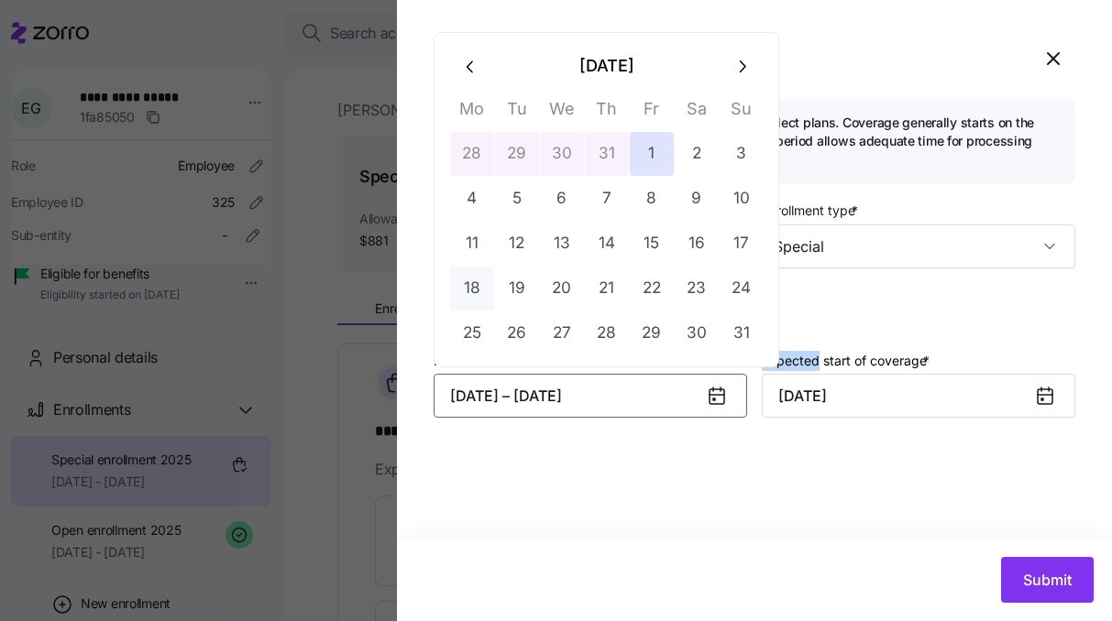
click at [486, 280] on button "18" at bounding box center [472, 289] width 44 height 44
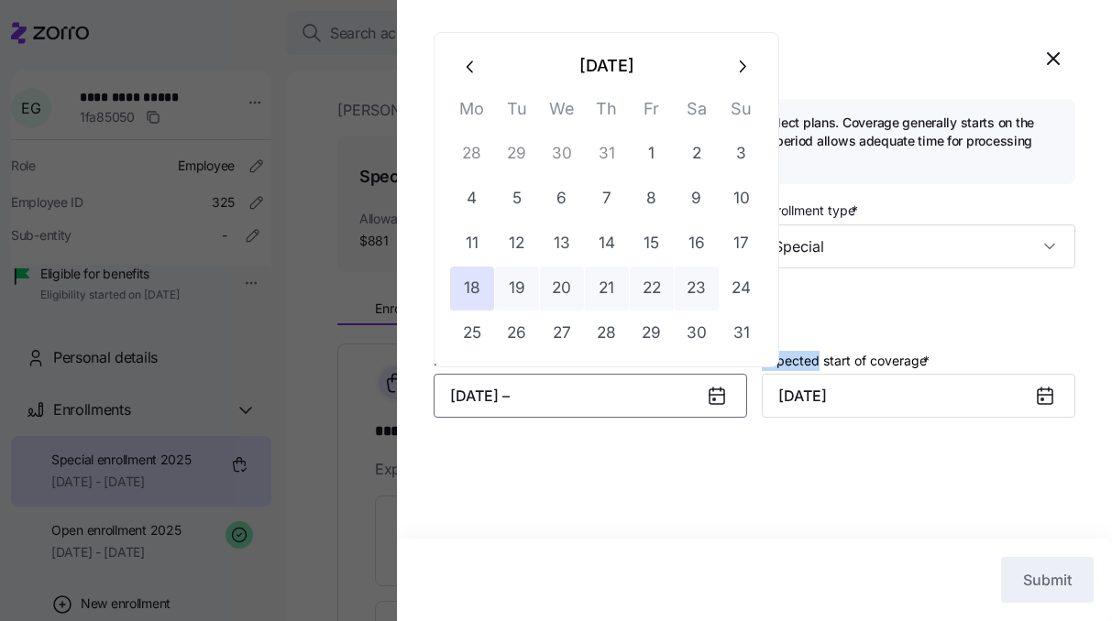
click at [682, 277] on button "23" at bounding box center [697, 289] width 44 height 44
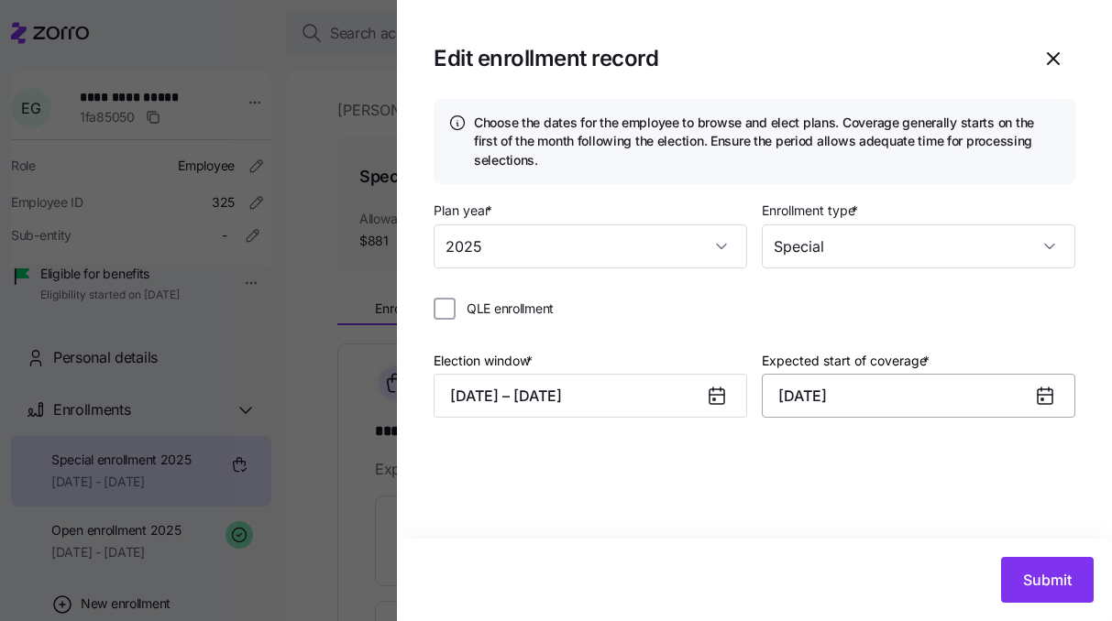
click at [922, 386] on input "[DATE]" at bounding box center [918, 396] width 313 height 44
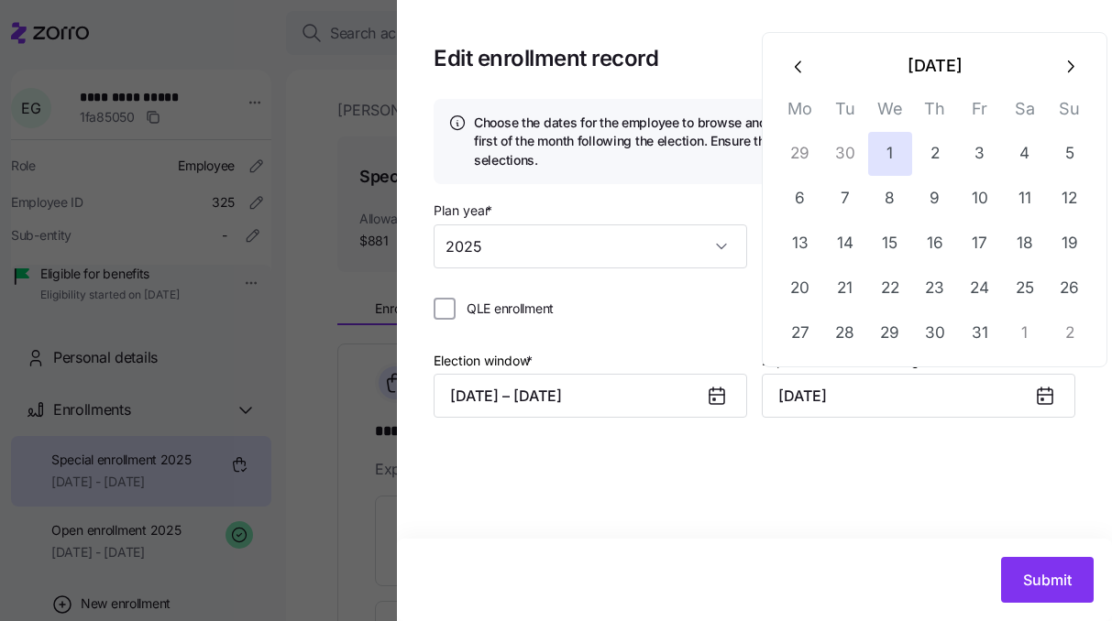
click at [803, 77] on button "button" at bounding box center [799, 66] width 44 height 44
click at [816, 159] on button "1" at bounding box center [800, 154] width 44 height 44
type input "[DATE]"
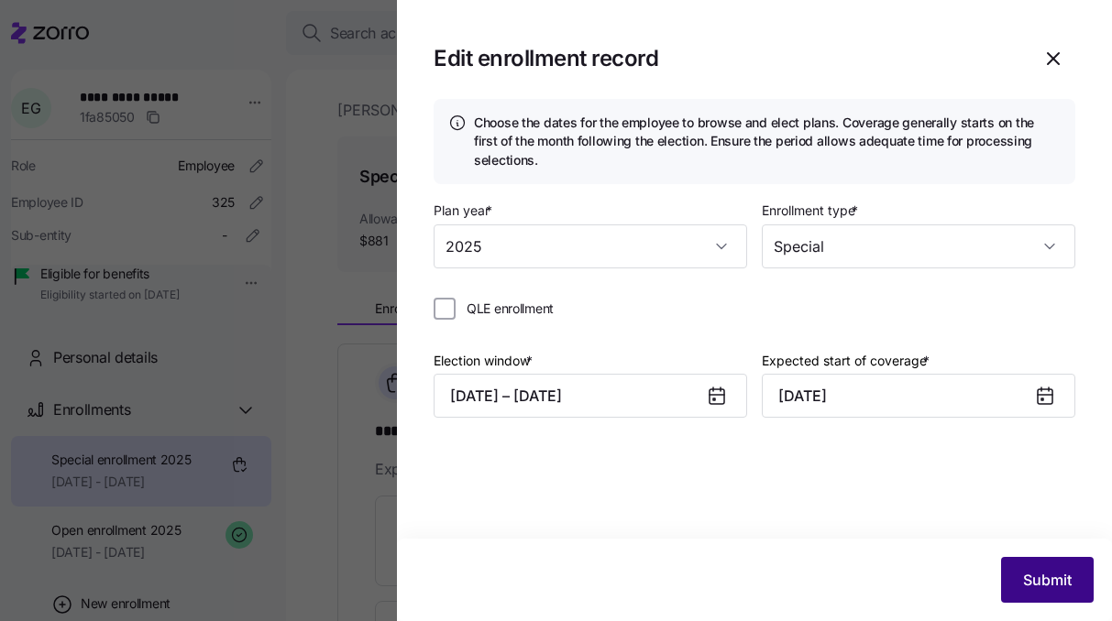
click at [1036, 587] on span "Submit" at bounding box center [1047, 580] width 49 height 22
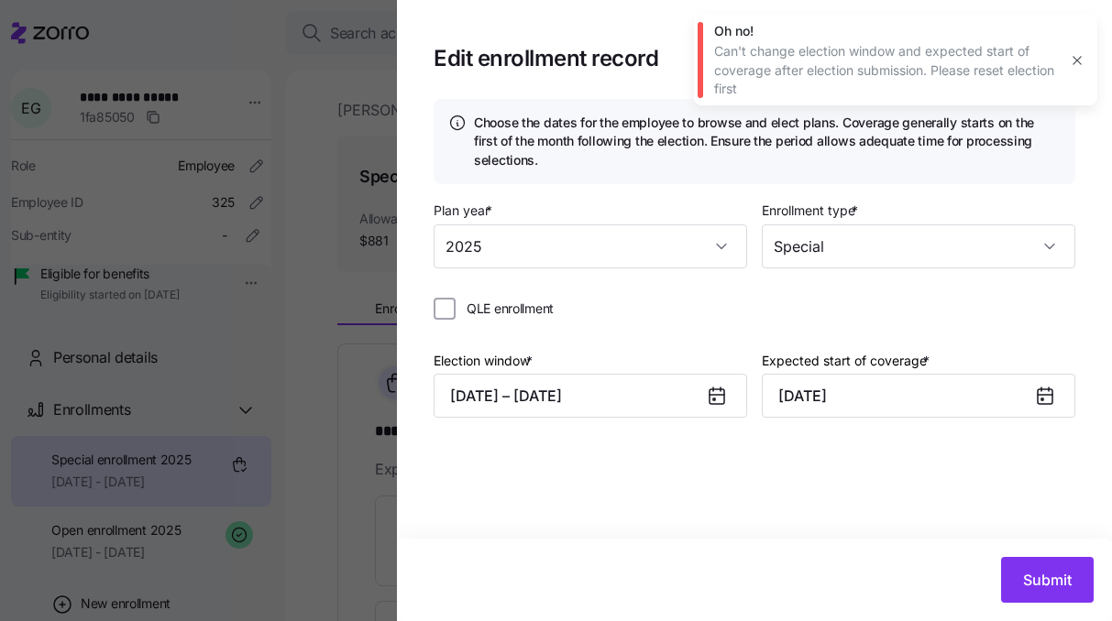
click at [1077, 50] on button "button" at bounding box center [1077, 61] width 26 height 26
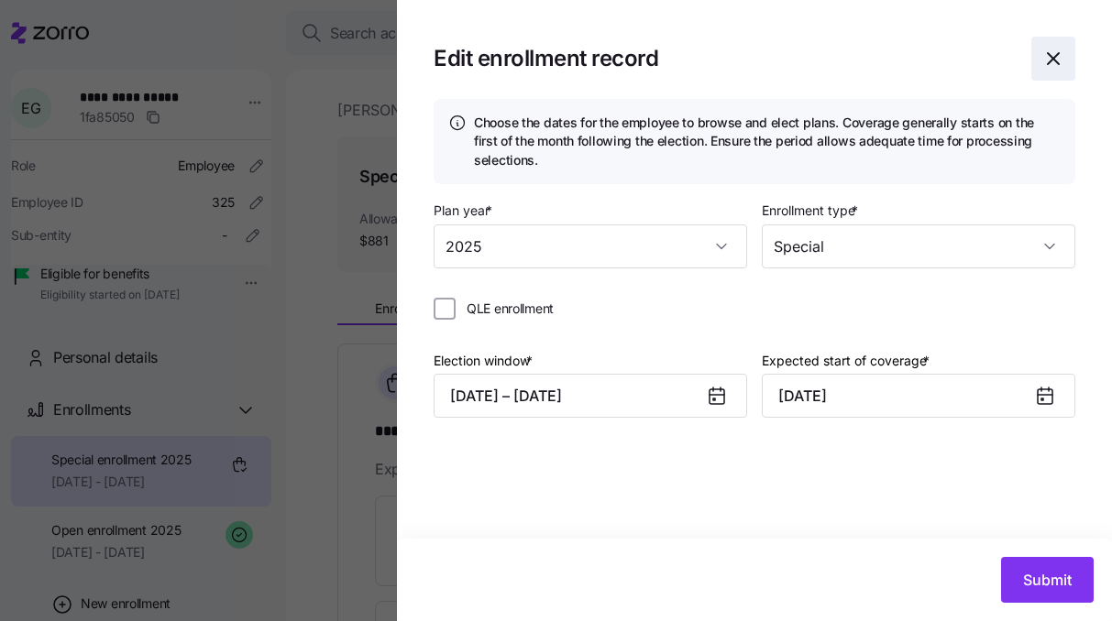
click at [1062, 51] on icon "button" at bounding box center [1053, 59] width 22 height 22
